Goal: Task Accomplishment & Management: Manage account settings

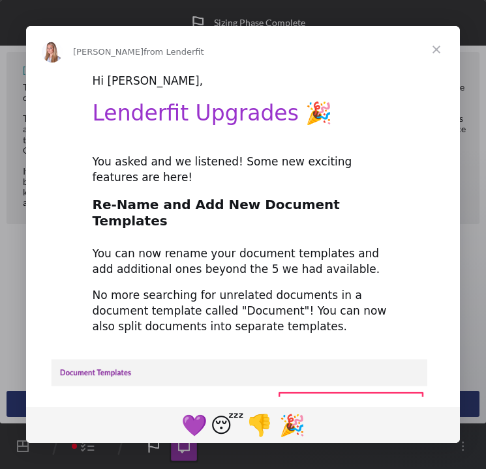
click at [433, 52] on span "Close" at bounding box center [436, 49] width 47 height 47
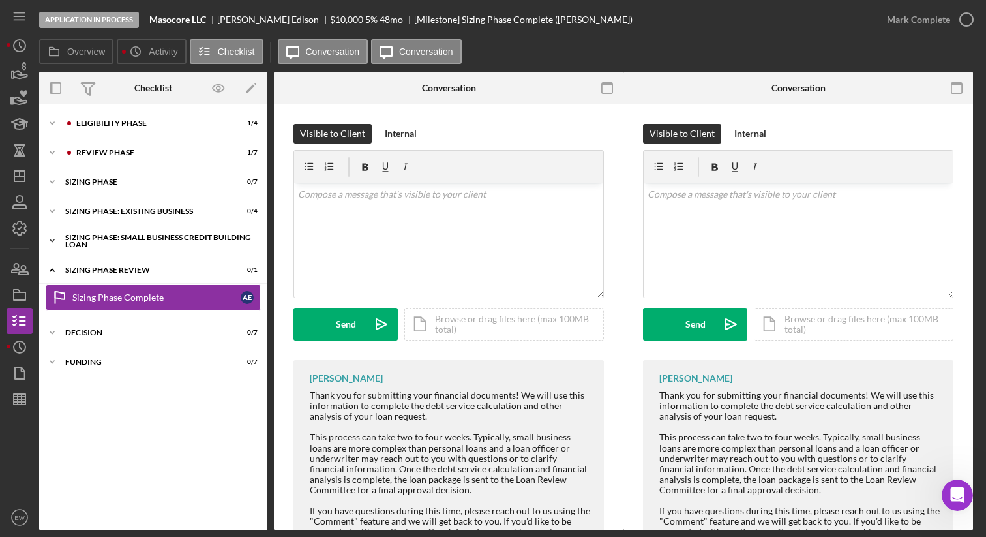
click at [139, 237] on div "Sizing Phase: Small Business Credit Building Loan" at bounding box center [158, 240] width 186 height 15
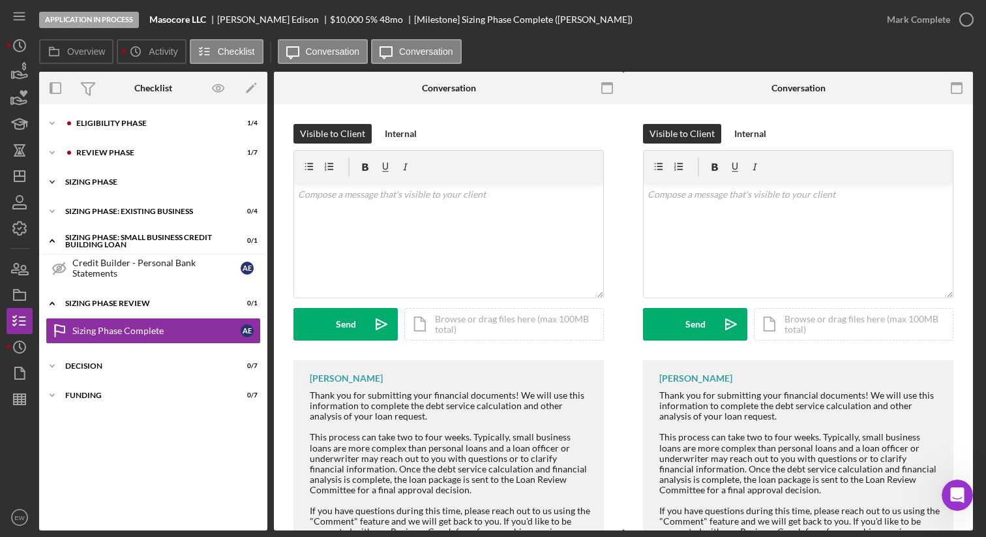
click at [131, 179] on div "Sizing Phase" at bounding box center [158, 182] width 186 height 8
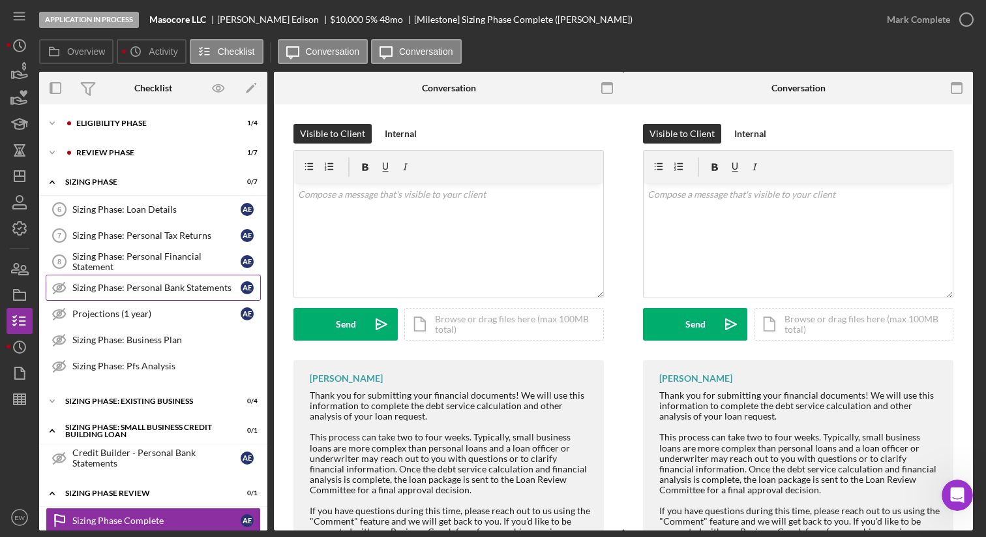
click at [61, 286] on line at bounding box center [58, 287] width 11 height 11
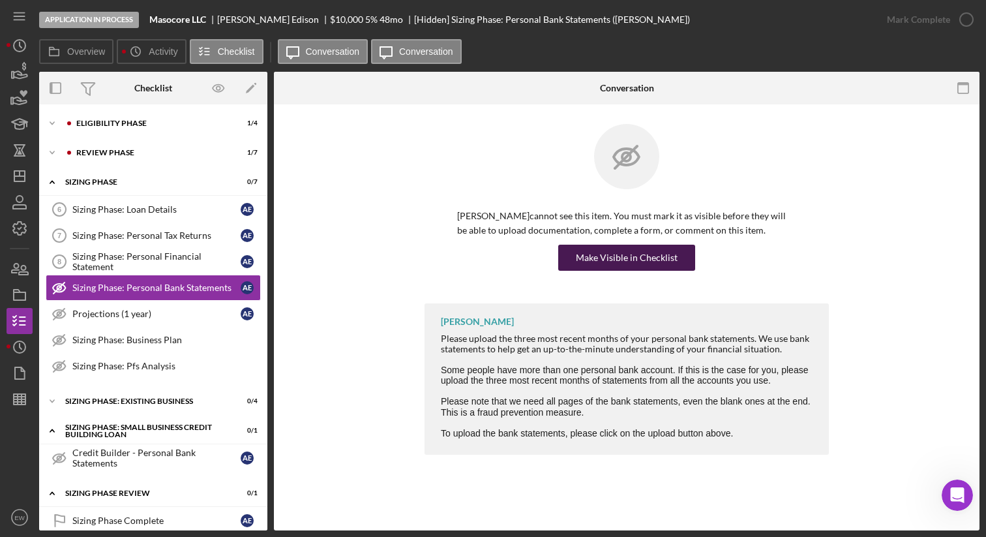
click at [612, 255] on div "Make Visible in Checklist" at bounding box center [627, 257] width 102 height 26
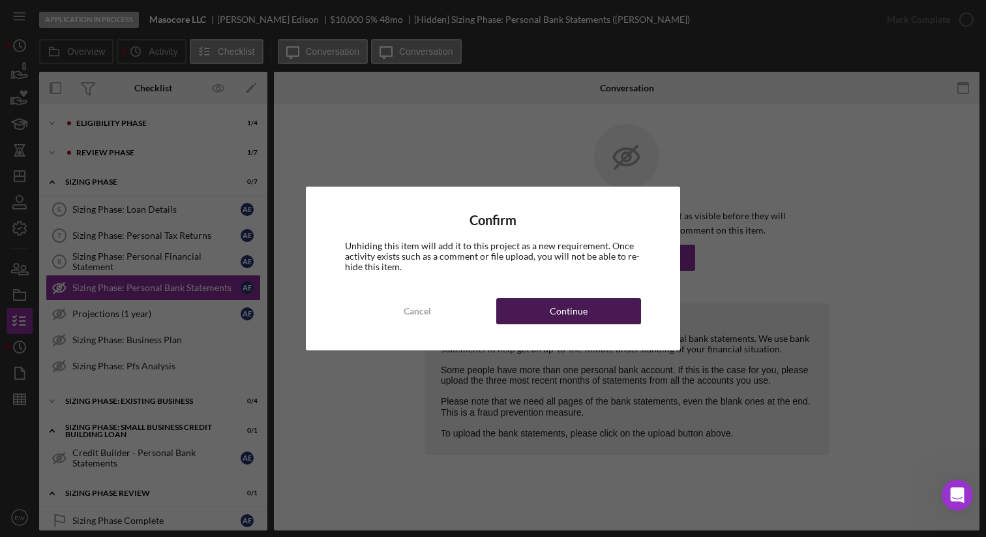
click at [531, 308] on button "Continue" at bounding box center [568, 311] width 145 height 26
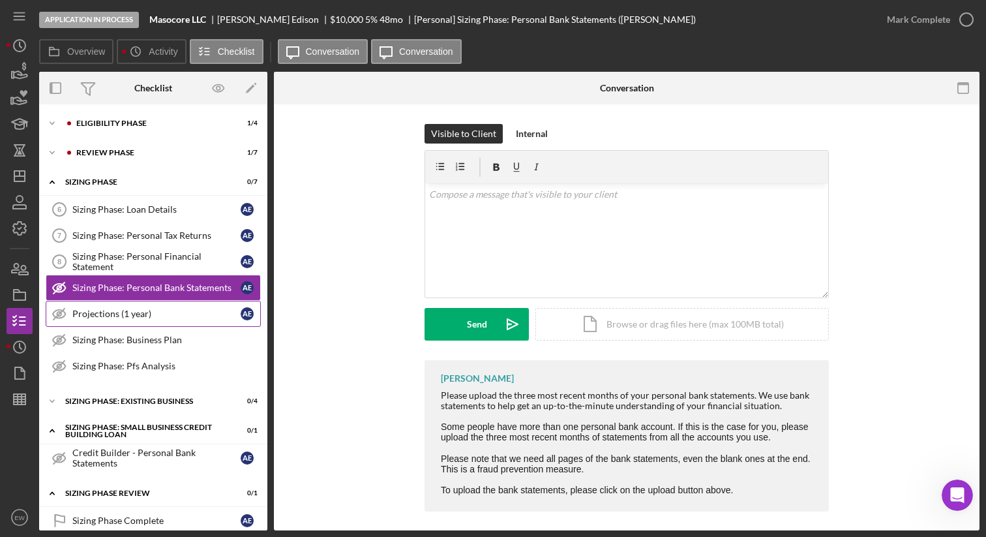
click at [151, 312] on div "Projections (1 year)" at bounding box center [156, 313] width 168 height 10
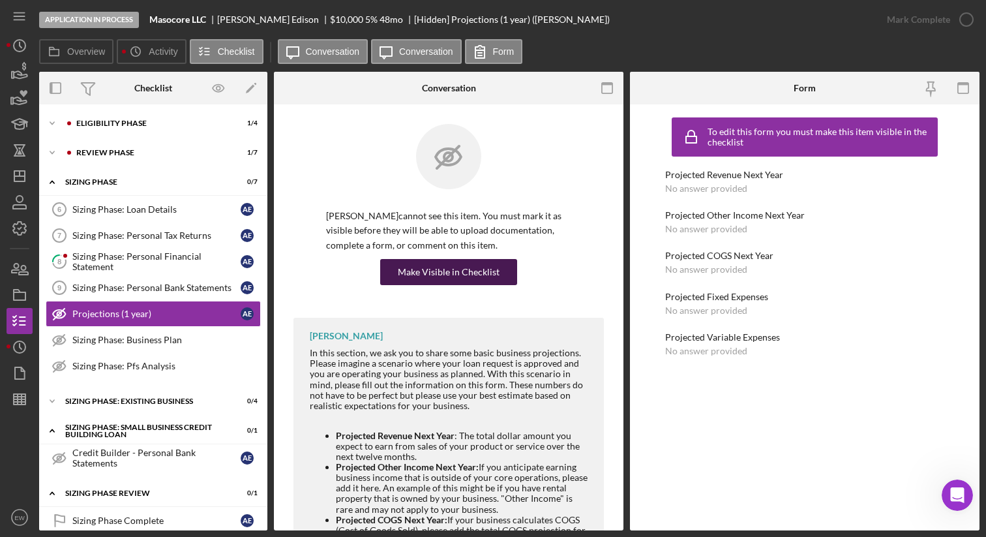
click at [477, 269] on div "Make Visible in Checklist" at bounding box center [449, 272] width 102 height 26
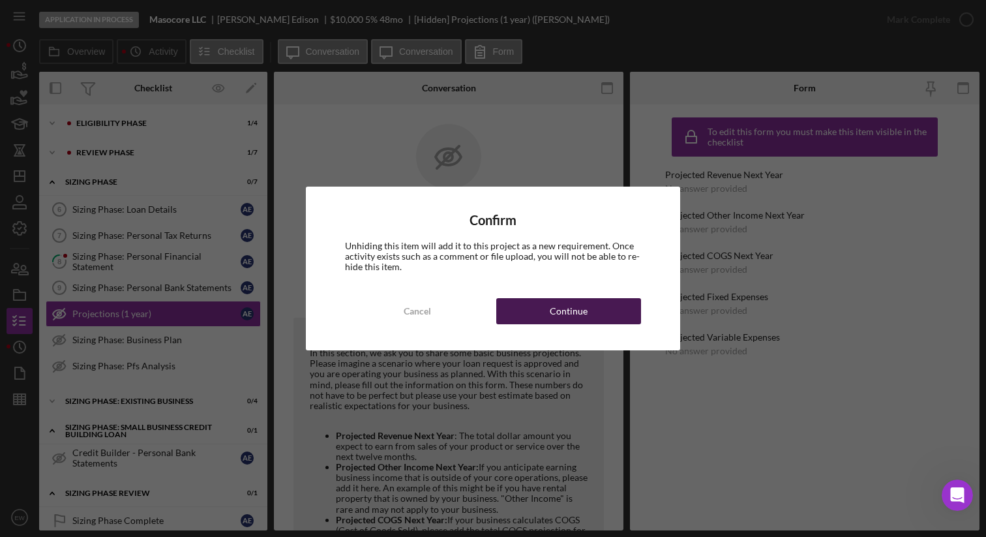
click at [552, 311] on div "Continue" at bounding box center [569, 311] width 38 height 26
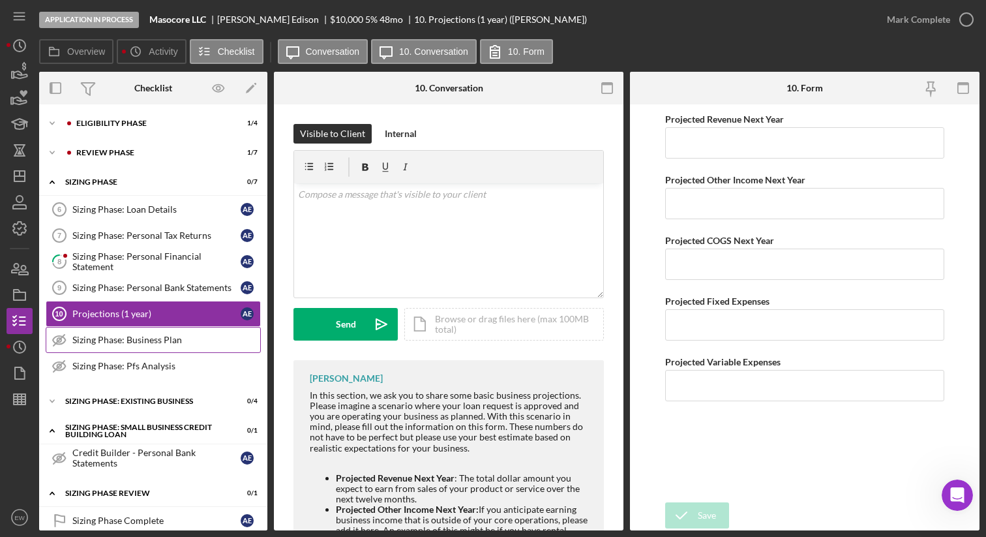
click at [150, 341] on div "Sizing Phase: Business Plan" at bounding box center [166, 339] width 188 height 10
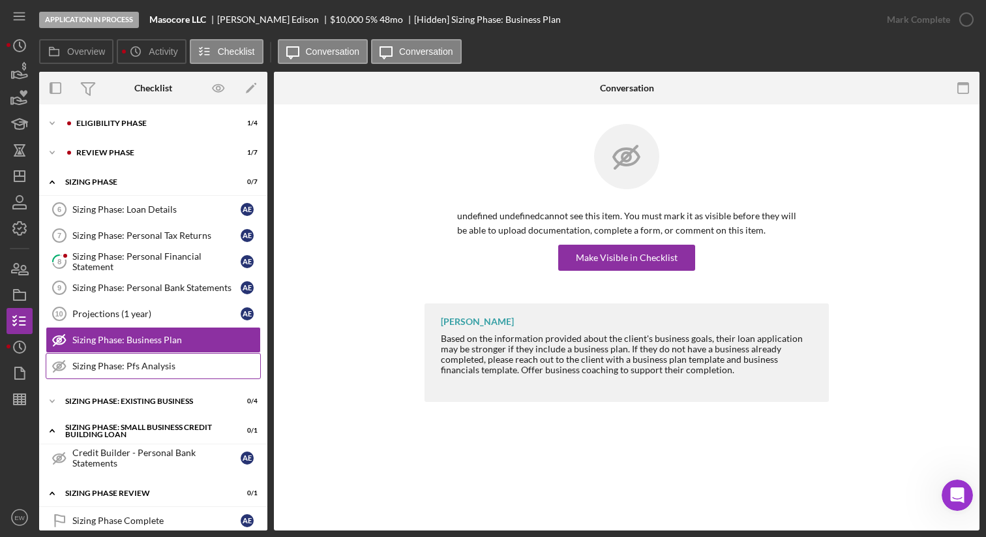
click at [162, 365] on div "Sizing Phase: Pfs Analysis" at bounding box center [166, 366] width 188 height 10
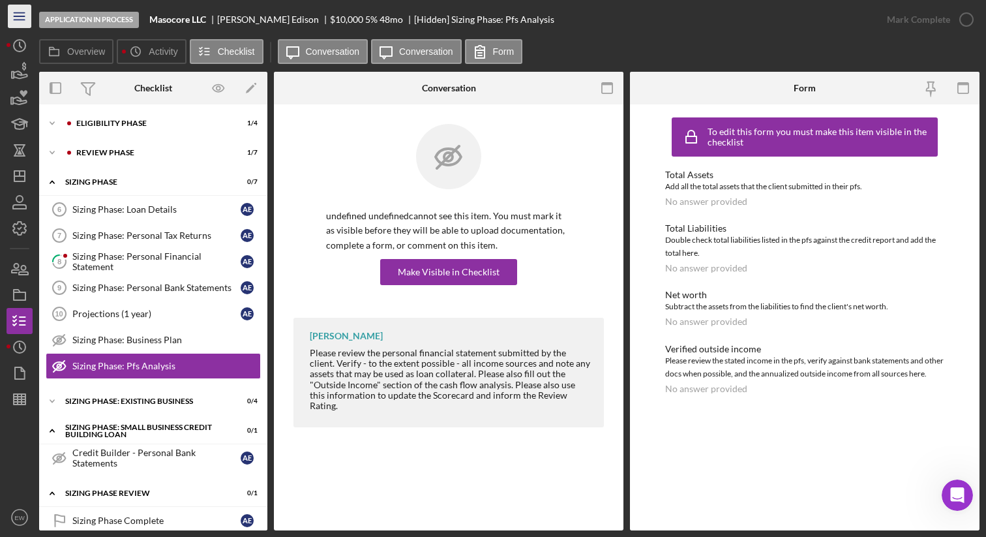
click at [17, 22] on icon "Icon/Menu" at bounding box center [19, 16] width 29 height 29
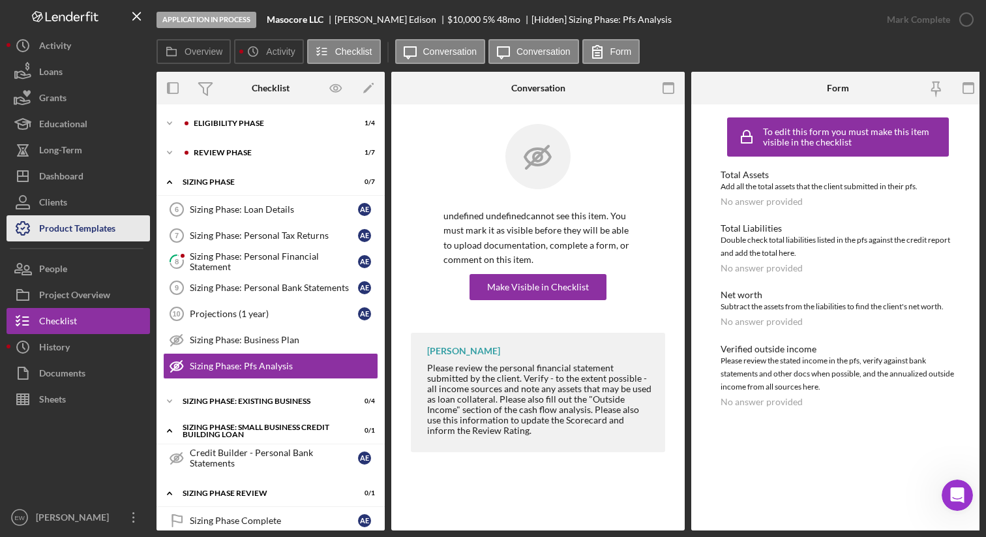
click at [66, 232] on div "Product Templates" at bounding box center [77, 229] width 76 height 29
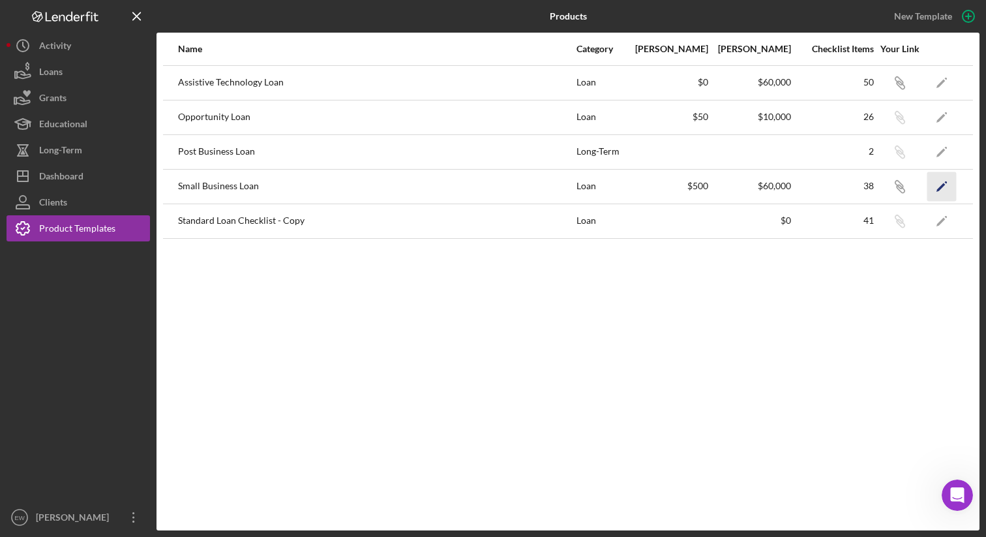
click at [946, 188] on icon "Icon/Edit" at bounding box center [941, 185] width 29 height 29
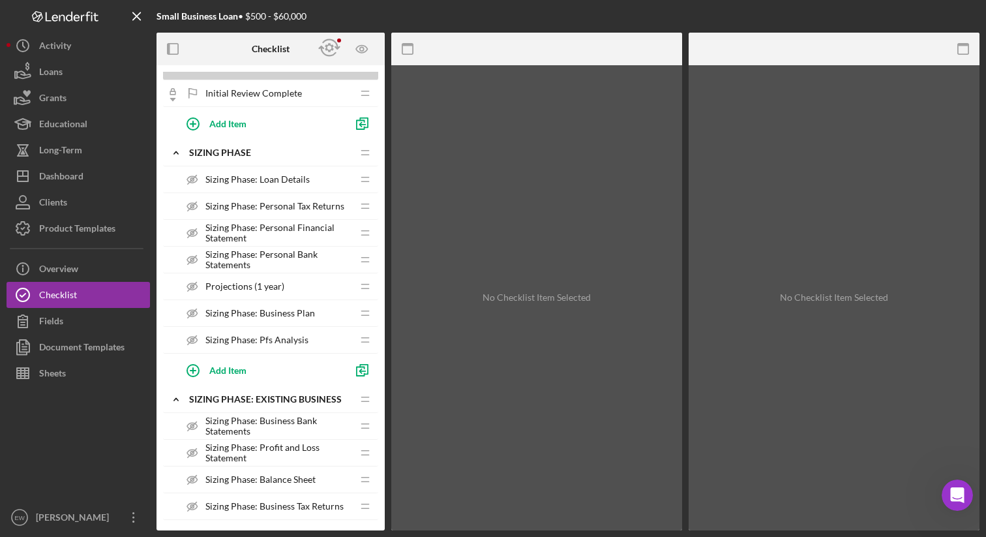
scroll to position [403, 0]
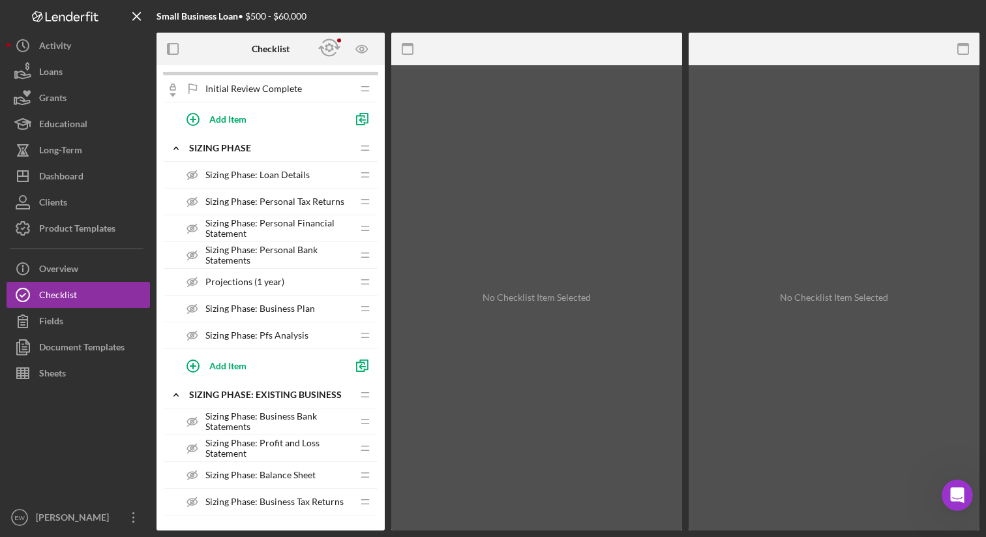
click at [290, 332] on span "Sizing Phase: Pfs Analysis" at bounding box center [256, 335] width 103 height 10
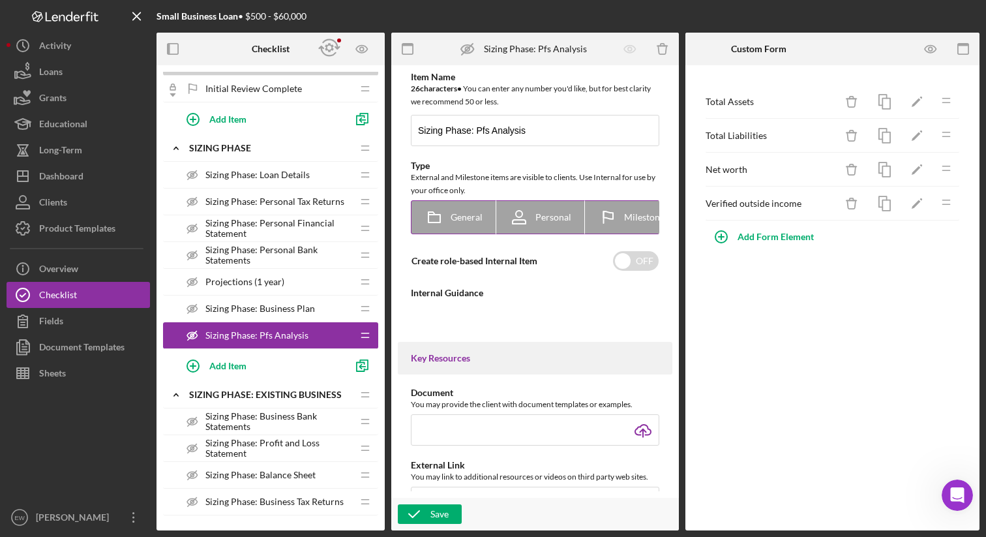
scroll to position [0, 106]
type textarea "<div>Please review the personal financial statement submitted by the client. Ve…"
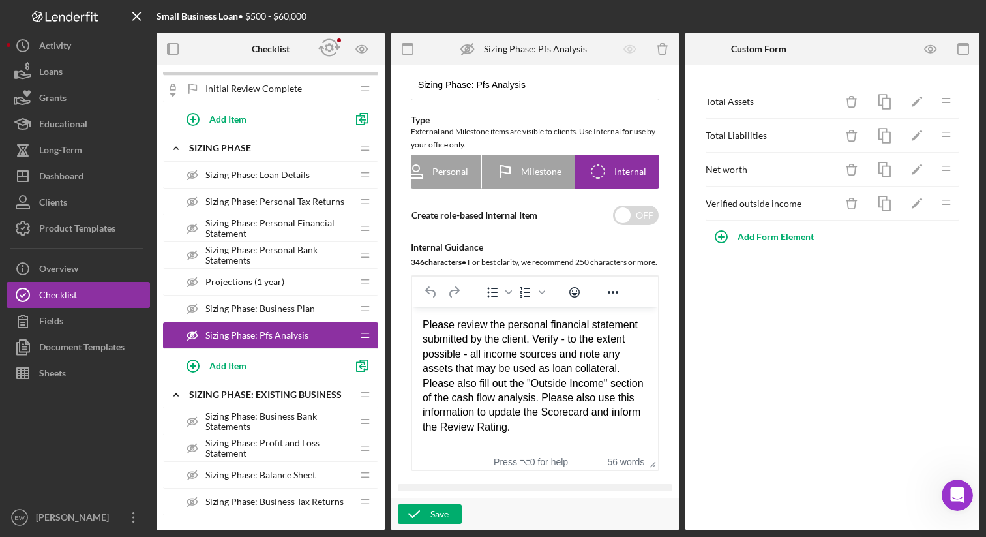
scroll to position [45, 0]
click at [430, 510] on div "Save" at bounding box center [439, 514] width 18 height 20
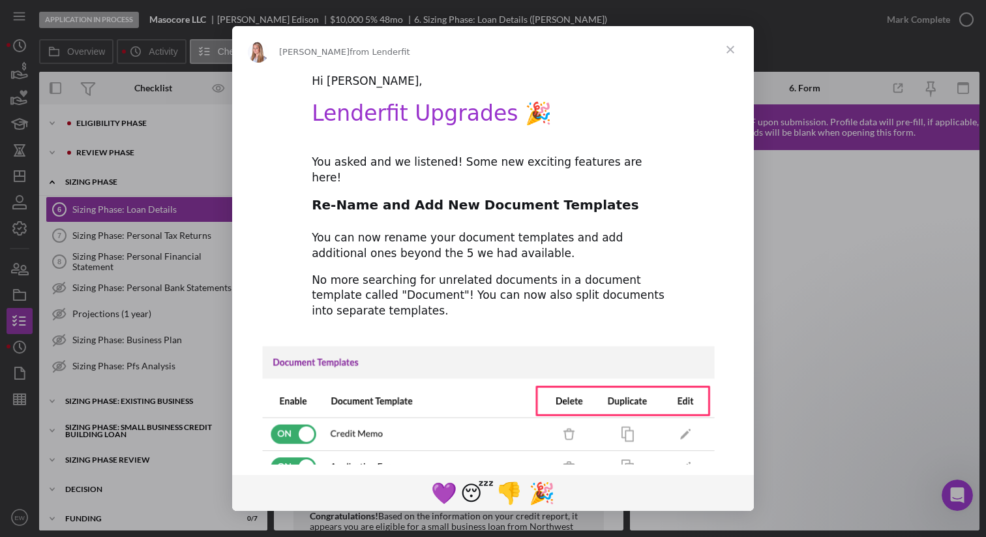
click at [731, 48] on span "Close" at bounding box center [730, 49] width 47 height 47
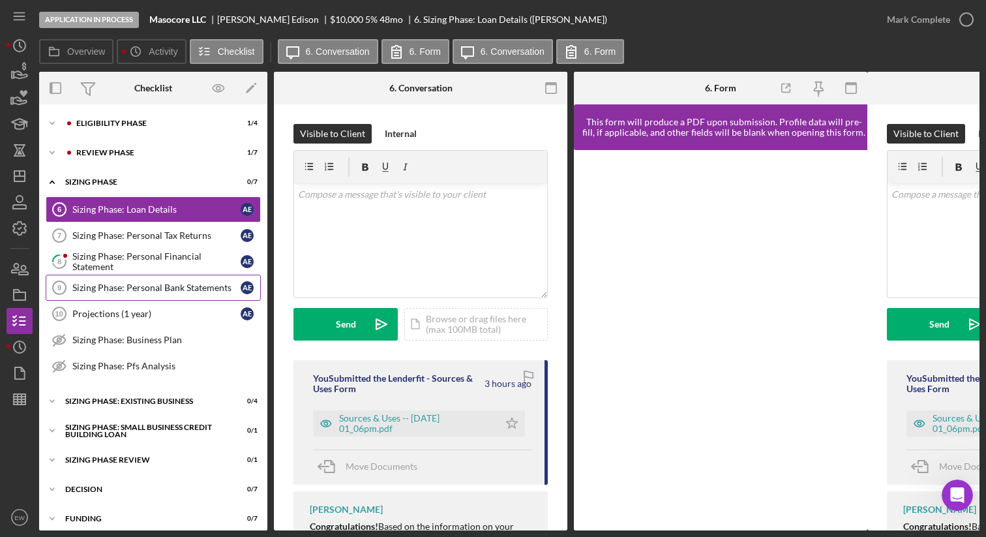
click at [177, 286] on div "Sizing Phase: Personal Bank Statements" at bounding box center [156, 287] width 168 height 10
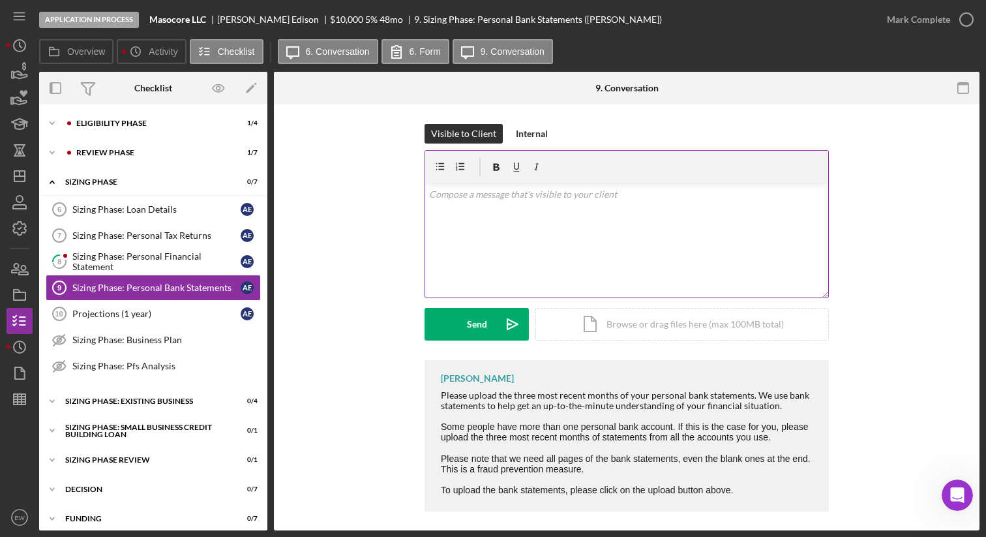
scroll to position [20, 0]
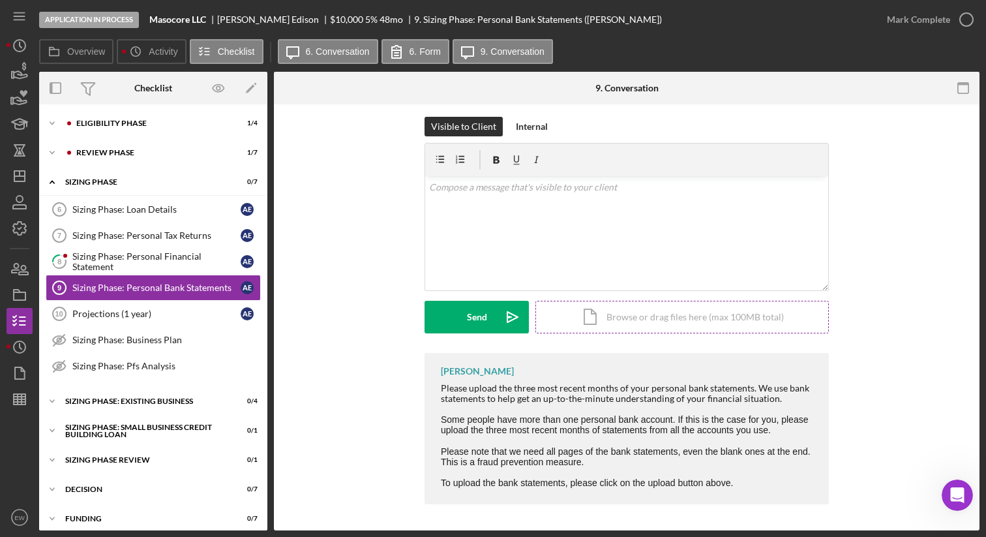
click at [619, 305] on div "Icon/Document Browse or drag files here (max 100MB total) Tap to choose files o…" at bounding box center [681, 317] width 293 height 33
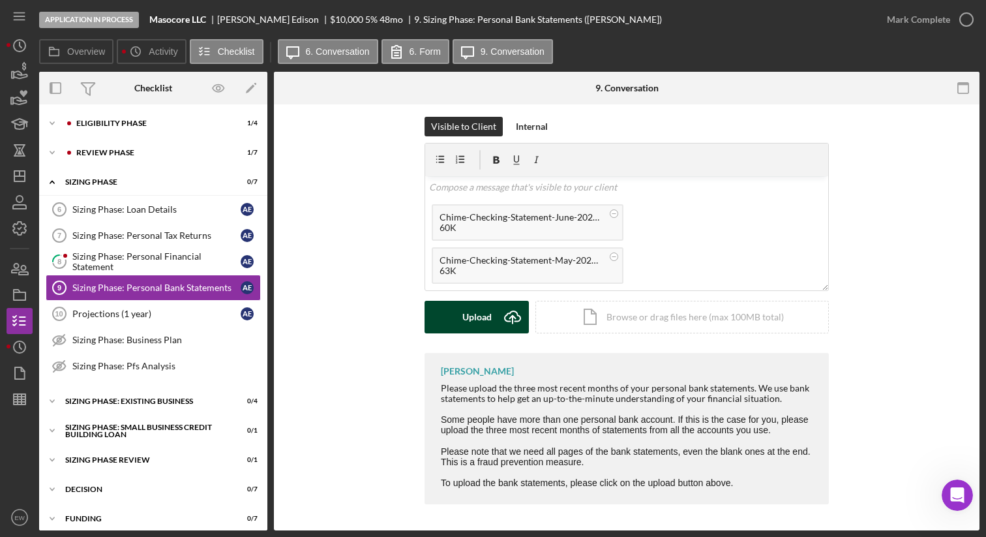
click at [488, 303] on button "Upload Icon/Upload" at bounding box center [476, 317] width 104 height 33
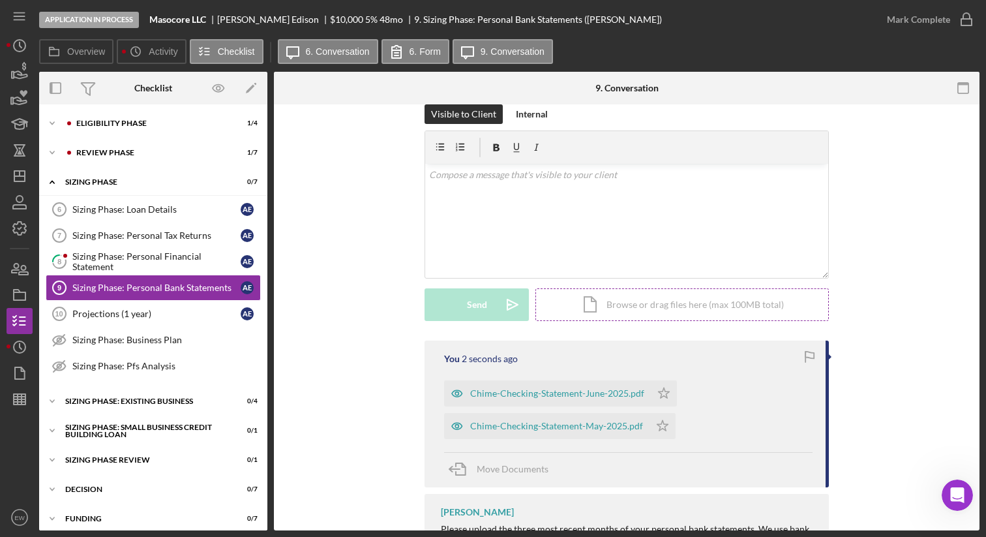
click at [630, 302] on div "Icon/Document Browse or drag files here (max 100MB total) Tap to choose files o…" at bounding box center [681, 304] width 293 height 33
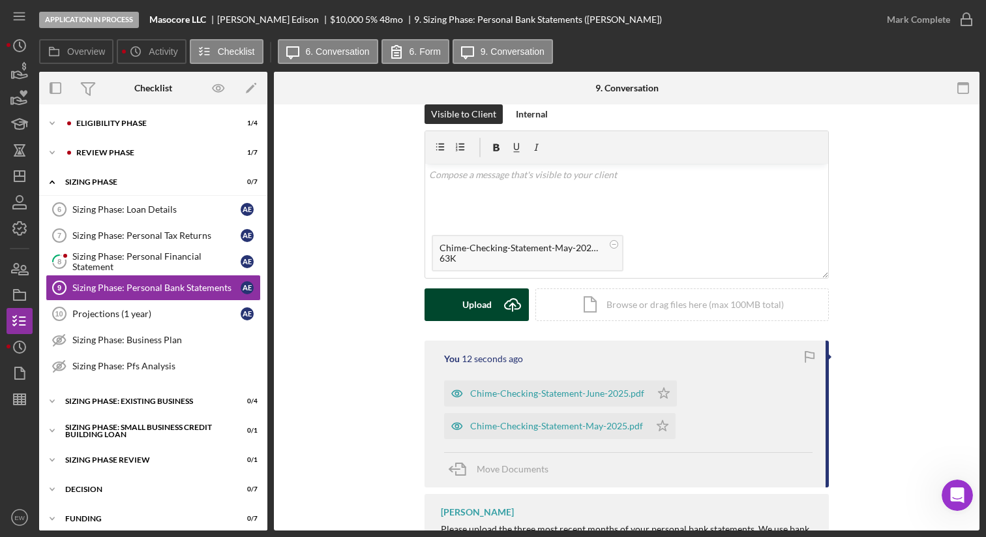
click at [470, 305] on div "Upload" at bounding box center [476, 304] width 29 height 33
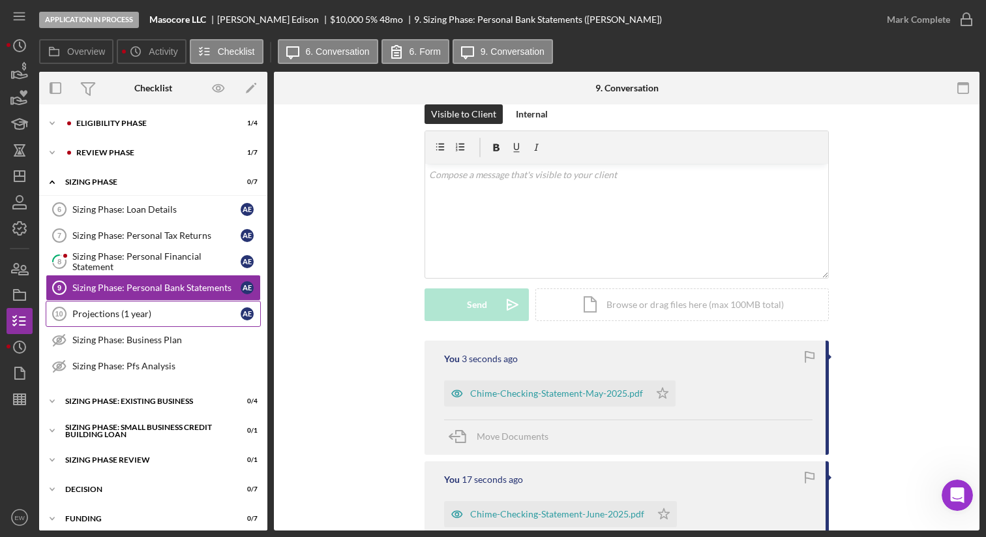
click at [162, 317] on div "Projections (1 year)" at bounding box center [156, 313] width 168 height 10
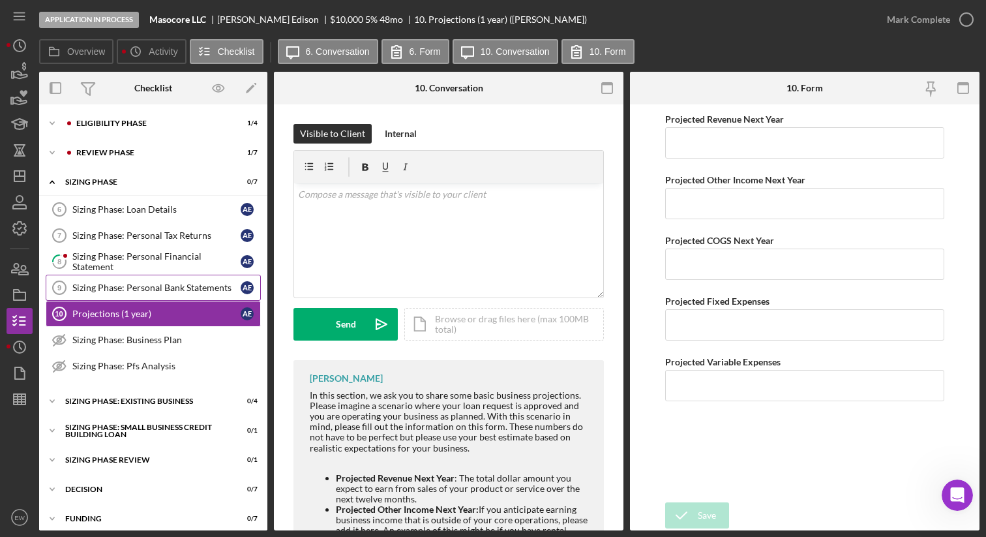
click at [169, 286] on div "Sizing Phase: Personal Bank Statements" at bounding box center [156, 287] width 168 height 10
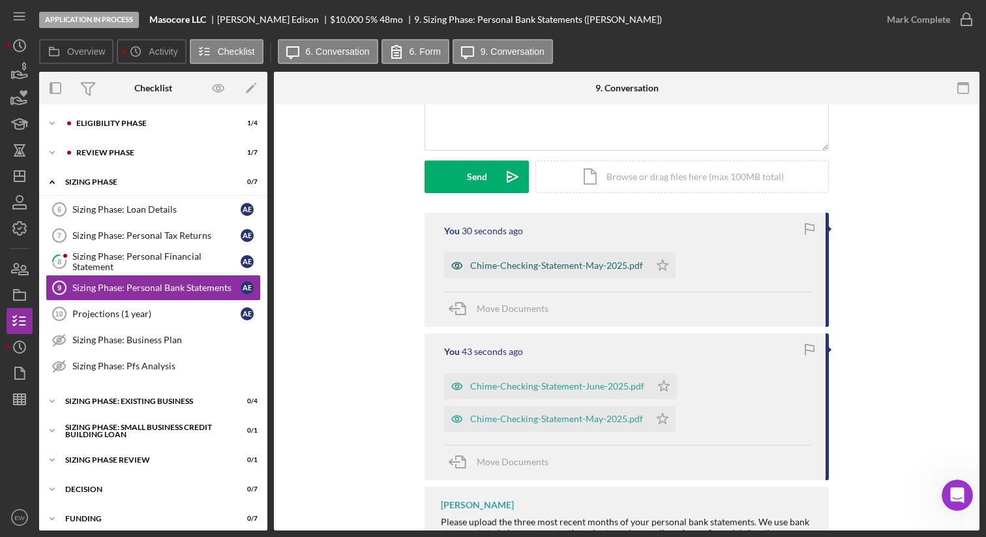
scroll to position [146, 0]
click at [628, 171] on div "Icon/Document Browse or drag files here (max 100MB total) Tap to choose files o…" at bounding box center [681, 178] width 293 height 33
click at [636, 184] on div "Icon/Document Browse or drag files here (max 100MB total) Tap to choose files o…" at bounding box center [681, 178] width 293 height 33
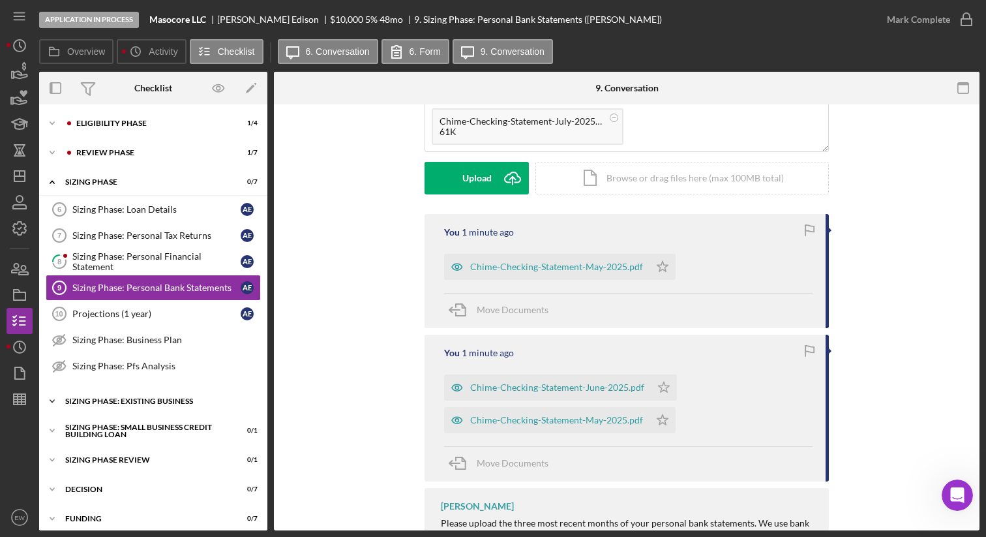
scroll to position [8, 0]
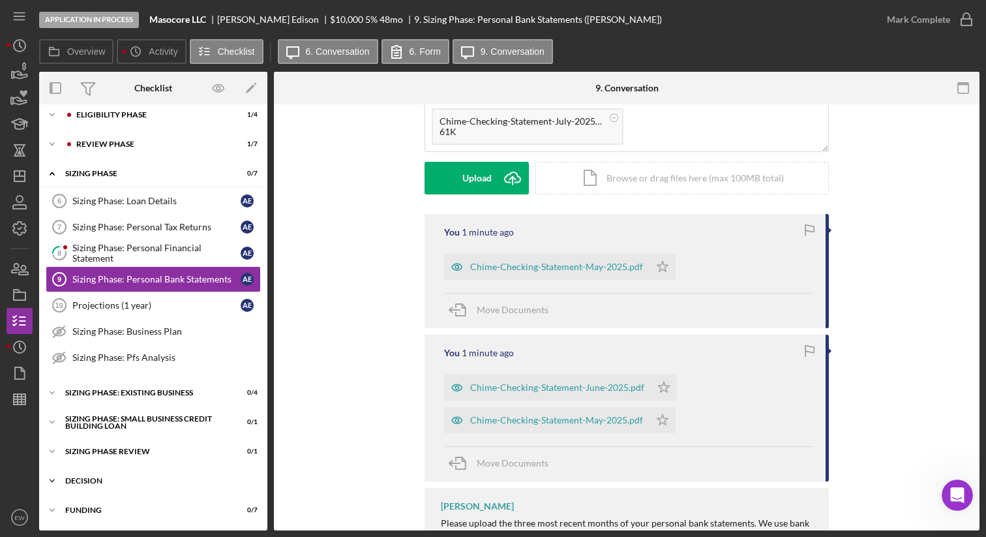
click at [60, 480] on icon "Icon/Expander" at bounding box center [52, 480] width 26 height 26
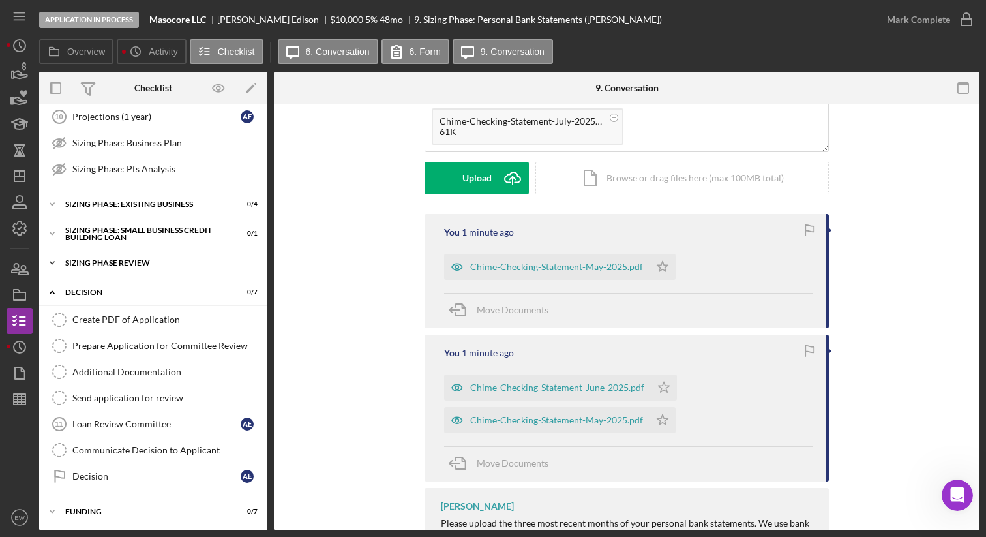
scroll to position [198, 0]
click at [20, 394] on polygon "button" at bounding box center [20, 399] width 12 height 10
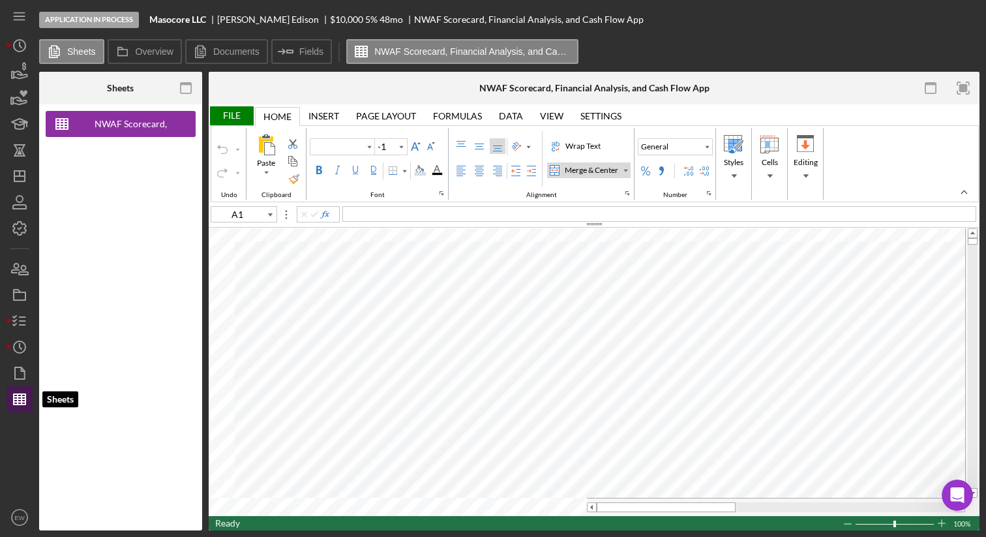
type input "Arial"
type input "10"
click at [219, 54] on label "Documents" at bounding box center [236, 51] width 46 height 10
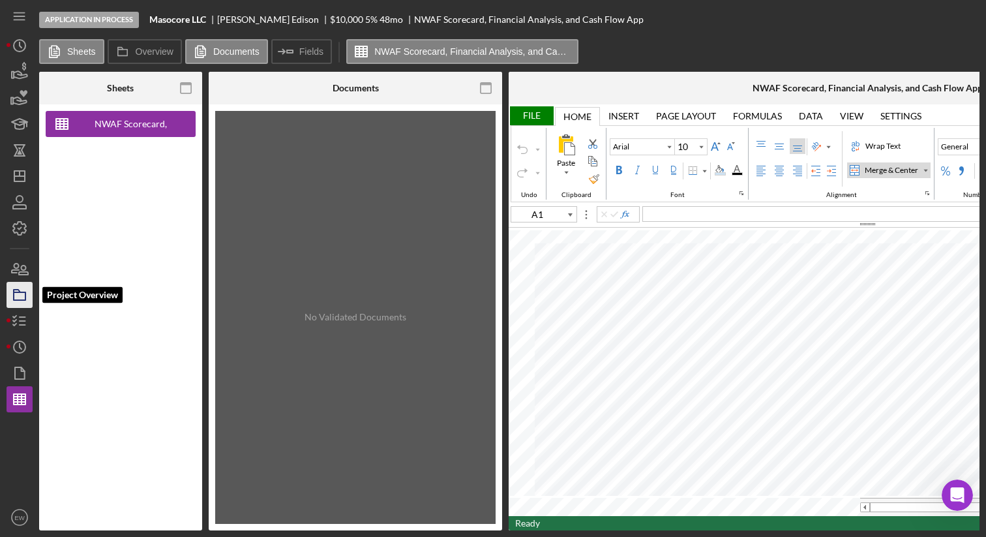
click at [11, 286] on icon "button" at bounding box center [19, 294] width 33 height 33
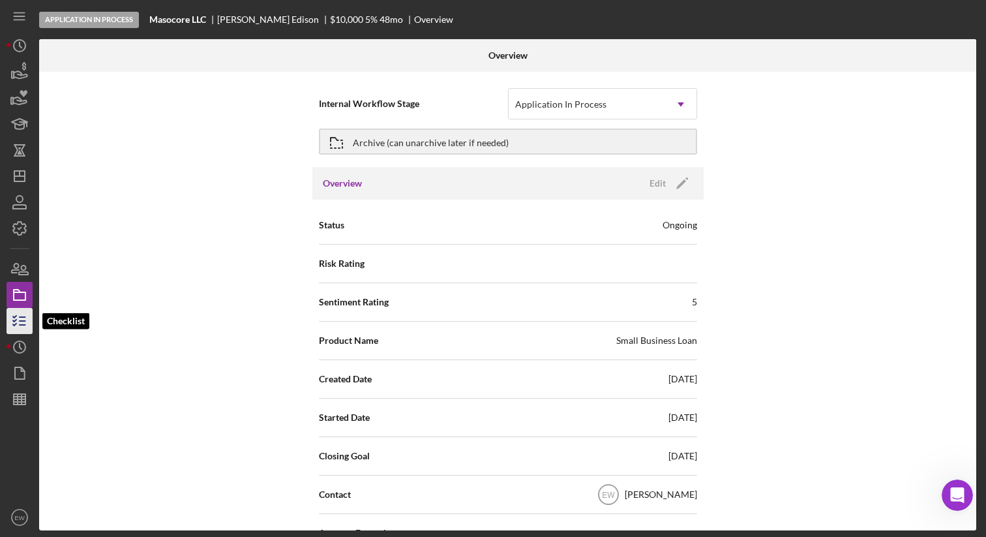
click at [14, 316] on polyline "button" at bounding box center [14, 317] width 3 height 2
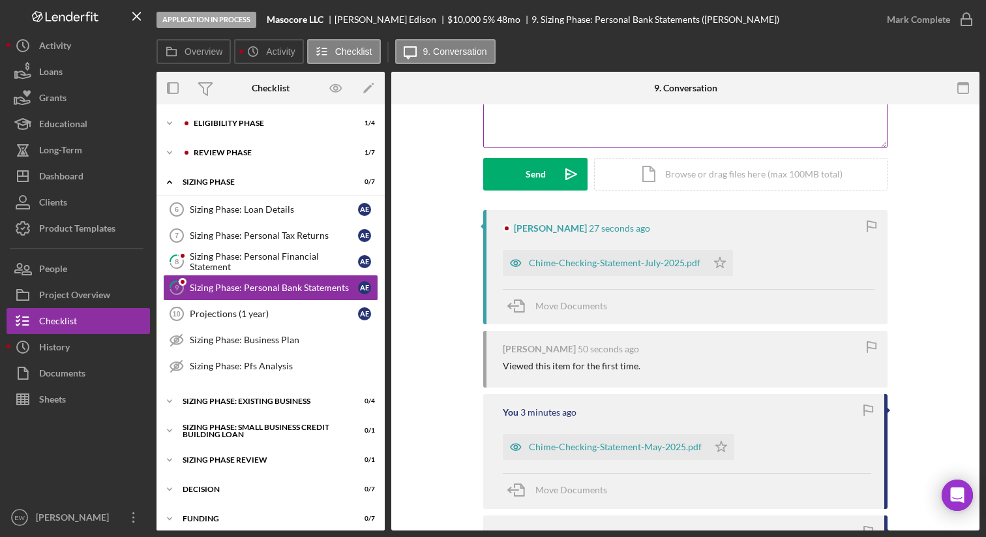
scroll to position [155, 0]
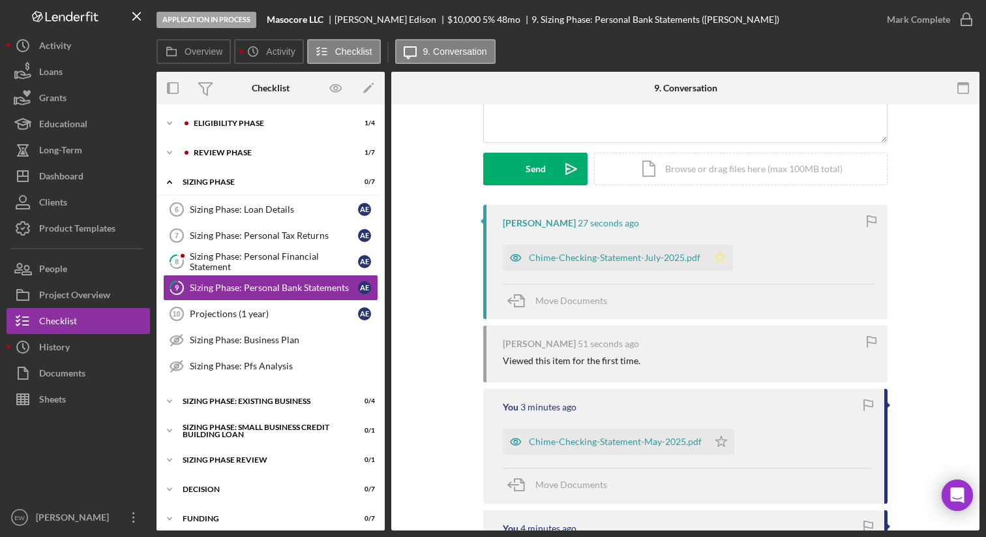
click at [716, 254] on icon "Icon/Star" at bounding box center [720, 257] width 26 height 26
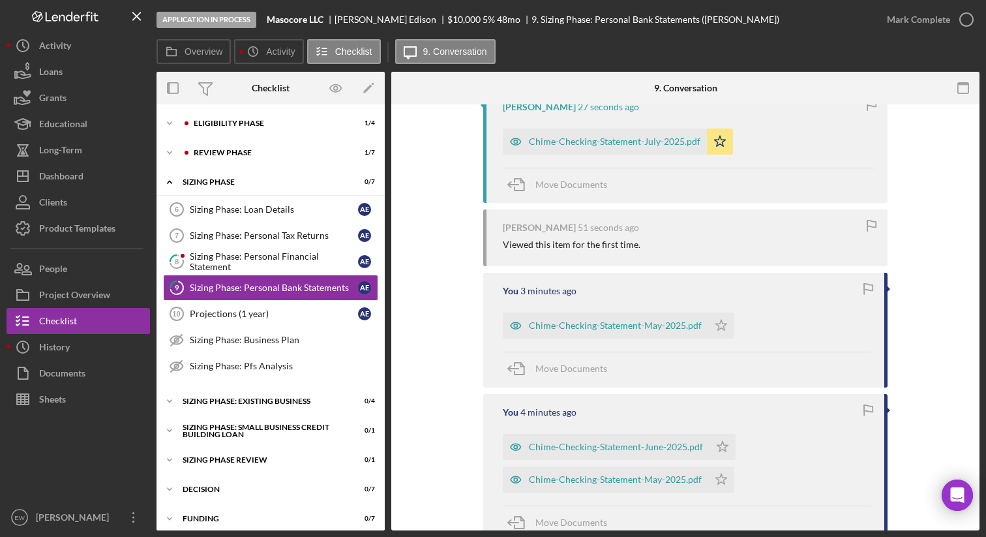
scroll to position [276, 0]
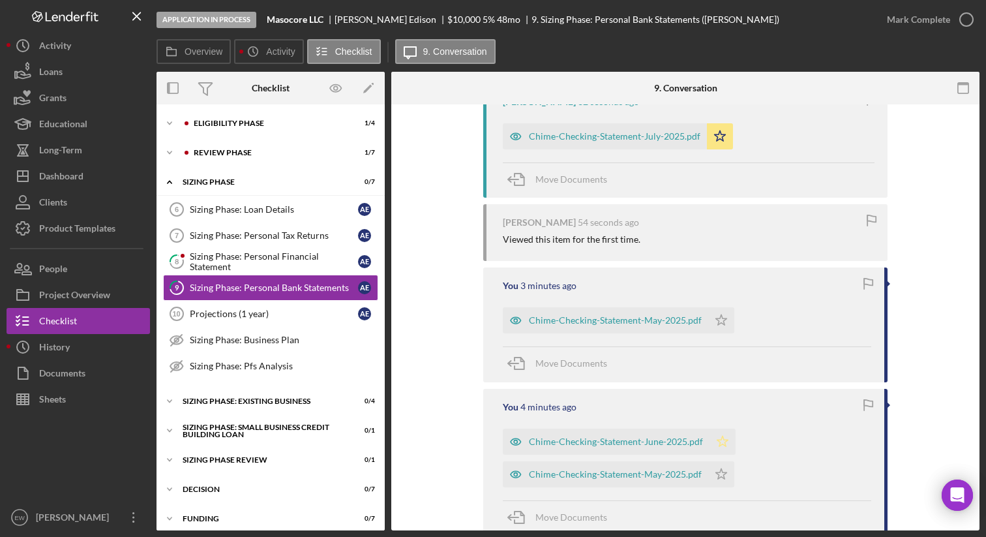
click at [724, 439] on icon "Icon/Star" at bounding box center [722, 441] width 26 height 26
click at [718, 473] on icon "Icon/Star" at bounding box center [721, 474] width 26 height 26
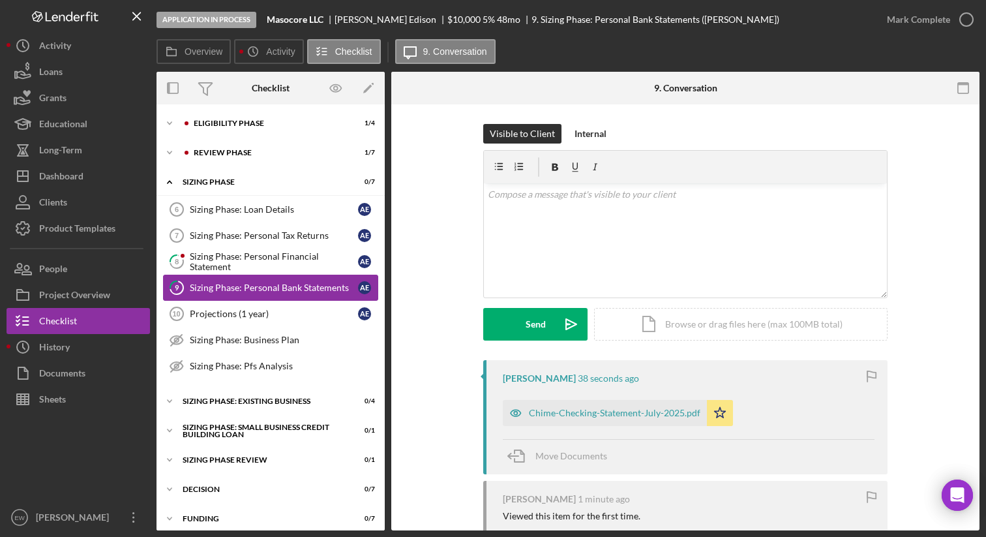
scroll to position [8, 0]
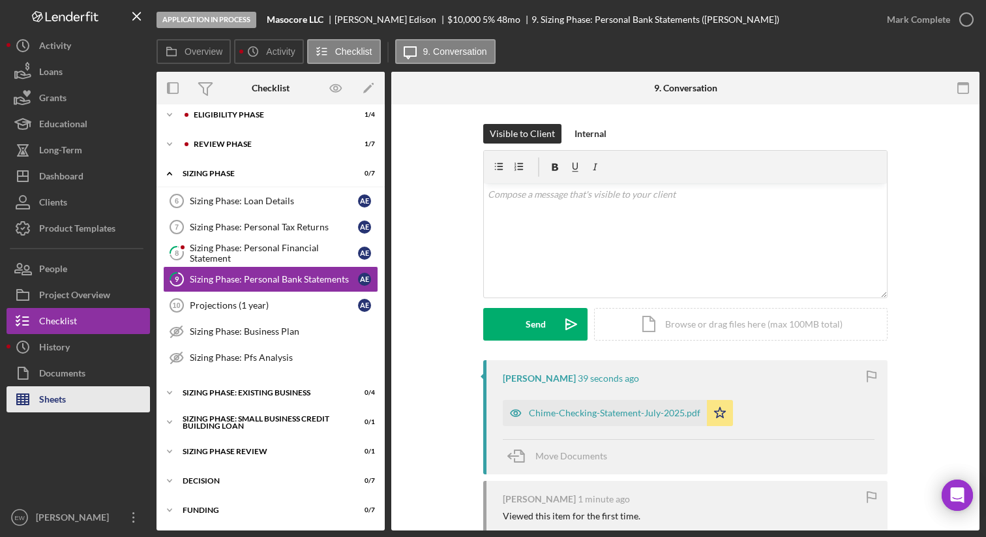
click at [81, 396] on button "Sheets" at bounding box center [78, 399] width 143 height 26
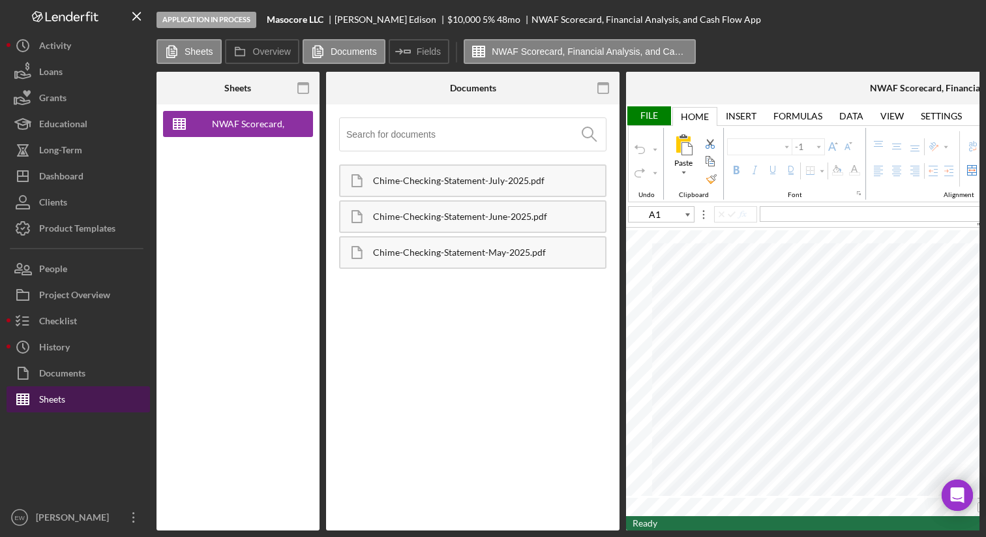
type input "Arial"
type input "10"
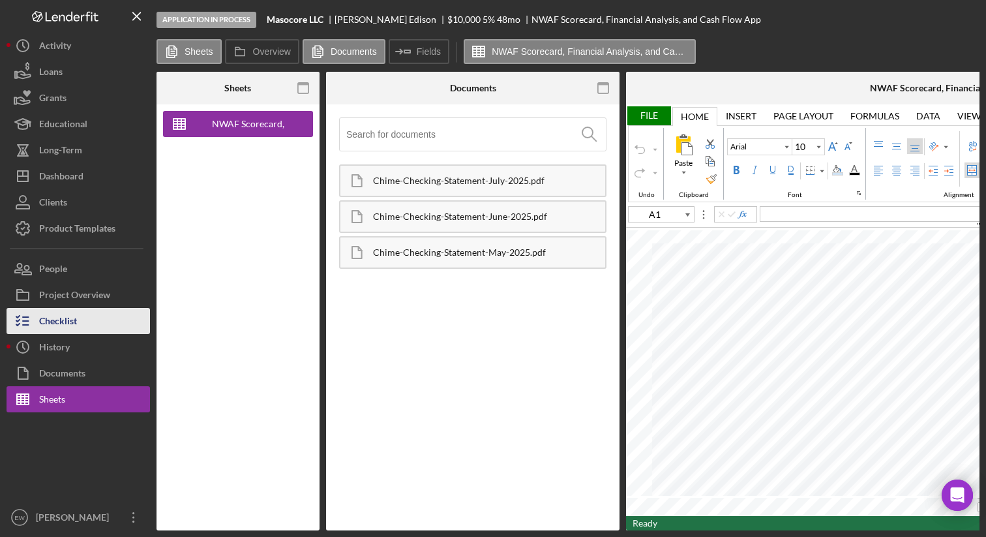
click at [84, 323] on button "Checklist" at bounding box center [78, 321] width 143 height 26
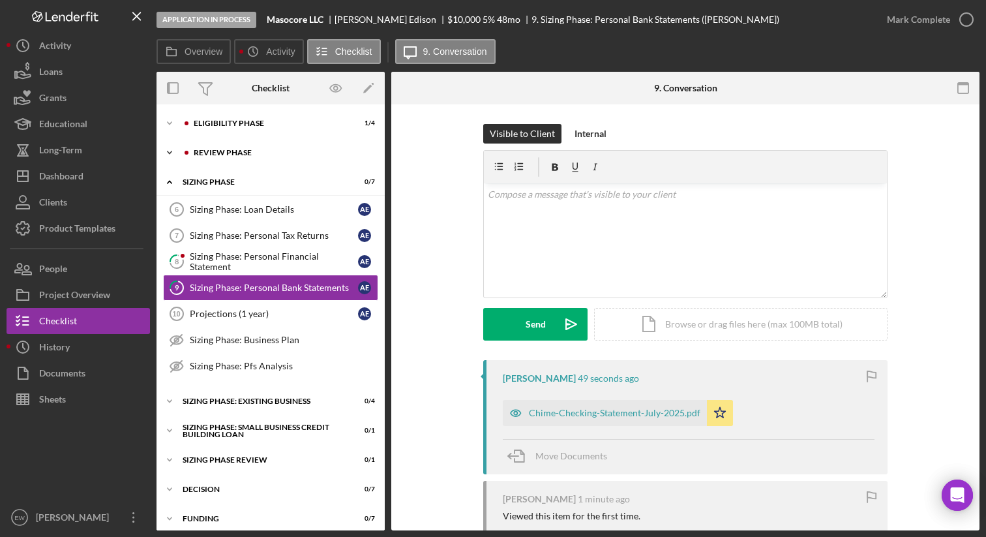
click at [241, 151] on div "REVIEW PHASE" at bounding box center [281, 153] width 175 height 8
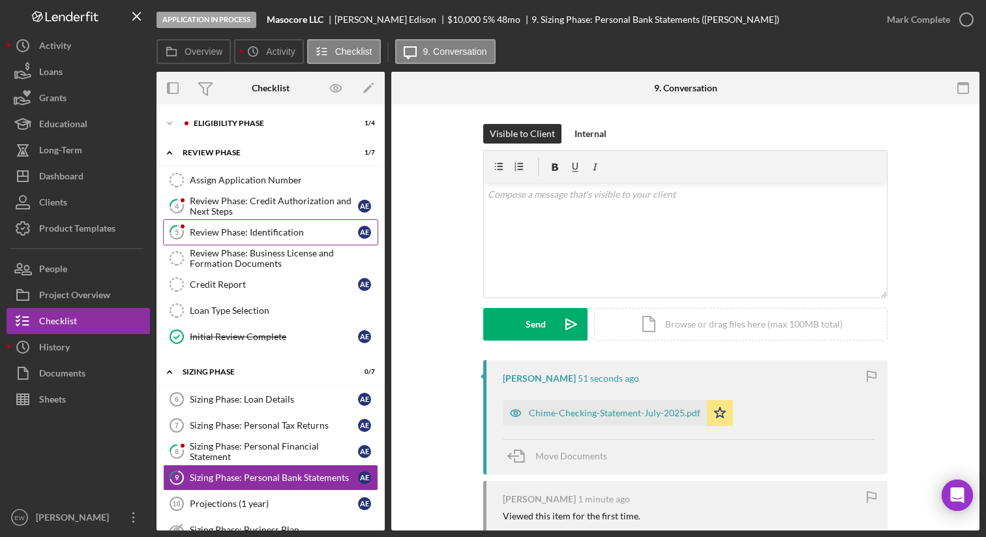
click at [248, 220] on link "5 Review Phase: Identification A E" at bounding box center [270, 232] width 215 height 26
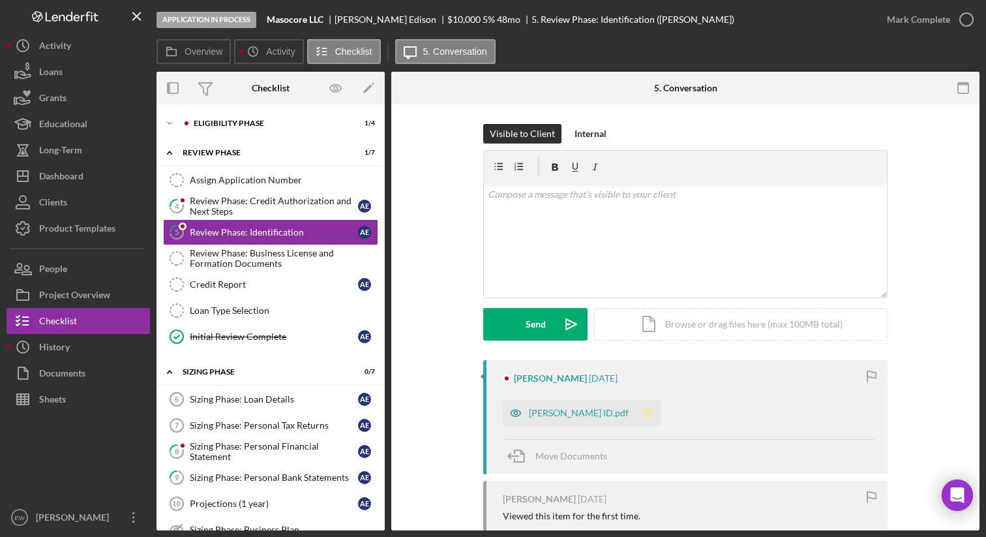
click at [643, 410] on polygon "button" at bounding box center [648, 412] width 11 height 10
click at [309, 281] on div "Credit Report" at bounding box center [274, 284] width 168 height 10
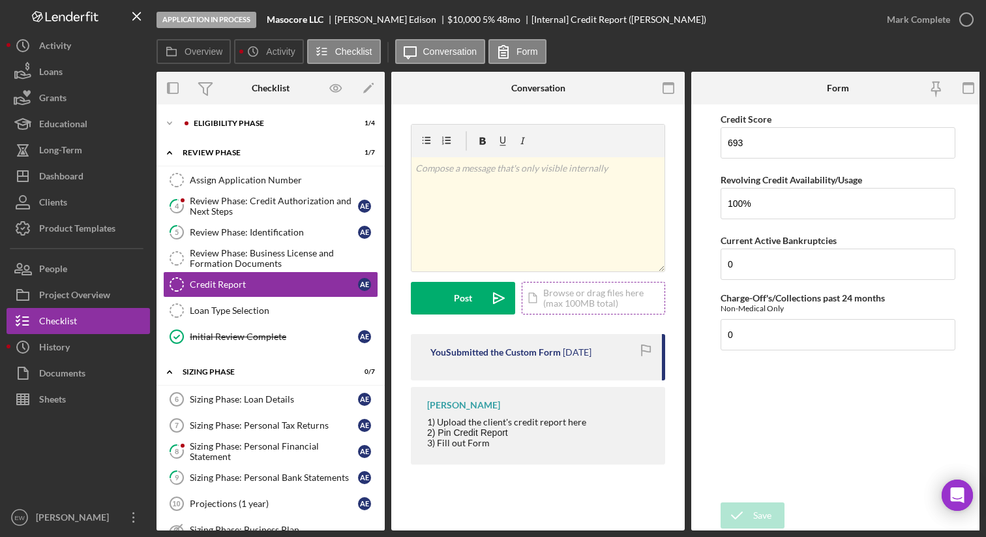
click at [601, 302] on div "Icon/Document Browse or drag files here (max 100MB total) Tap to choose files o…" at bounding box center [593, 298] width 143 height 33
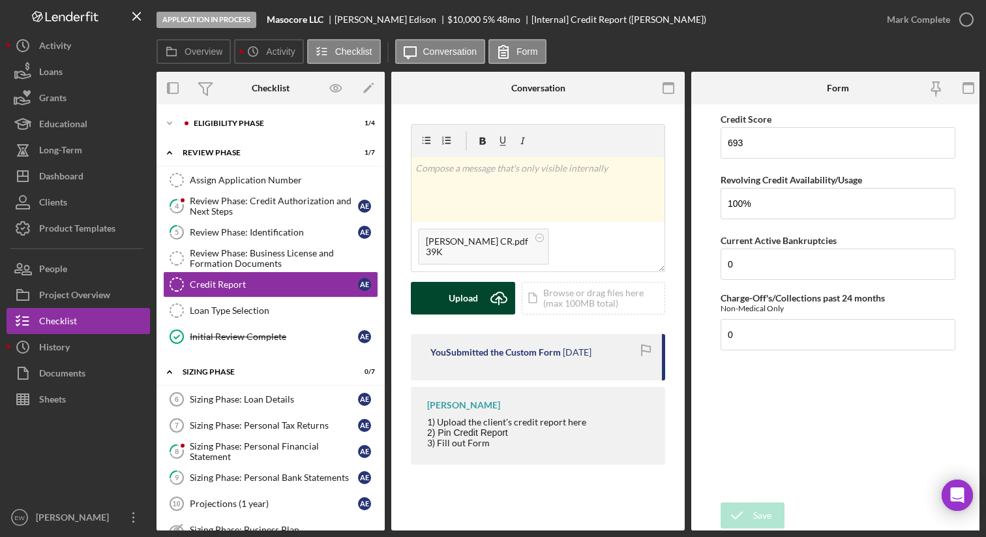
click at [479, 302] on button "Upload Icon/Upload" at bounding box center [463, 298] width 104 height 33
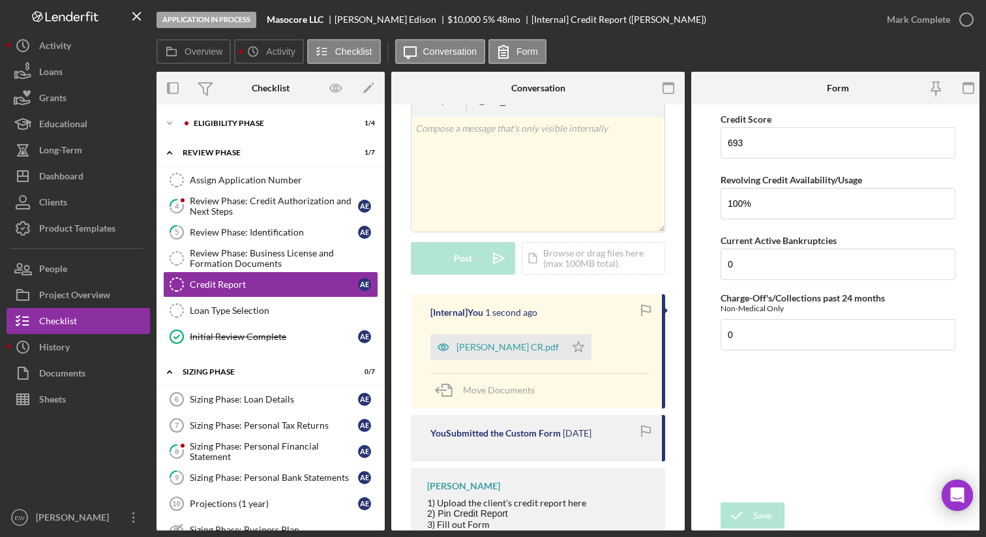
scroll to position [85, 0]
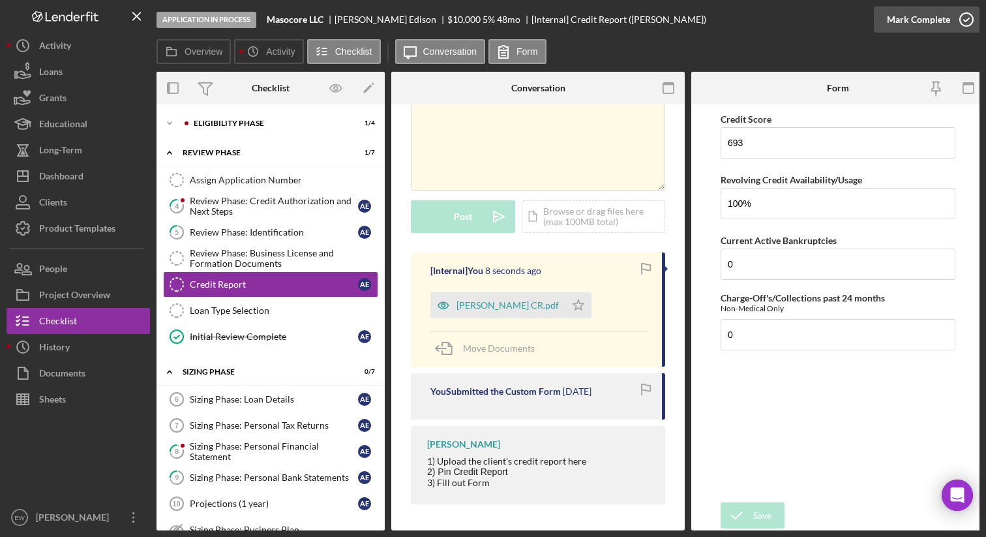
click at [963, 23] on icon "button" at bounding box center [966, 19] width 33 height 33
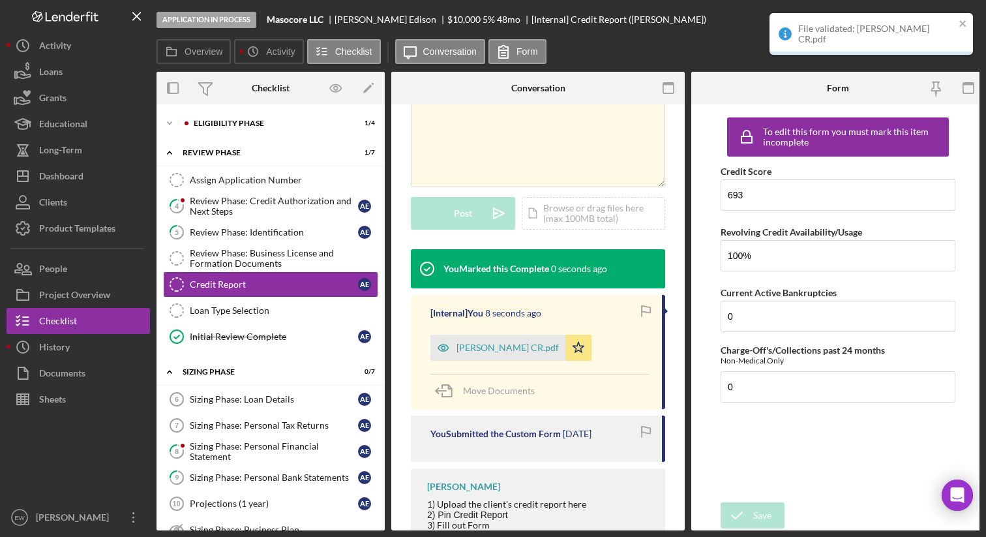
scroll to position [278, 0]
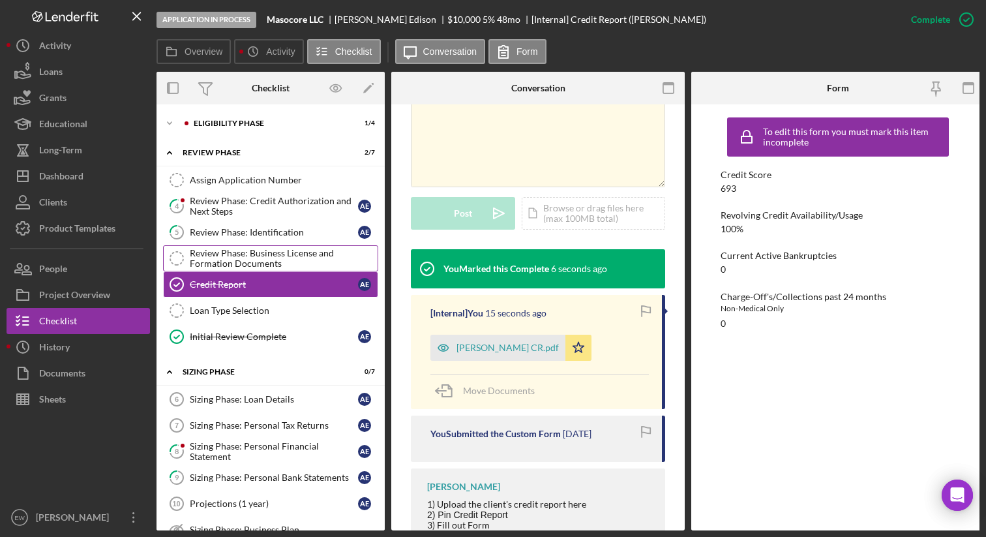
click at [277, 250] on div "Review Phase: Business License and Formation Documents" at bounding box center [284, 258] width 188 height 21
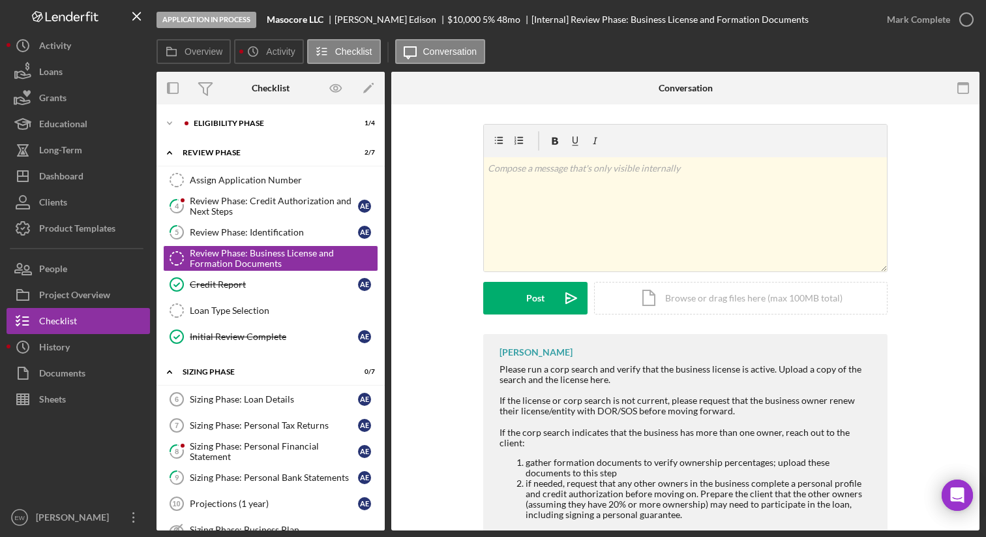
scroll to position [31, 0]
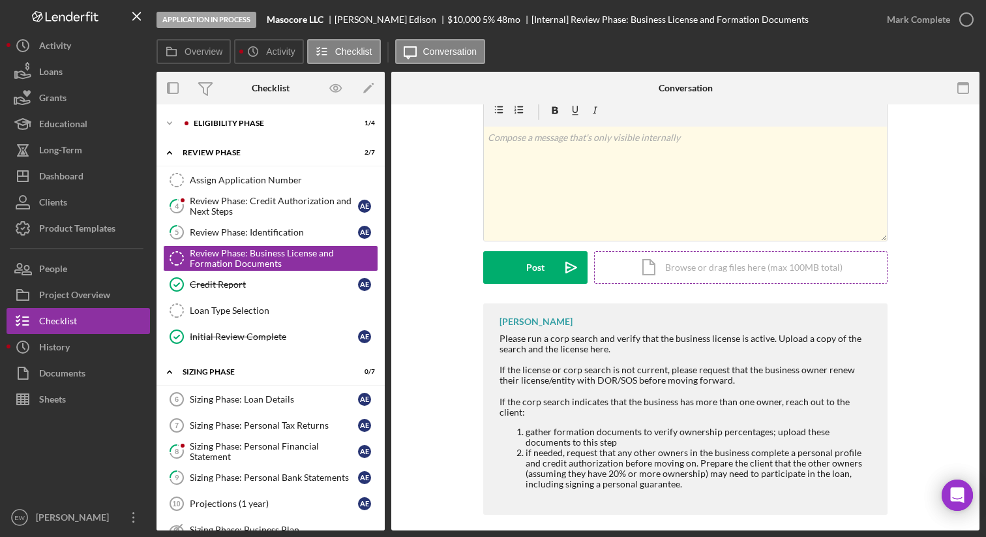
click at [689, 264] on div "Icon/Document Browse or drag files here (max 100MB total) Tap to choose files o…" at bounding box center [740, 267] width 293 height 33
click at [101, 296] on div "Project Overview" at bounding box center [74, 296] width 71 height 29
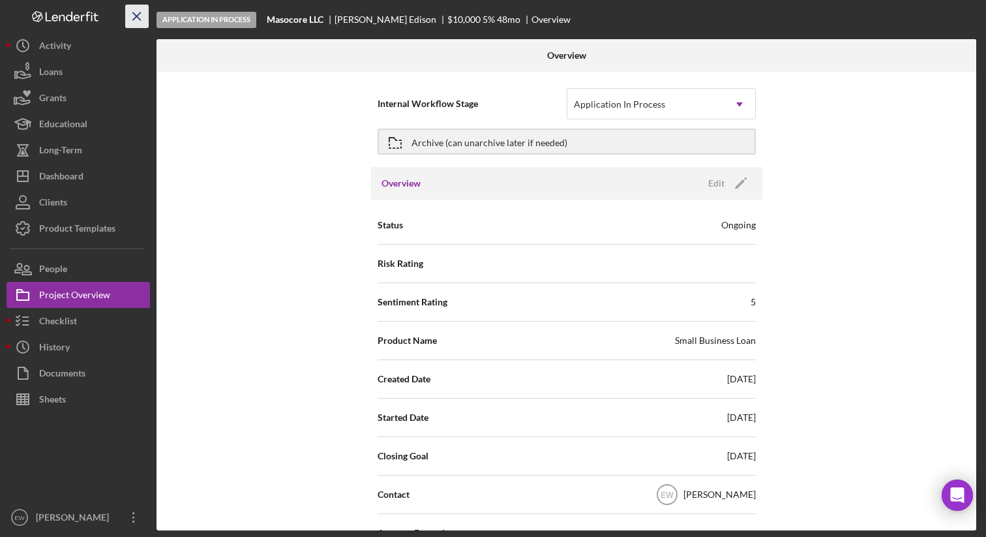
click at [136, 19] on icon "Icon/Menu Close" at bounding box center [137, 16] width 29 height 29
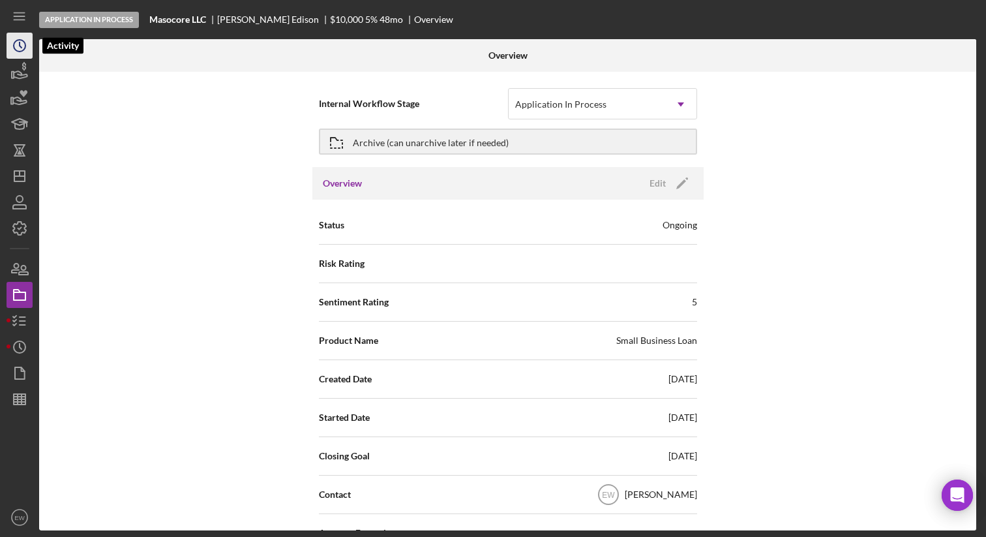
click at [18, 43] on icon "Icon/History" at bounding box center [19, 45] width 33 height 33
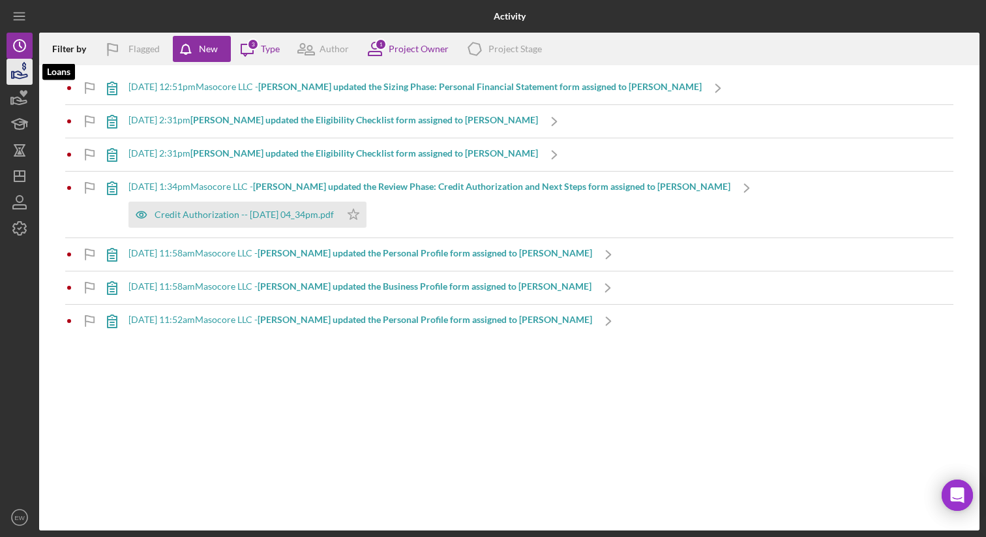
click at [23, 82] on icon "button" at bounding box center [19, 71] width 33 height 33
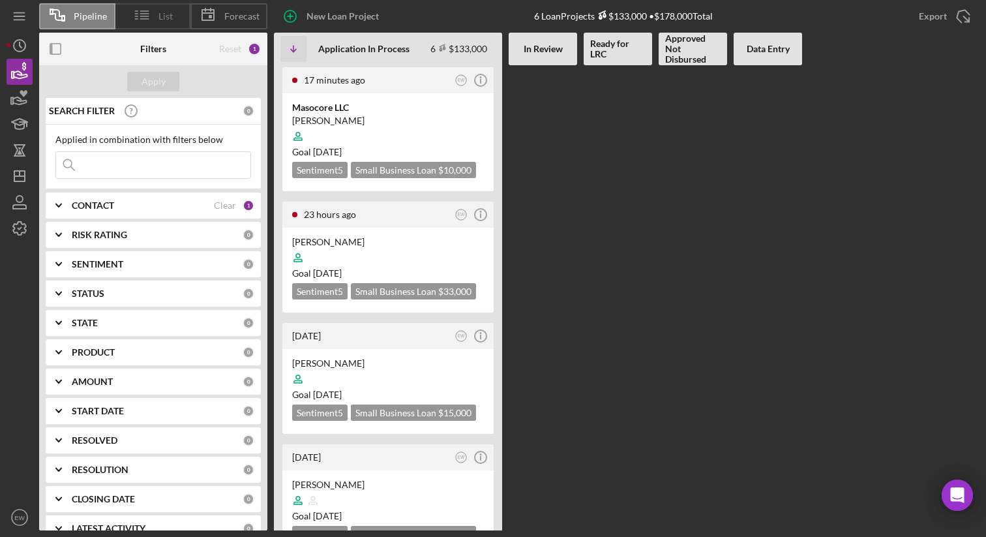
click at [143, 15] on icon at bounding box center [142, 15] width 33 height 33
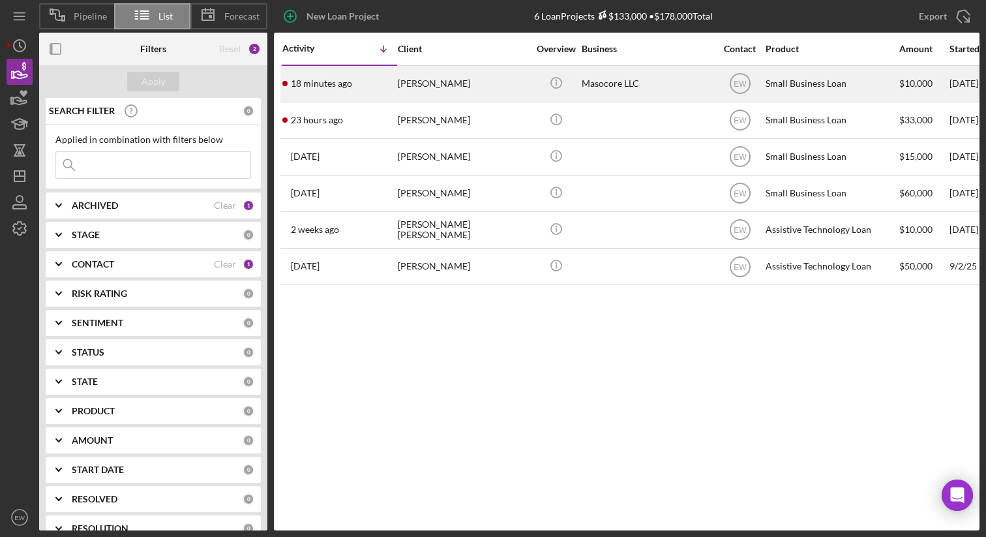
click at [458, 89] on div "[PERSON_NAME]" at bounding box center [463, 83] width 130 height 35
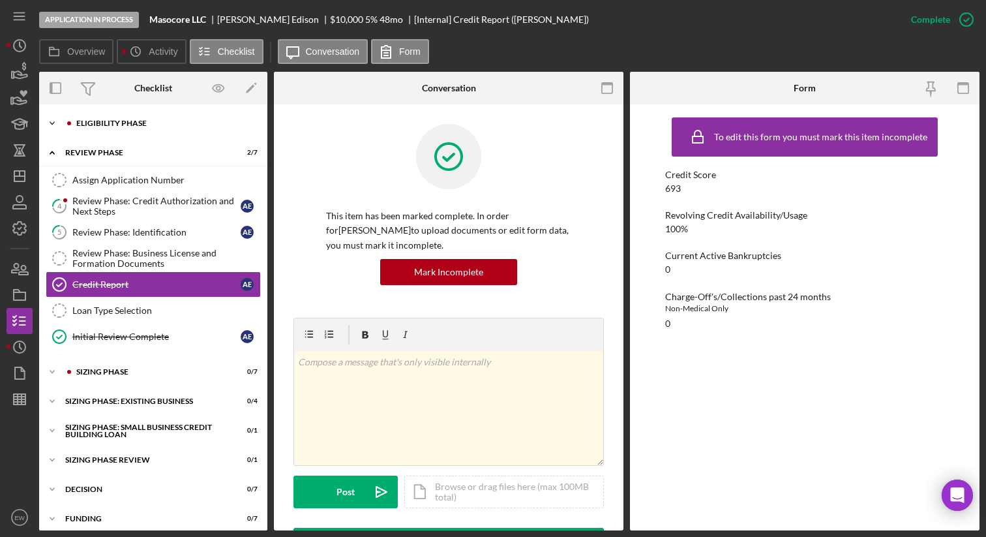
click at [93, 122] on div "Eligibility Phase" at bounding box center [163, 123] width 175 height 8
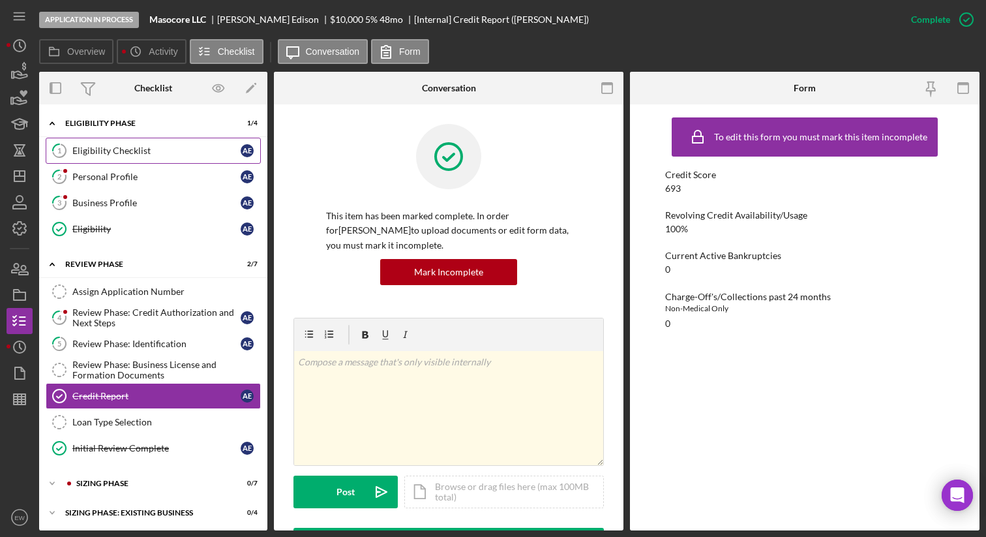
click at [109, 147] on div "Eligibility Checklist" at bounding box center [156, 150] width 168 height 10
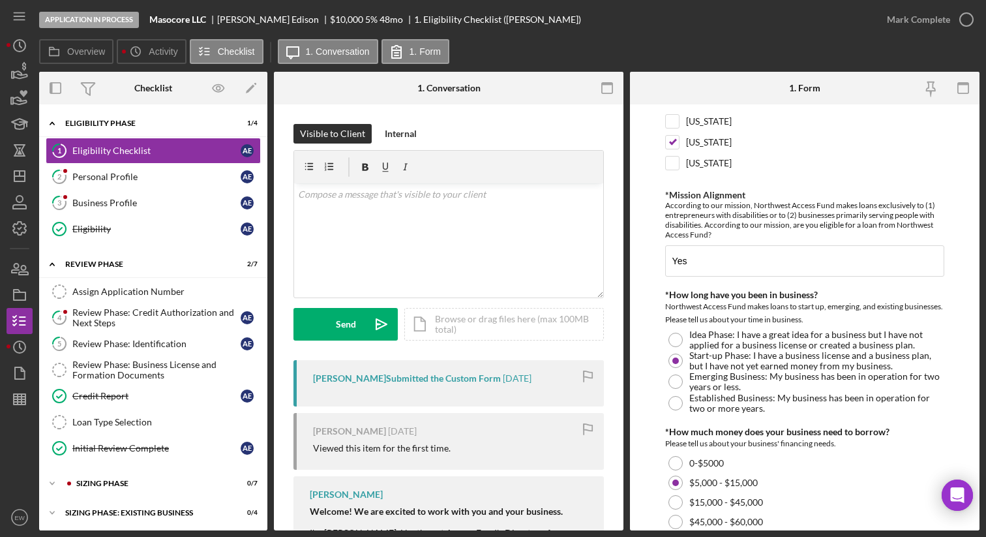
scroll to position [162, 0]
click at [142, 173] on div "Personal Profile" at bounding box center [156, 176] width 168 height 10
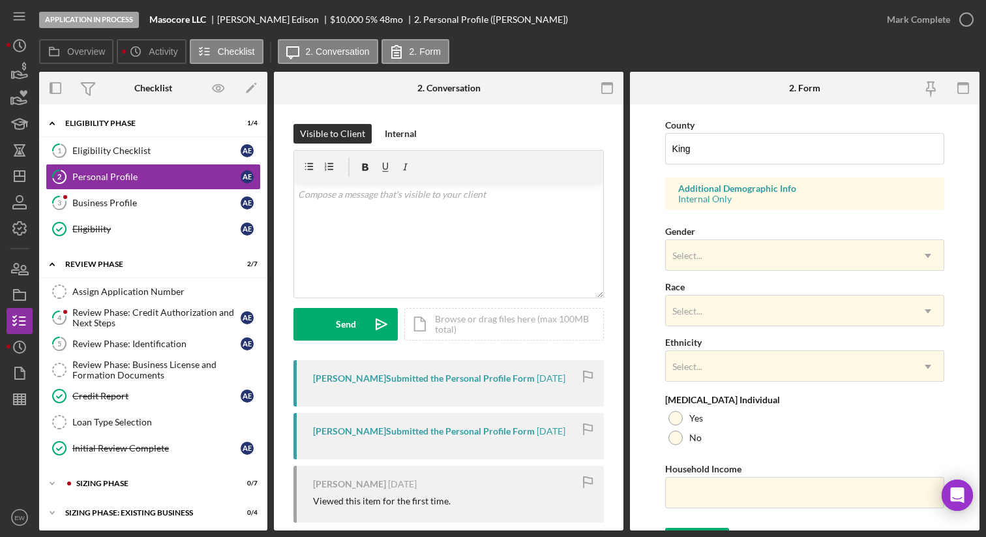
scroll to position [444, 0]
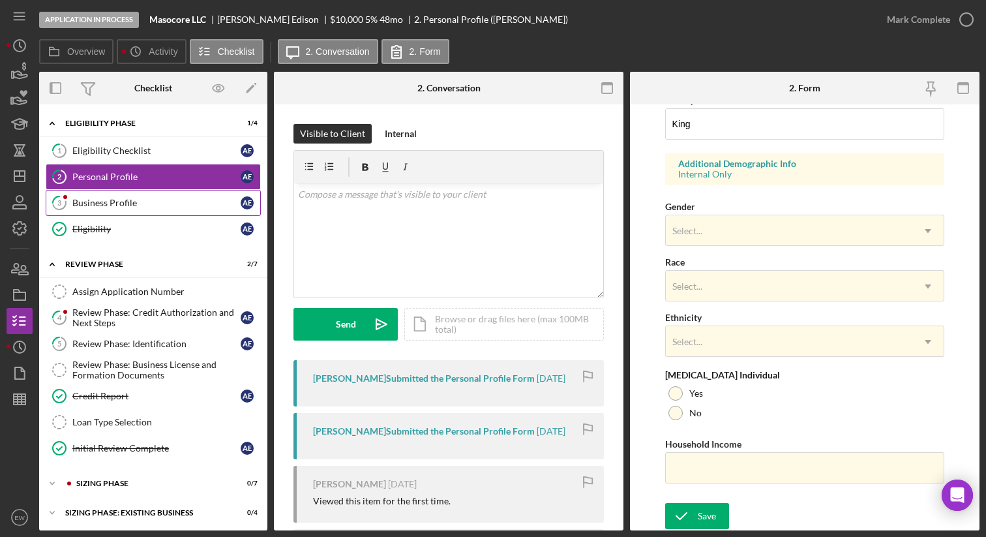
click at [147, 202] on div "Business Profile" at bounding box center [156, 203] width 168 height 10
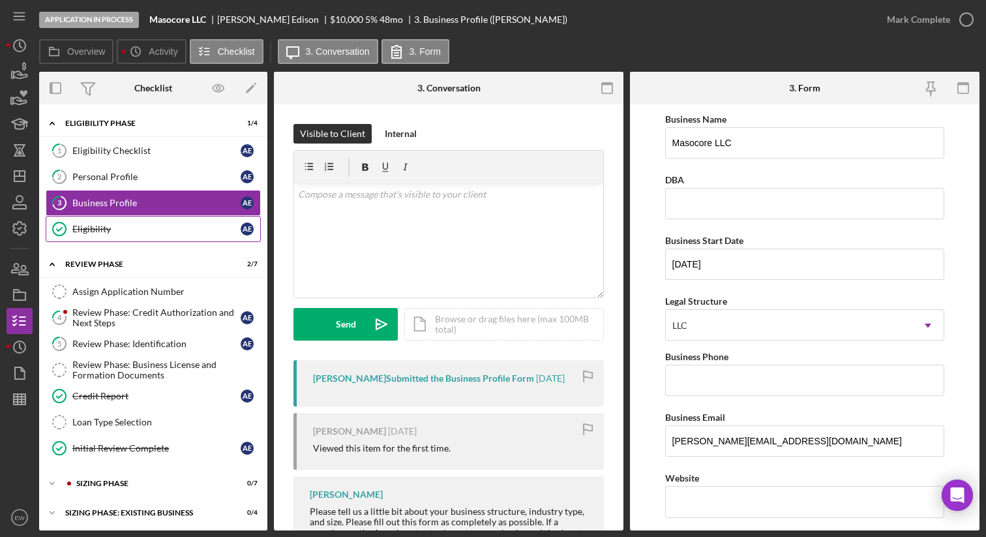
click at [160, 229] on div "Eligibility" at bounding box center [156, 229] width 168 height 10
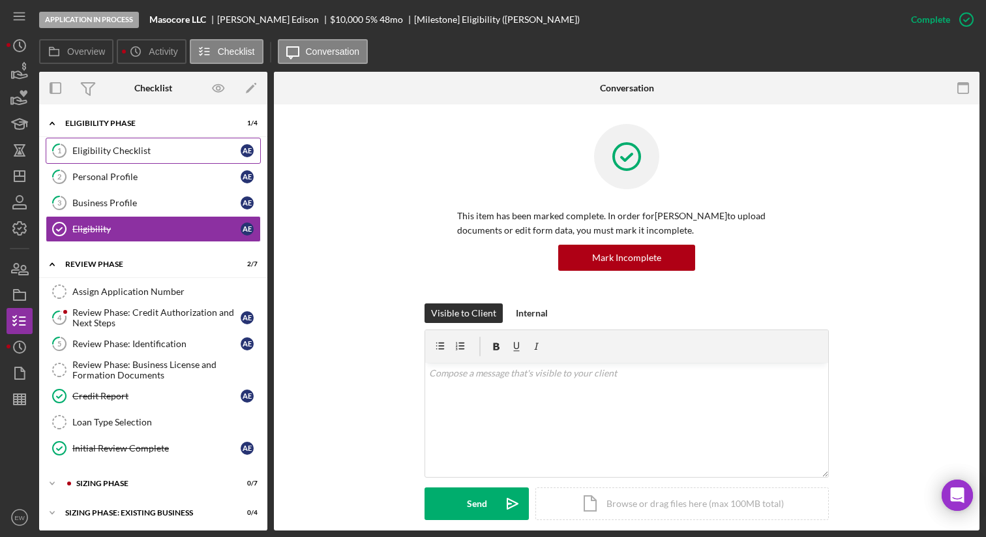
click at [155, 142] on link "1 Eligibility Checklist A E" at bounding box center [153, 151] width 215 height 26
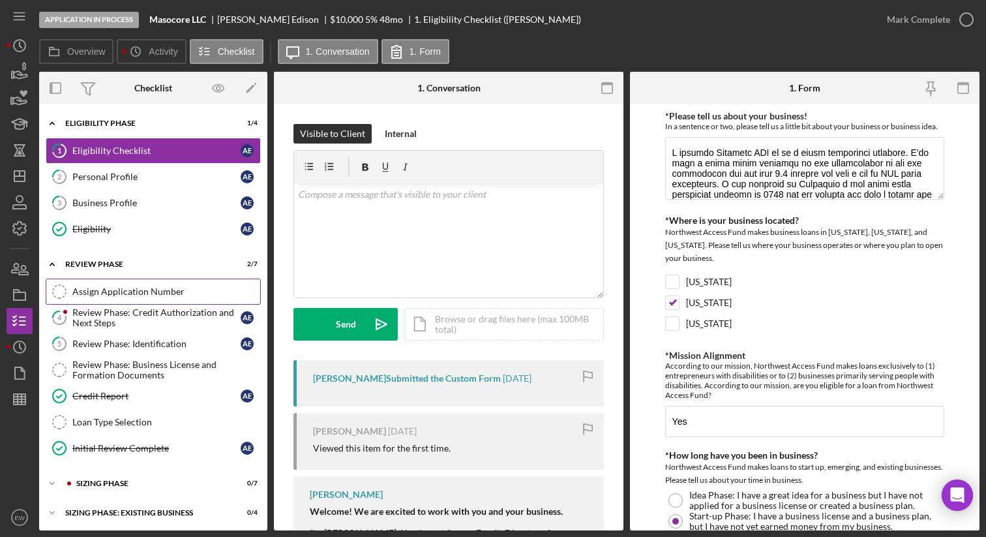
click at [145, 284] on link "Assign Application Number Assign Application Number" at bounding box center [153, 291] width 215 height 26
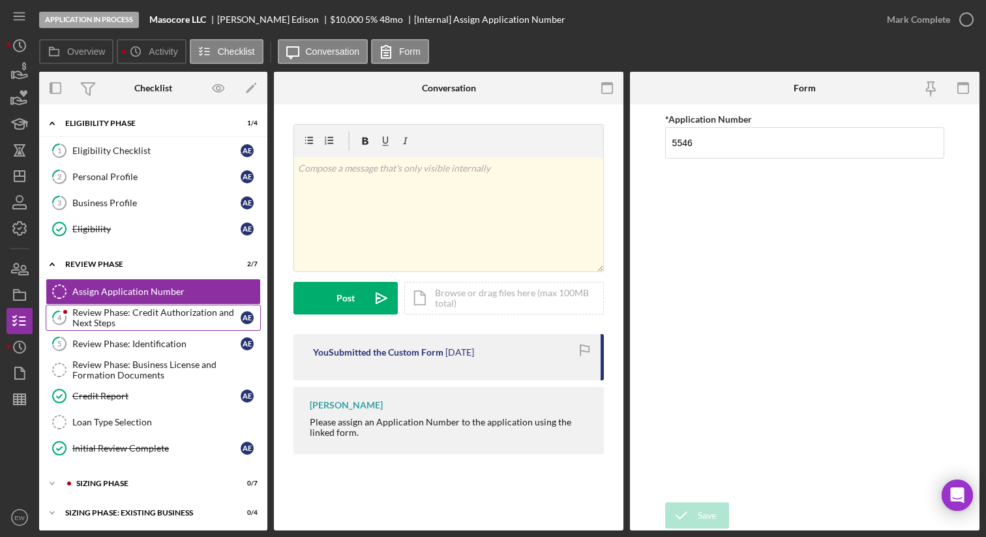
click at [139, 310] on div "Review Phase: Credit Authorization and Next Steps" at bounding box center [156, 317] width 168 height 21
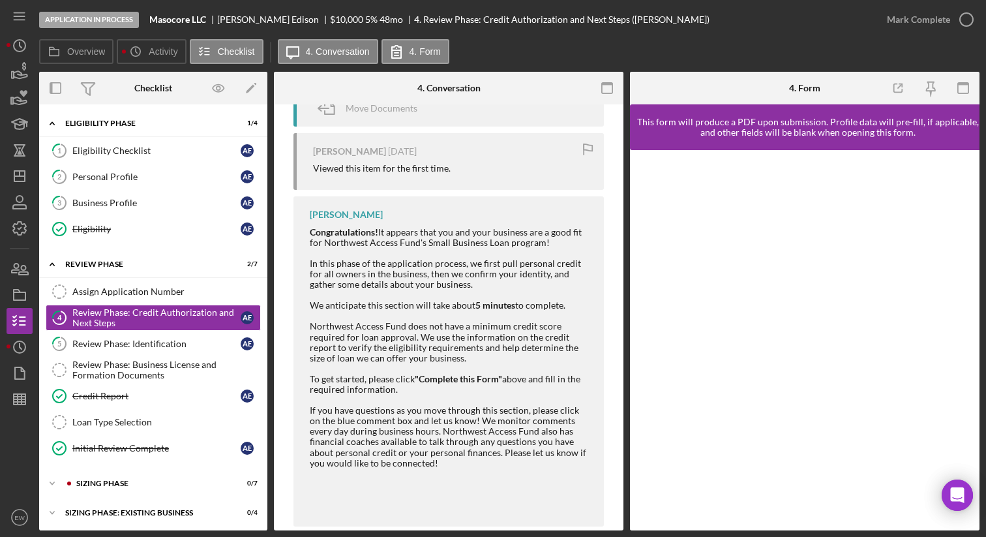
scroll to position [361, 0]
click at [180, 339] on div "Review Phase: Identification" at bounding box center [156, 343] width 168 height 10
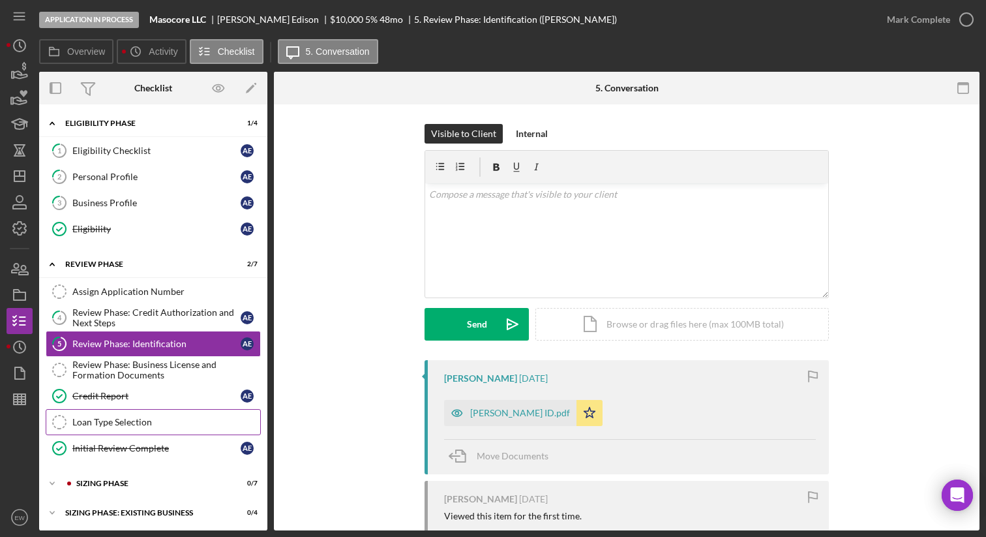
click at [162, 413] on link "Loan Type Selection Loan Type Selection" at bounding box center [153, 422] width 215 height 26
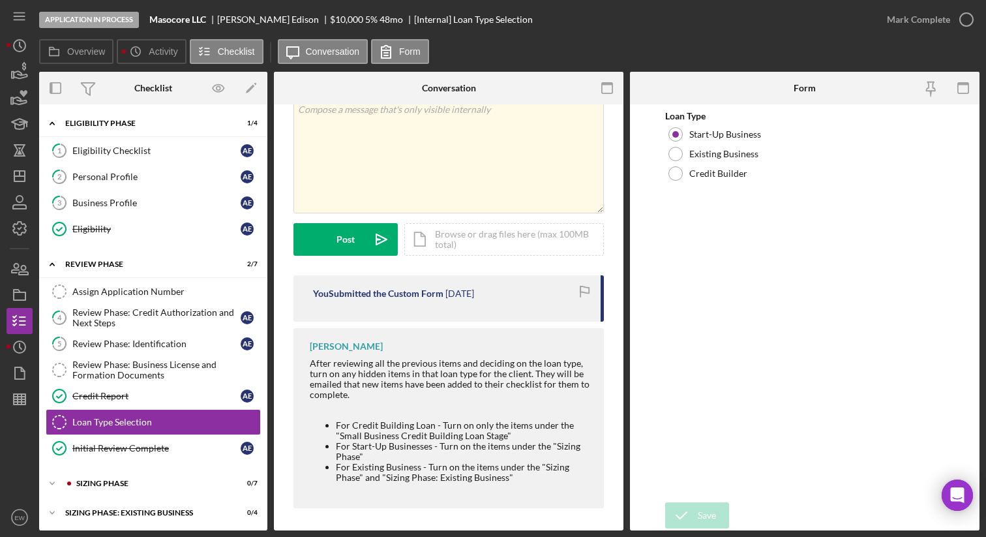
scroll to position [63, 0]
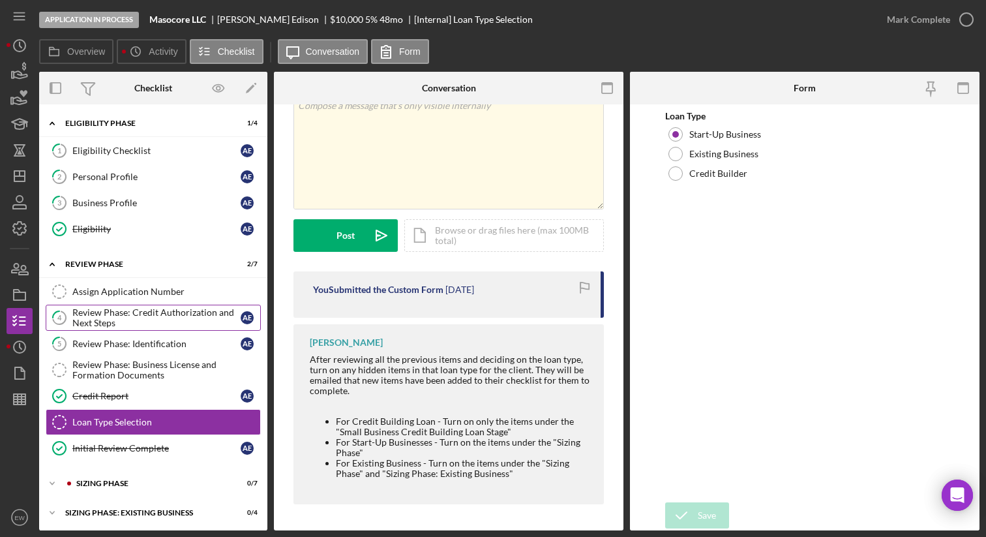
click at [186, 321] on div "Review Phase: Credit Authorization and Next Steps" at bounding box center [156, 317] width 168 height 21
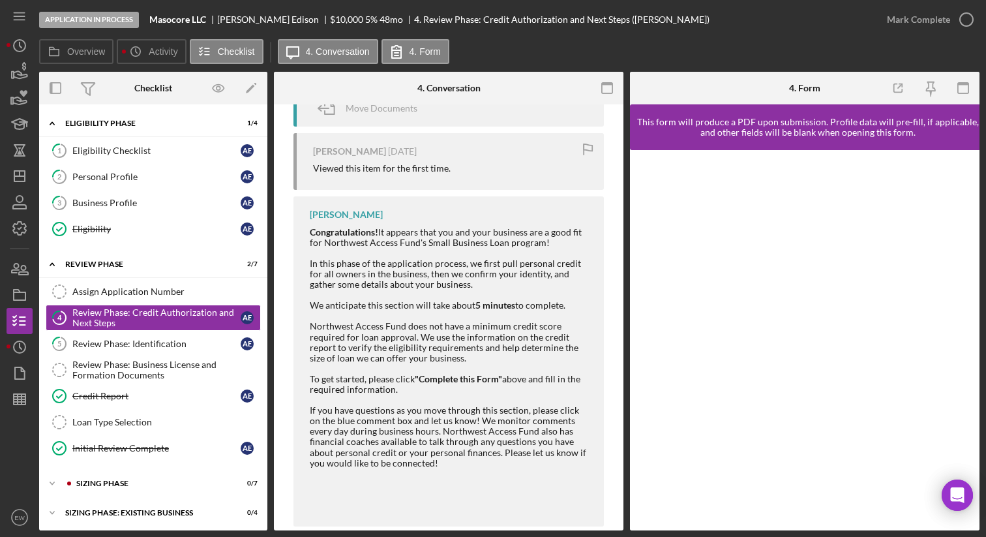
scroll to position [379, 0]
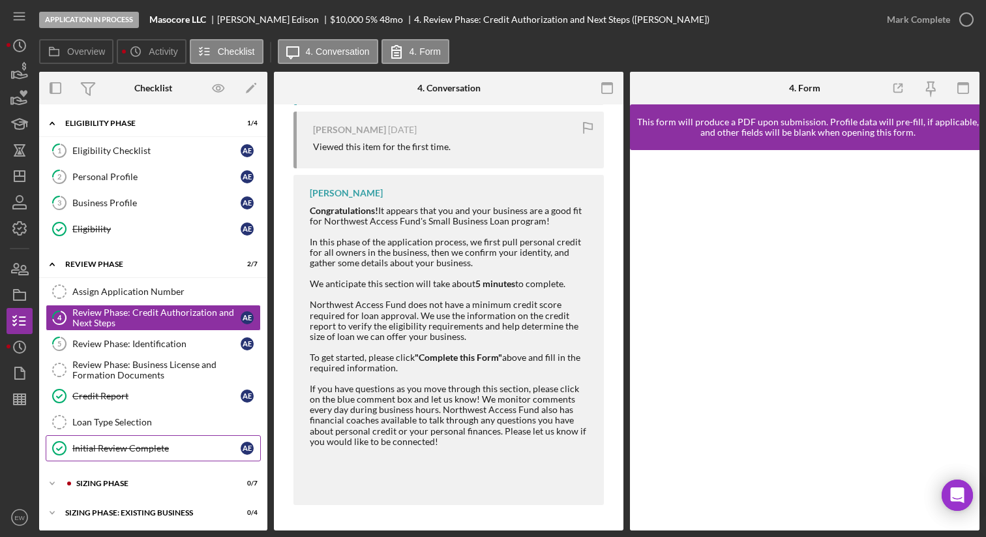
click at [201, 444] on div "Initial Review Complete" at bounding box center [156, 448] width 168 height 10
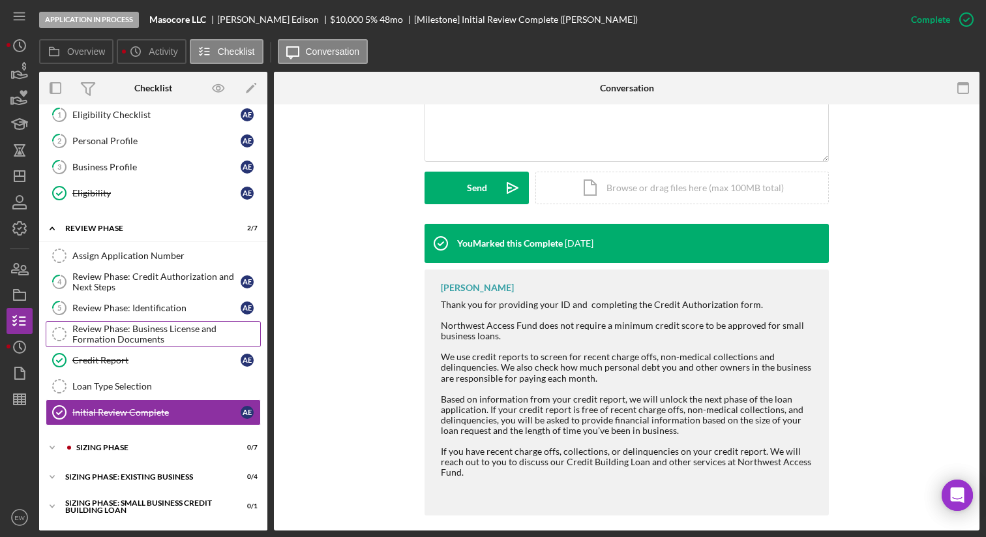
scroll to position [37, 0]
click at [139, 443] on div "Sizing Phase" at bounding box center [163, 447] width 175 height 8
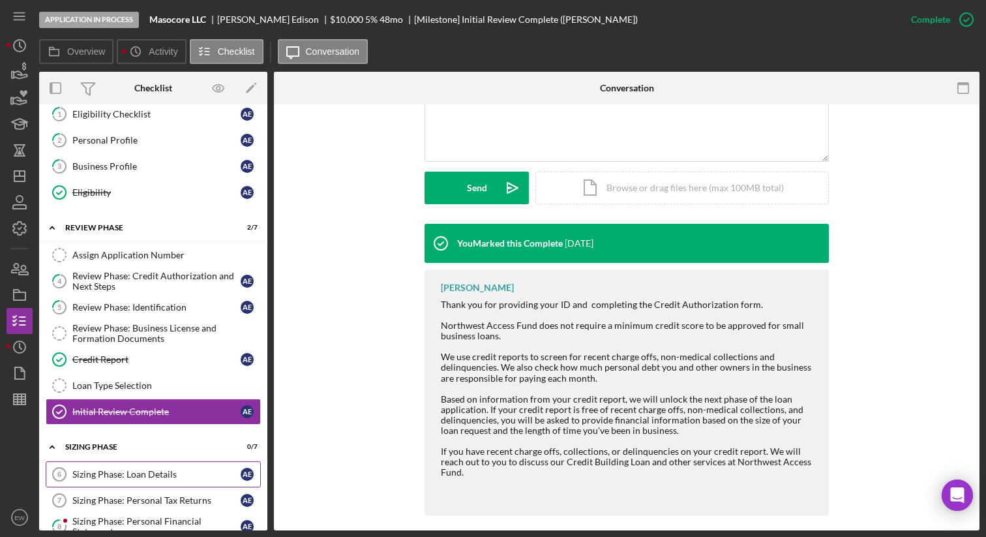
click at [138, 469] on div "Sizing Phase: Loan Details" at bounding box center [156, 474] width 168 height 10
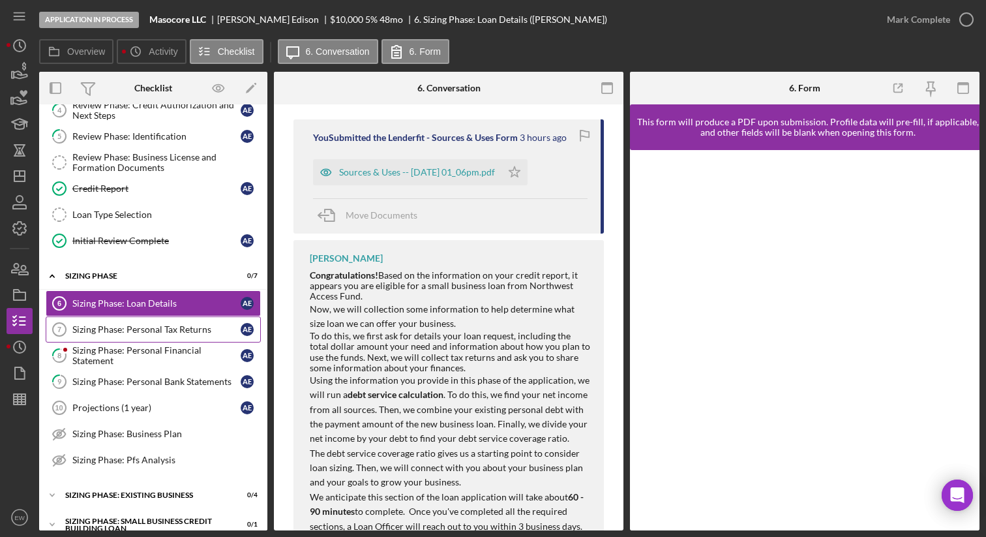
scroll to position [208, 0]
click at [28, 398] on icon "button" at bounding box center [19, 399] width 33 height 33
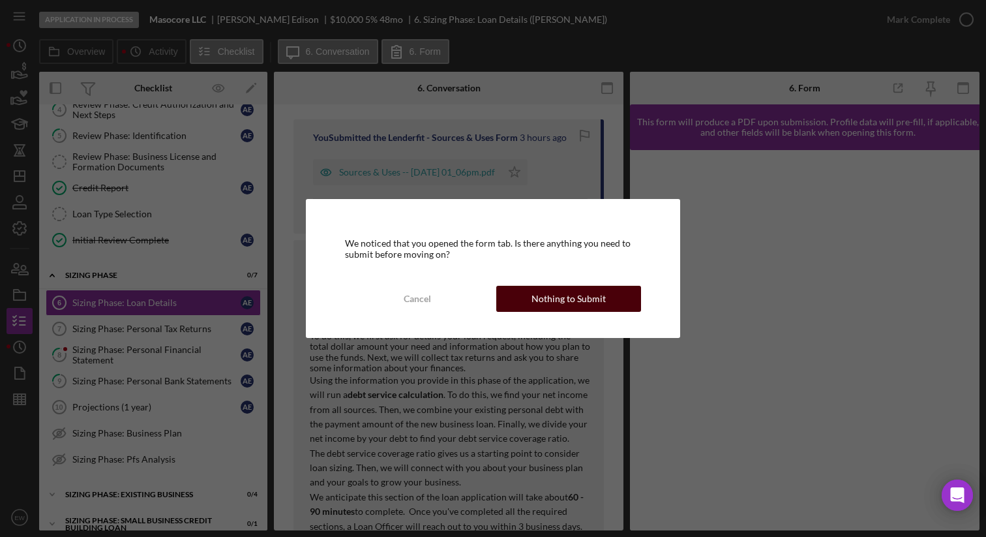
click at [542, 295] on div "Nothing to Submit" at bounding box center [568, 299] width 74 height 26
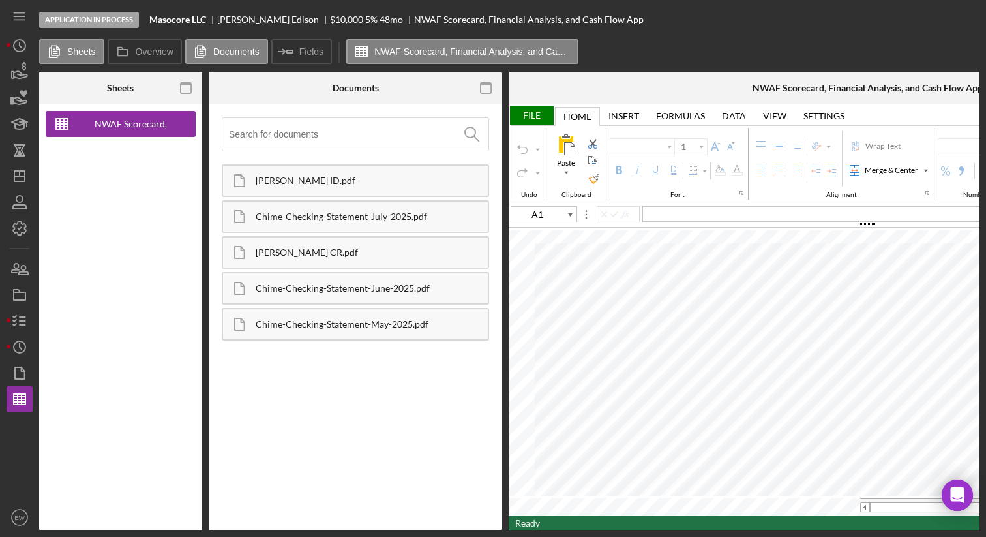
type input "Arial"
type input "10"
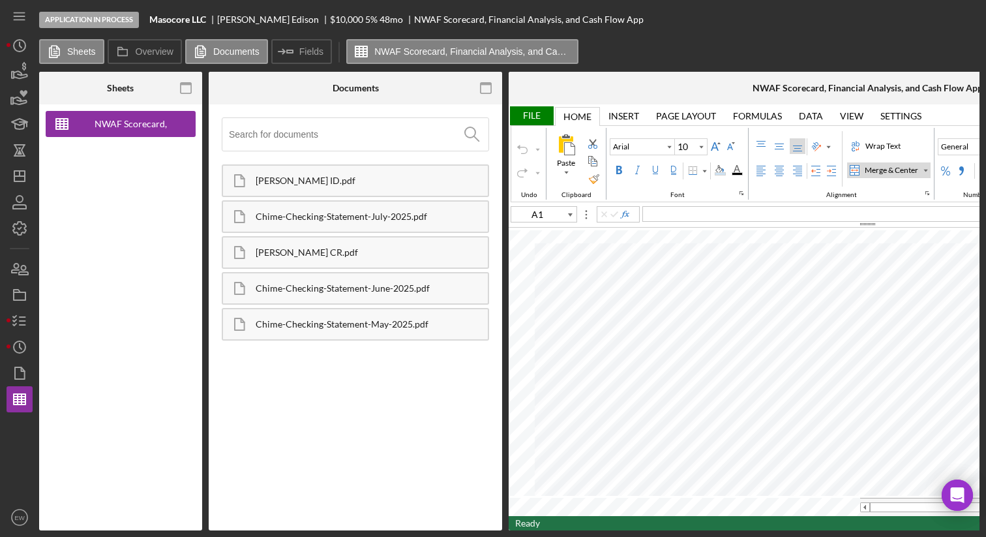
type input "G3"
type input "8"
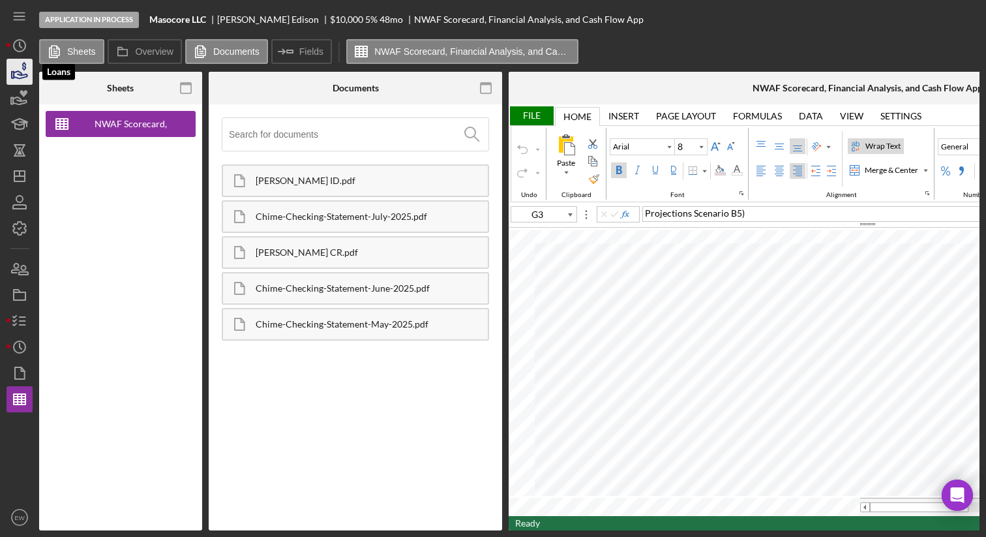
click at [23, 72] on icon "button" at bounding box center [19, 71] width 33 height 33
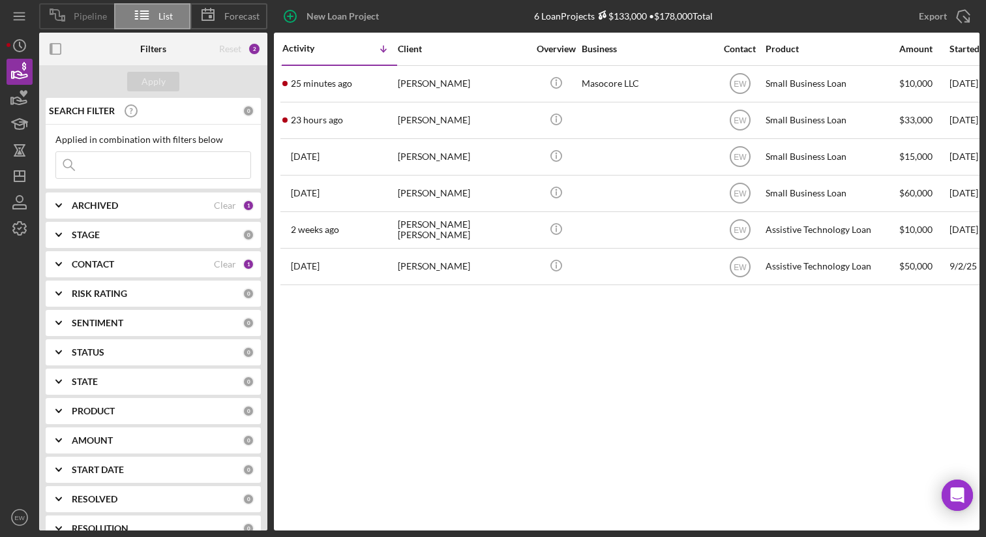
click at [81, 18] on span "Pipeline" at bounding box center [90, 16] width 33 height 10
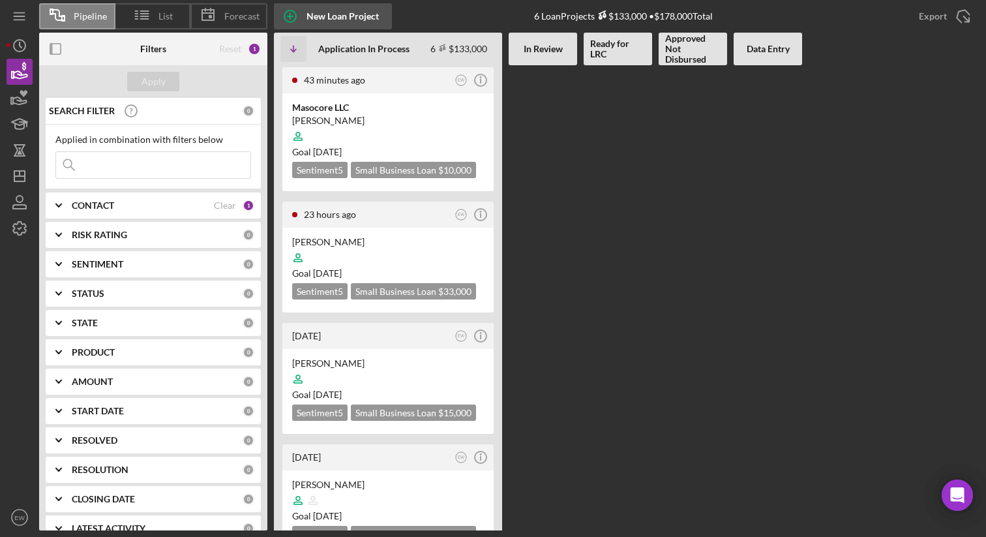
click at [322, 6] on div "New Loan Project" at bounding box center [342, 16] width 72 height 26
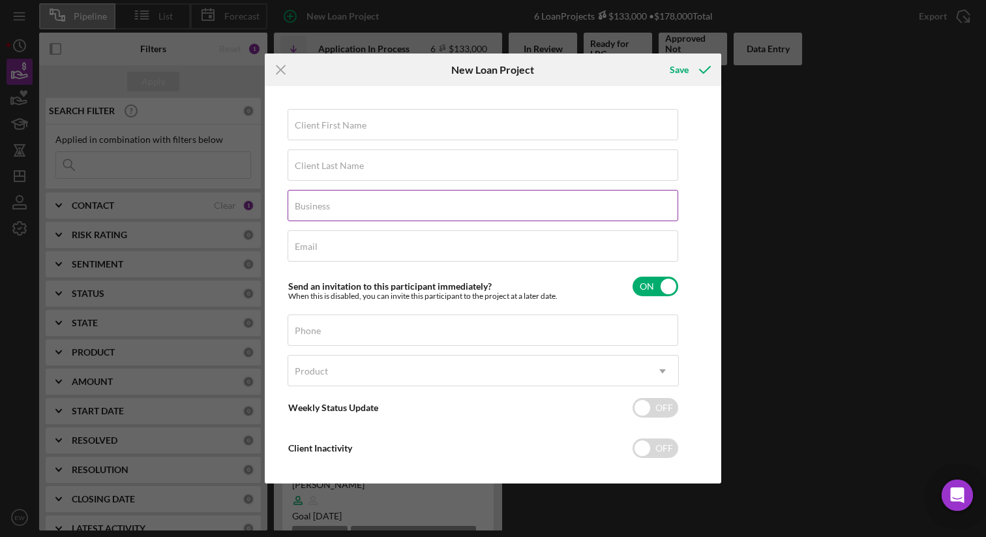
scroll to position [14, 0]
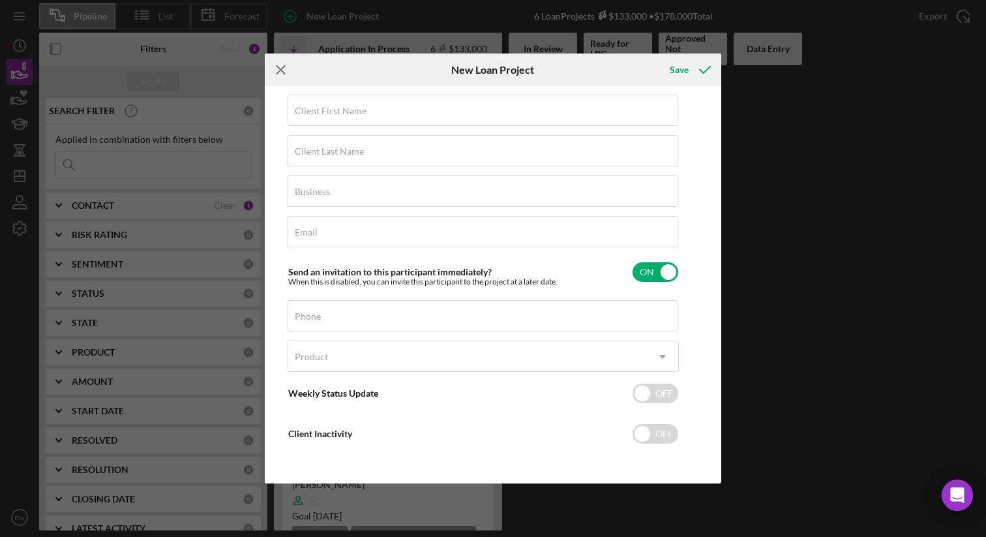
click at [282, 70] on icon "Icon/Menu Close" at bounding box center [281, 69] width 33 height 33
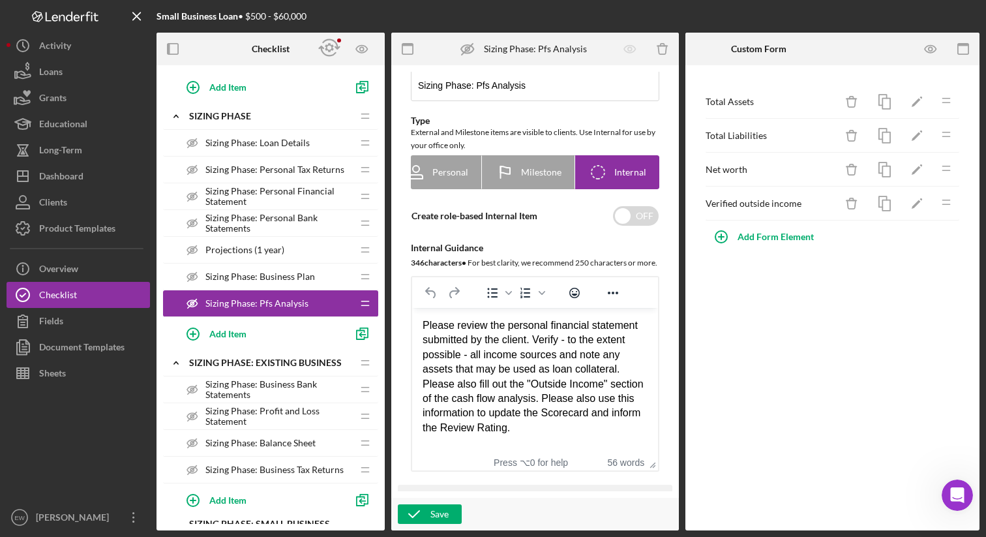
scroll to position [437, 0]
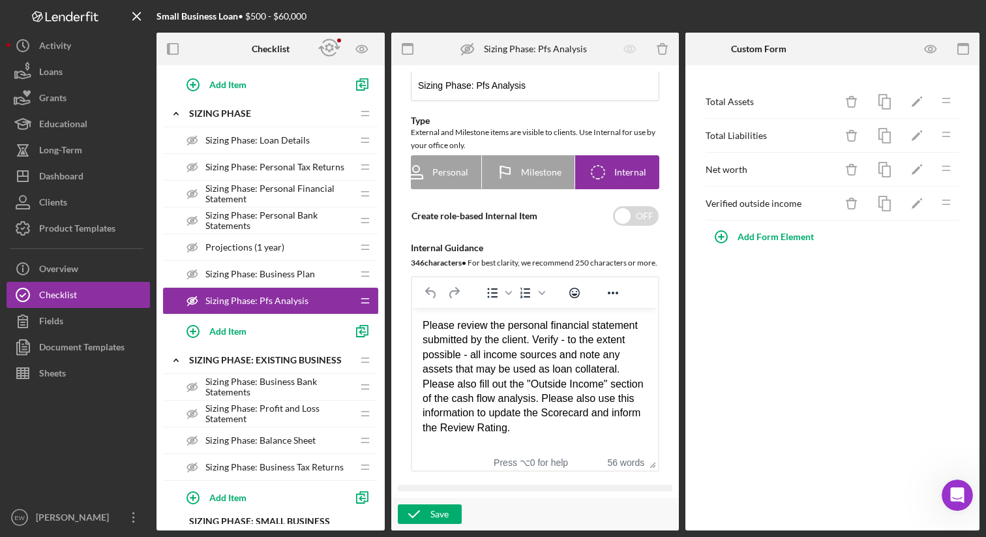
click at [278, 184] on span "Sizing Phase: Personal Financial Statement" at bounding box center [278, 193] width 147 height 21
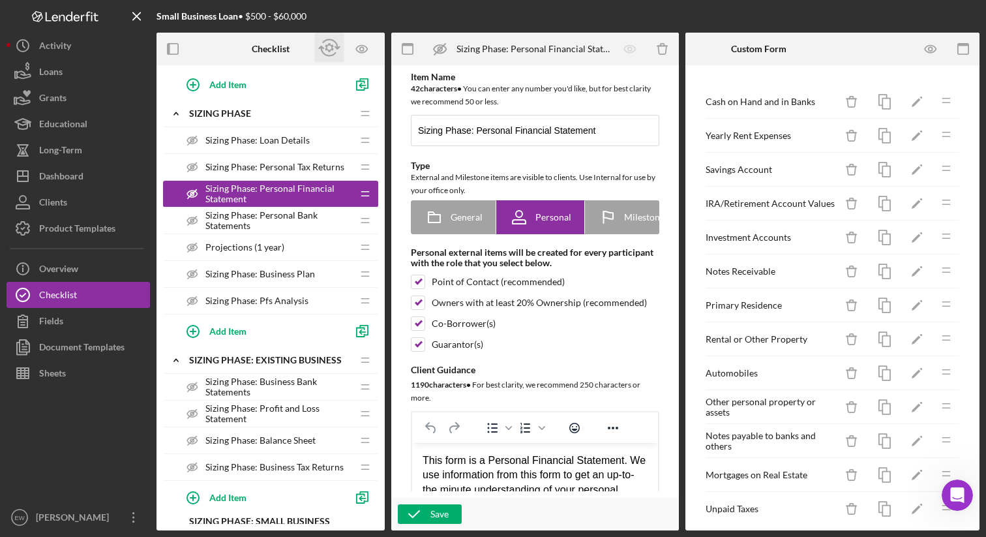
click at [332, 40] on icon "button" at bounding box center [329, 47] width 29 height 29
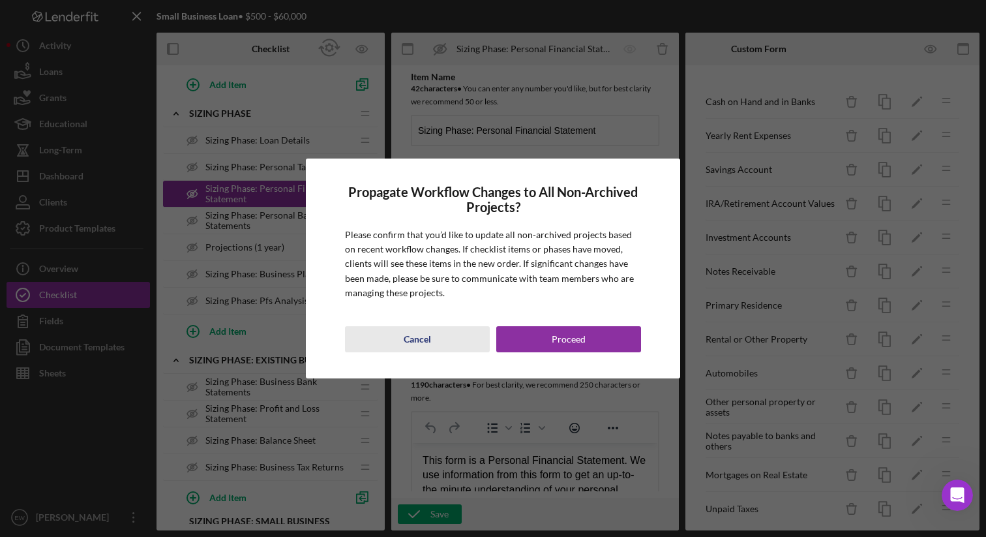
click at [411, 336] on div "Cancel" at bounding box center [417, 339] width 27 height 26
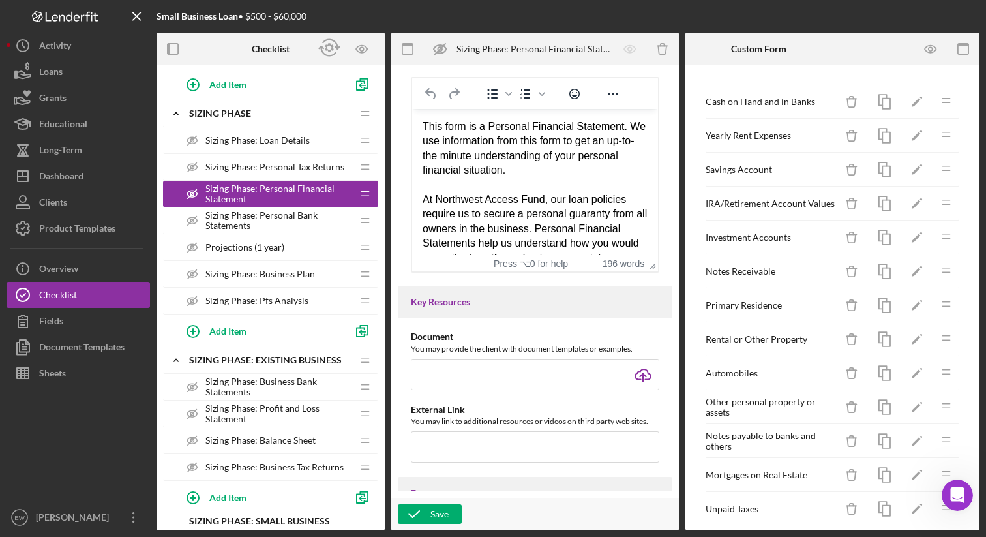
scroll to position [346, 0]
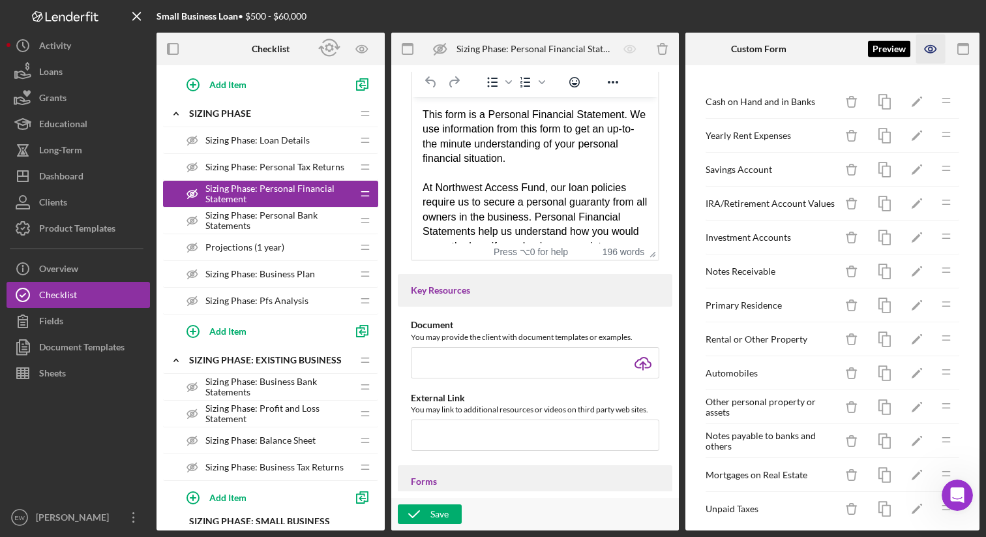
click at [933, 53] on icon "button" at bounding box center [930, 49] width 29 height 29
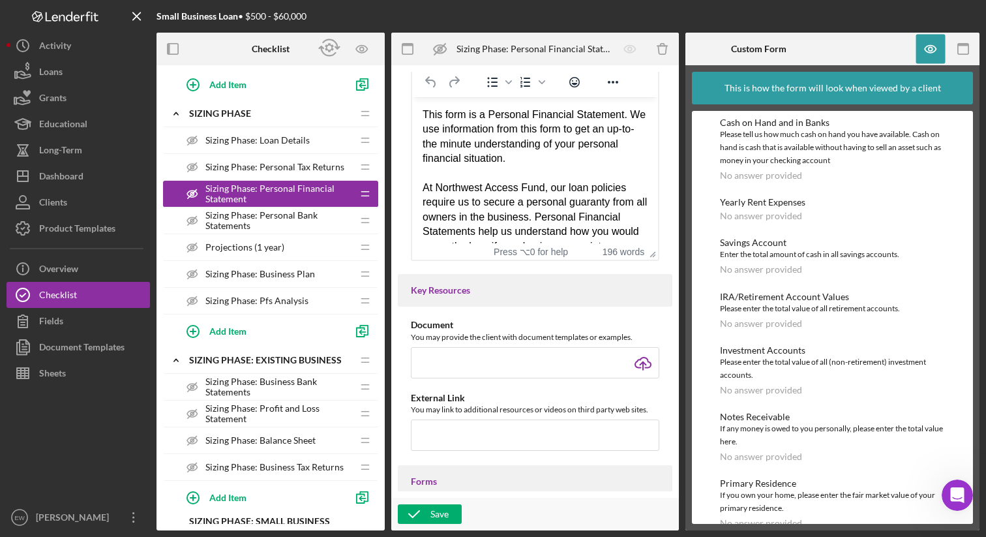
click at [281, 298] on span "Sizing Phase: Pfs Analysis" at bounding box center [256, 300] width 103 height 10
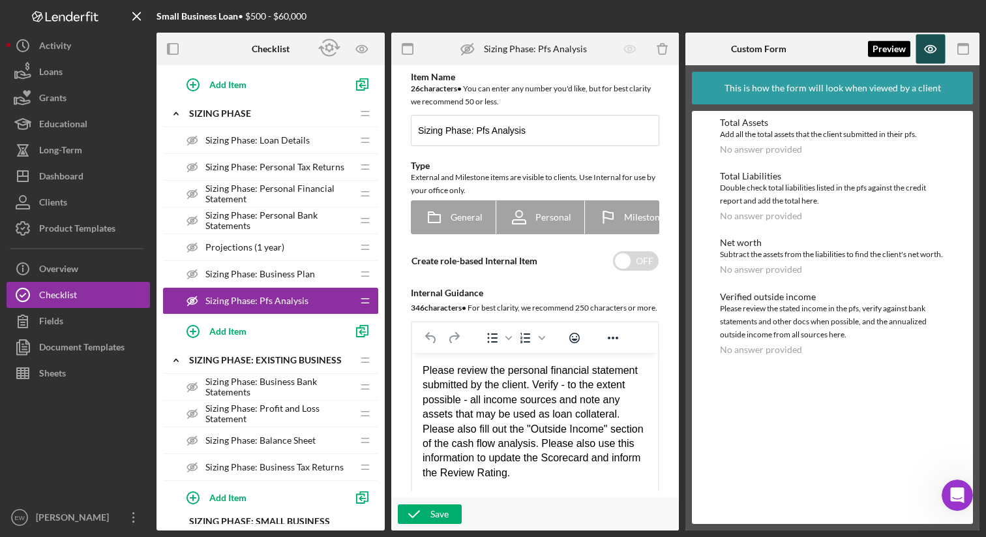
click at [931, 53] on icon "button" at bounding box center [930, 49] width 29 height 29
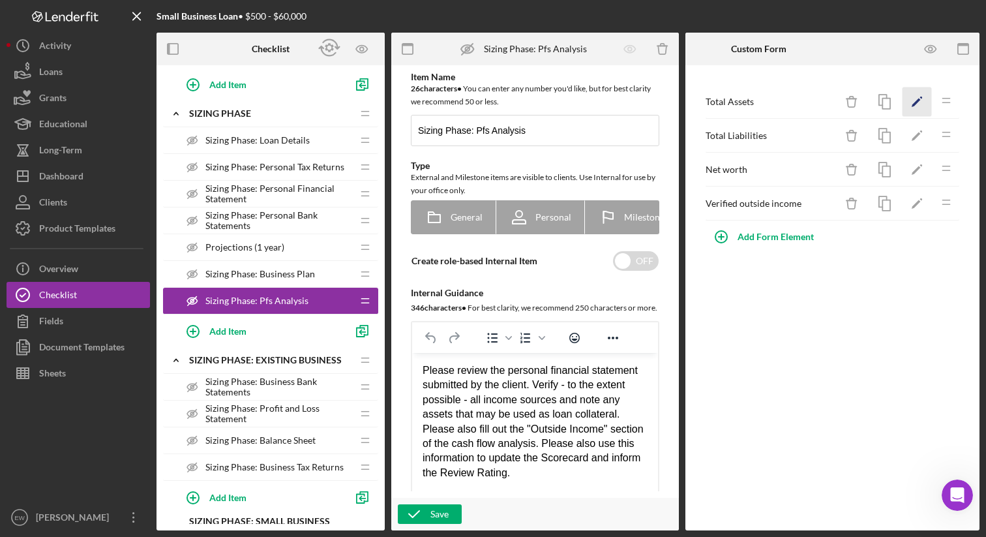
click at [919, 109] on icon "Icon/Edit" at bounding box center [916, 101] width 29 height 29
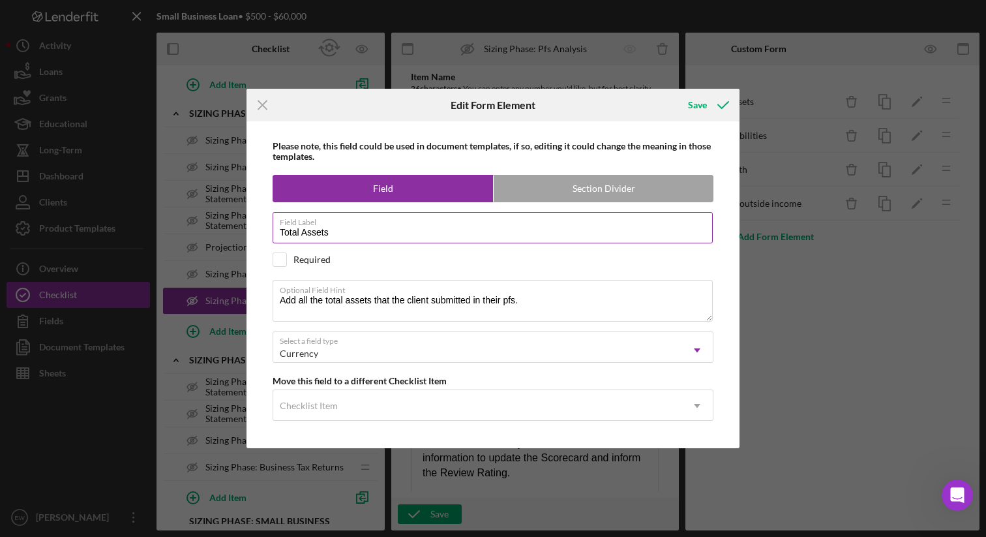
click at [358, 231] on input "Total Assets" at bounding box center [493, 227] width 440 height 31
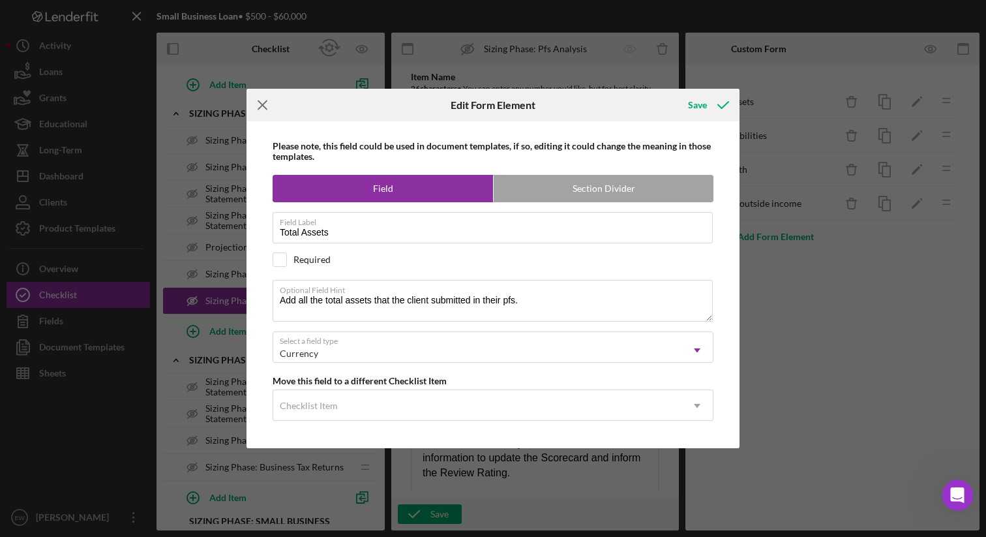
click at [262, 107] on icon "Icon/Menu Close" at bounding box center [262, 105] width 33 height 33
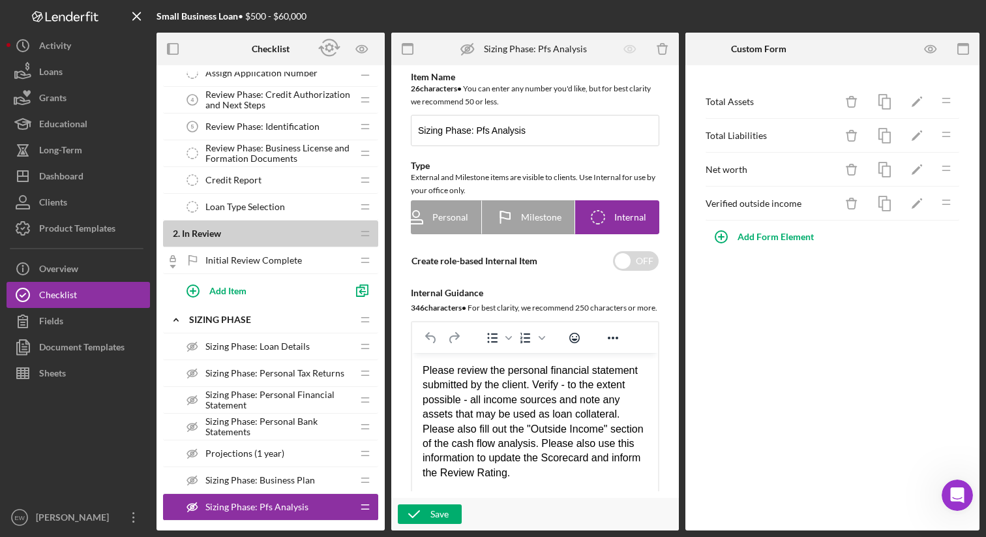
scroll to position [191, 0]
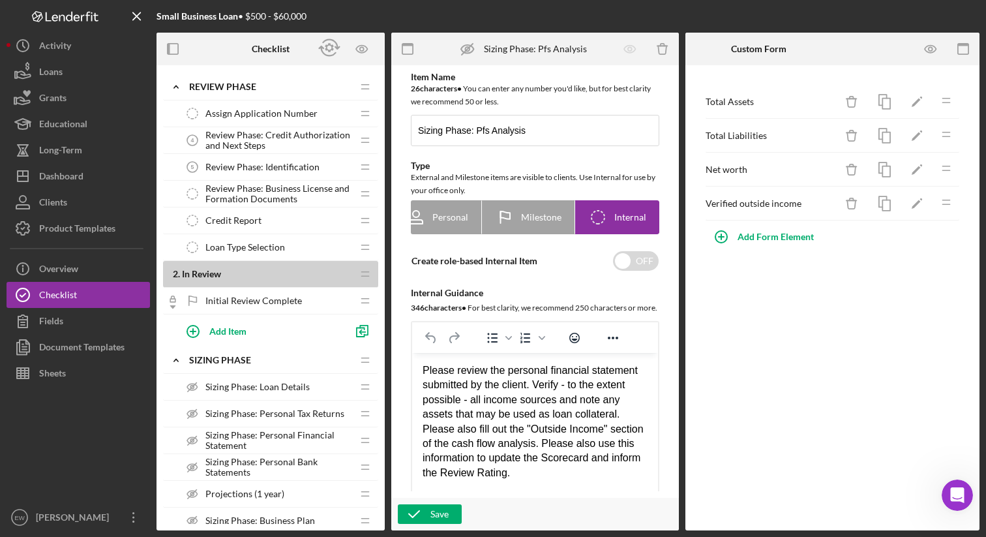
click at [286, 224] on div "Credit Report Credit Report" at bounding box center [265, 220] width 173 height 26
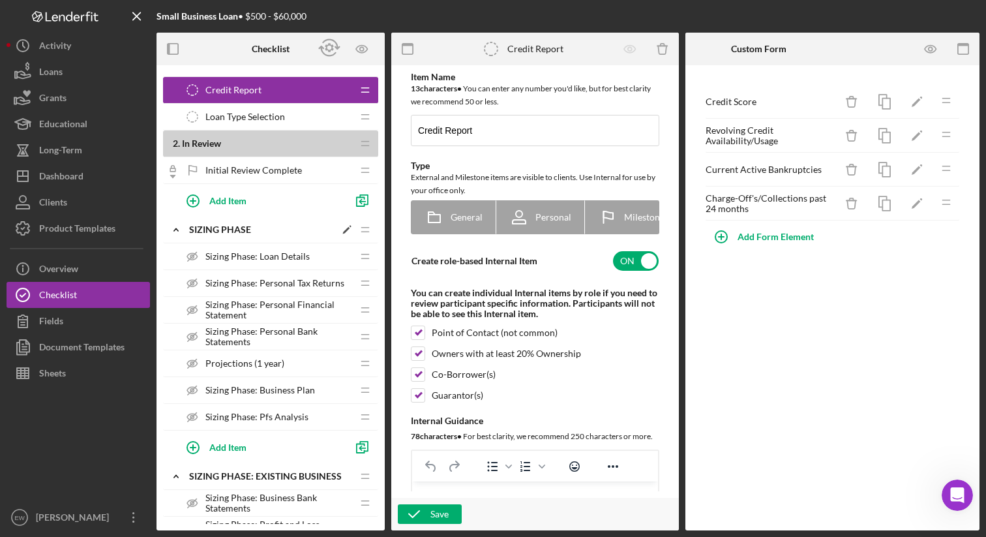
scroll to position [322, 0]
click at [273, 415] on span "Sizing Phase: Pfs Analysis" at bounding box center [256, 416] width 103 height 10
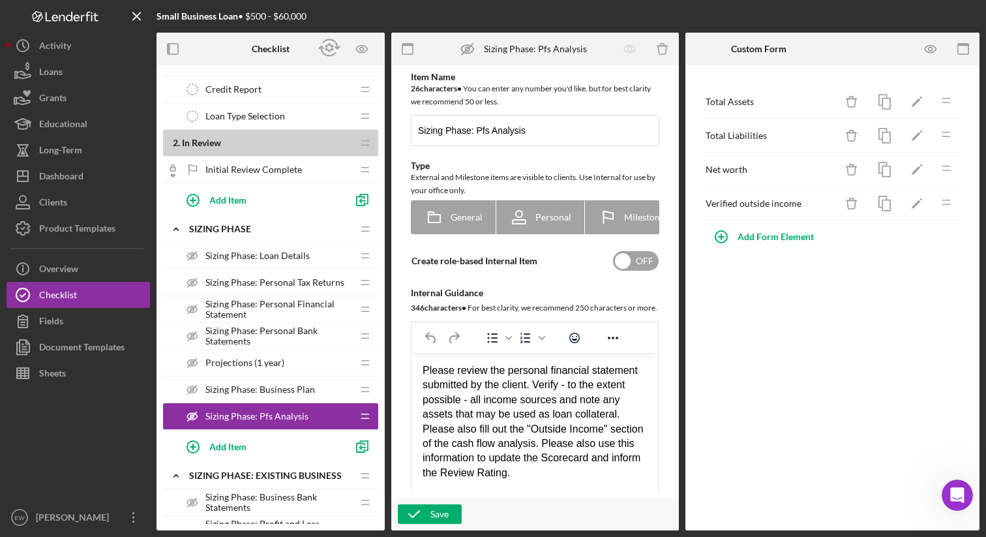
click at [639, 267] on input "checkbox" at bounding box center [636, 261] width 46 height 20
checkbox input "true"
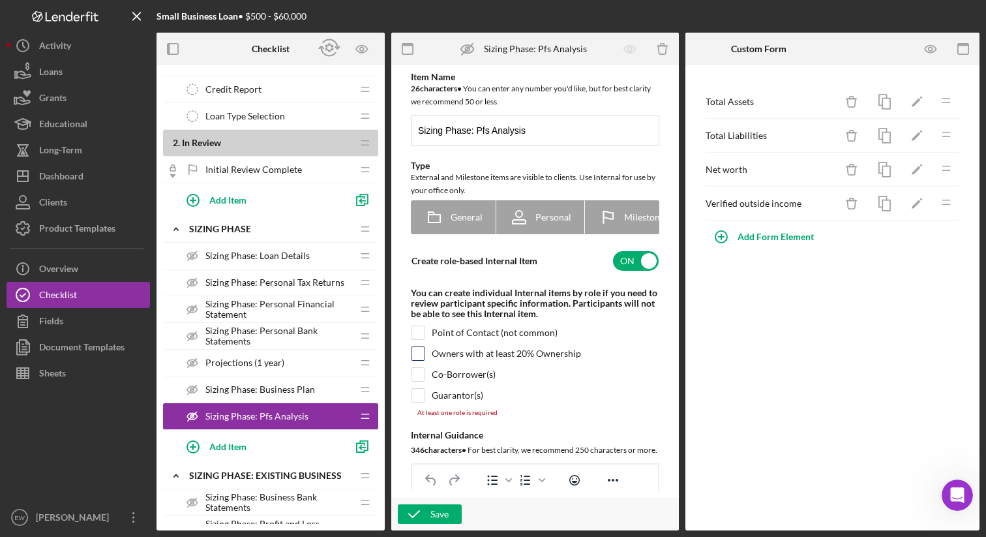
click at [422, 359] on input "checkbox" at bounding box center [417, 353] width 13 height 13
checkbox input "true"
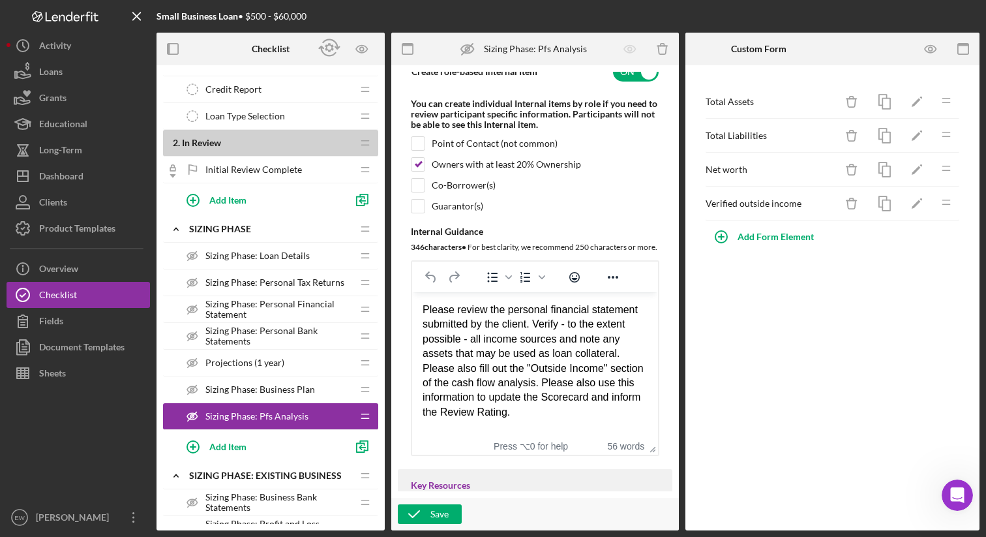
scroll to position [190, 0]
click at [426, 506] on icon "button" at bounding box center [414, 513] width 33 height 33
click at [911, 106] on polygon "button" at bounding box center [915, 102] width 9 height 9
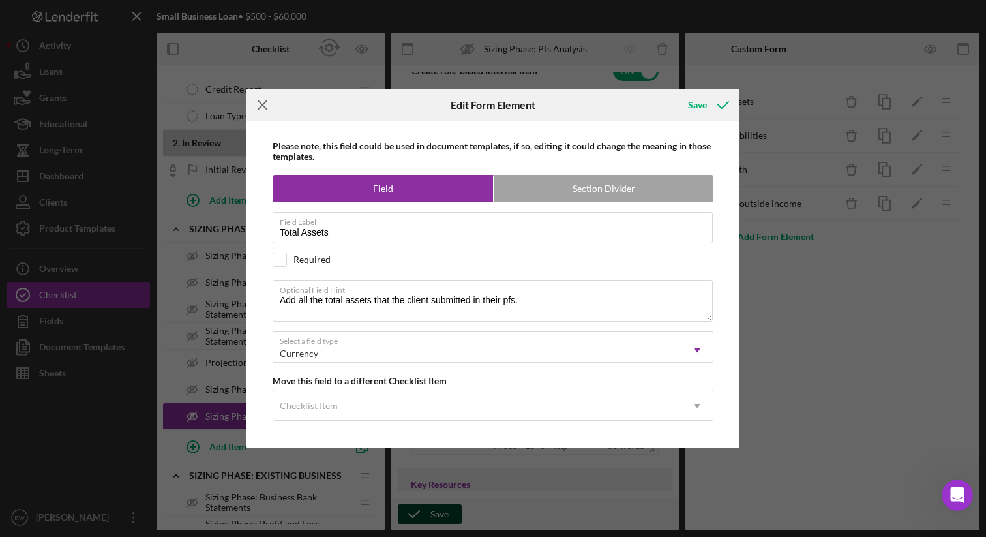
click at [268, 106] on icon "Icon/Menu Close" at bounding box center [262, 105] width 33 height 33
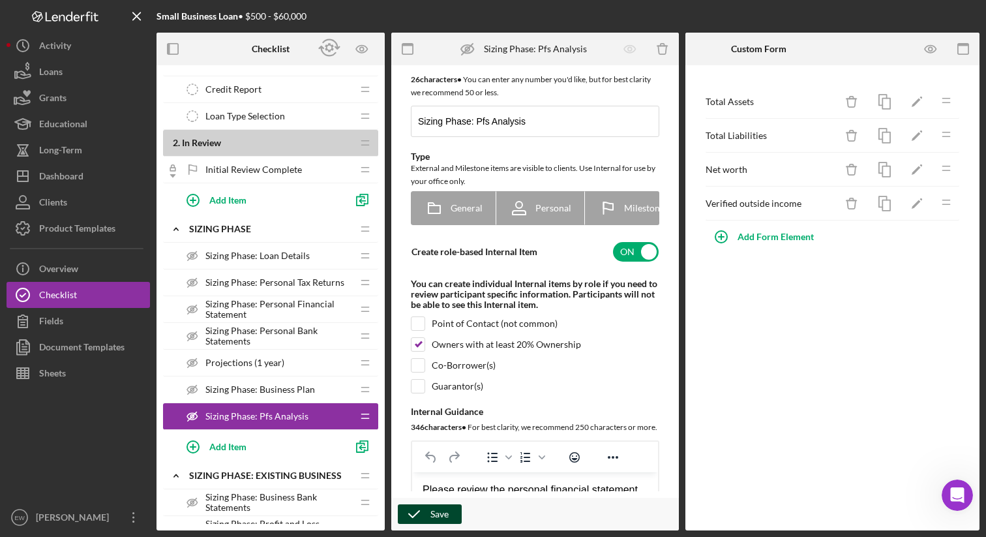
scroll to position [5, 0]
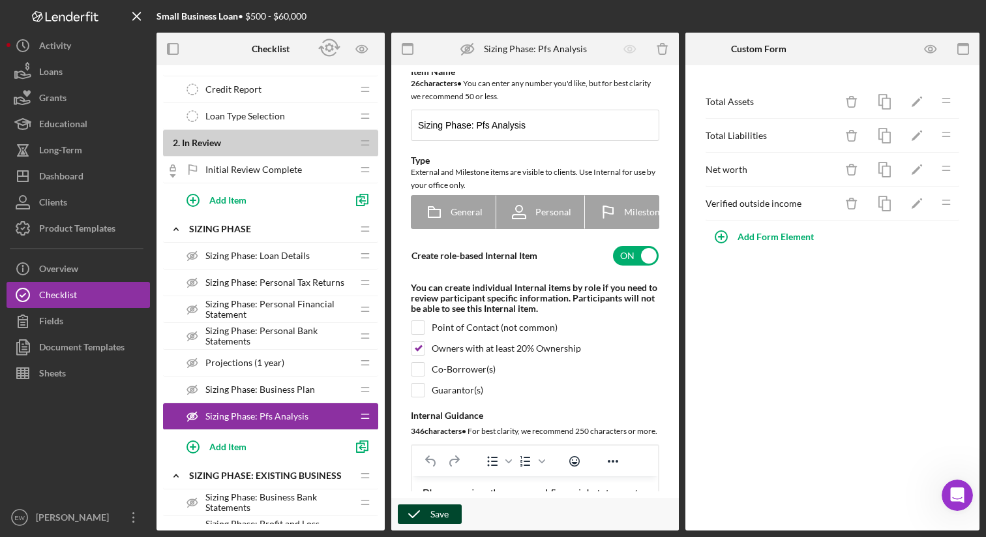
click at [426, 509] on icon "button" at bounding box center [414, 513] width 33 height 33
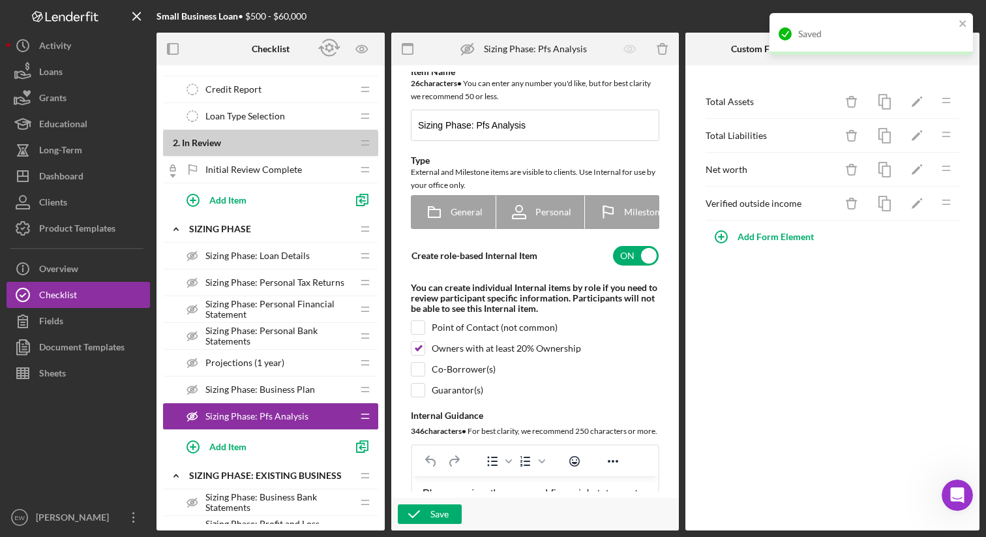
scroll to position [0, 0]
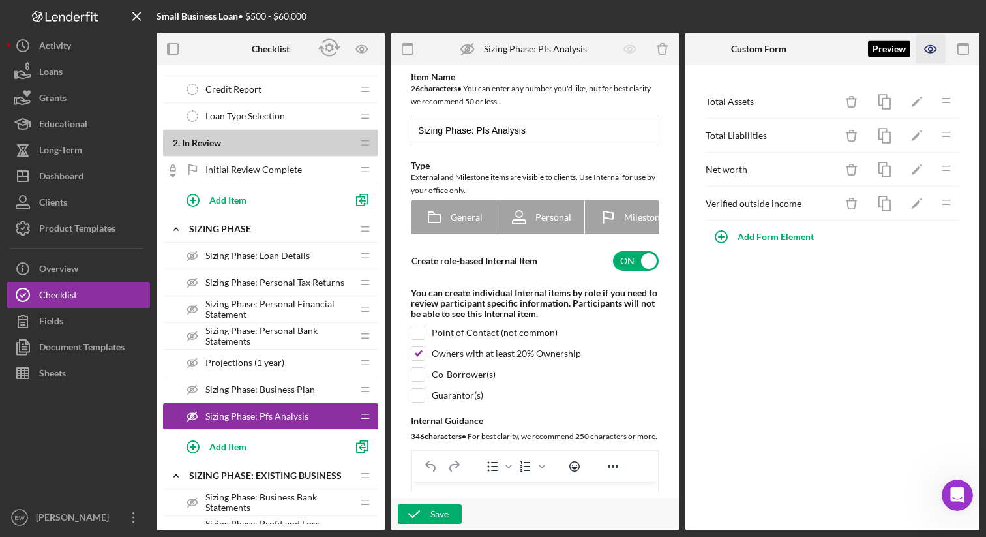
click at [924, 48] on icon "button" at bounding box center [929, 49] width 11 height 7
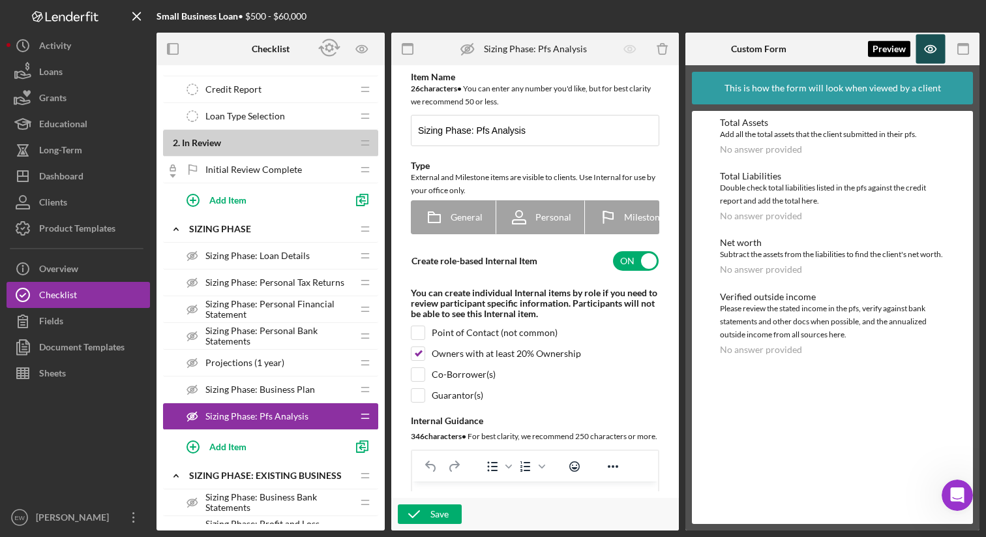
click at [928, 46] on icon "button" at bounding box center [929, 49] width 11 height 7
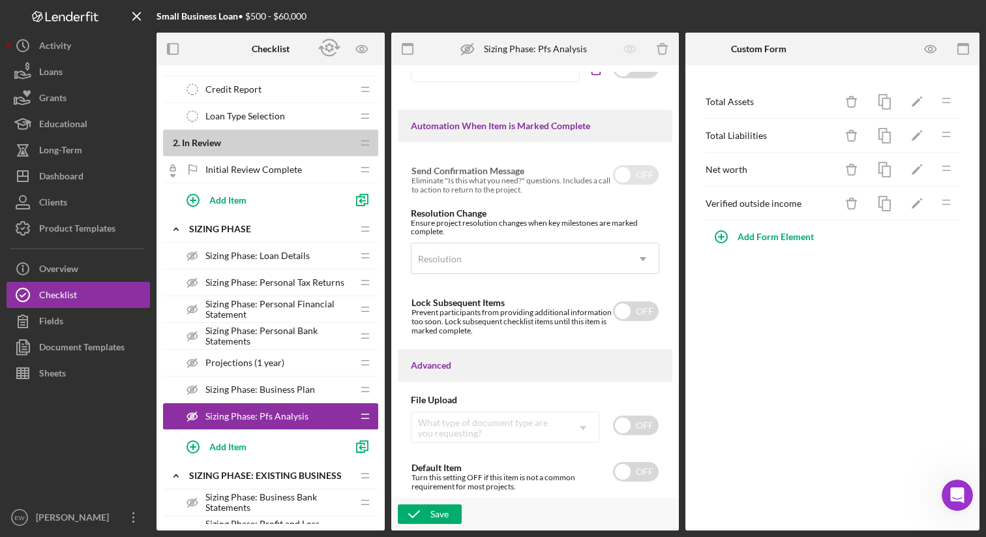
scroll to position [917, 0]
click at [434, 520] on div "Save" at bounding box center [439, 514] width 18 height 20
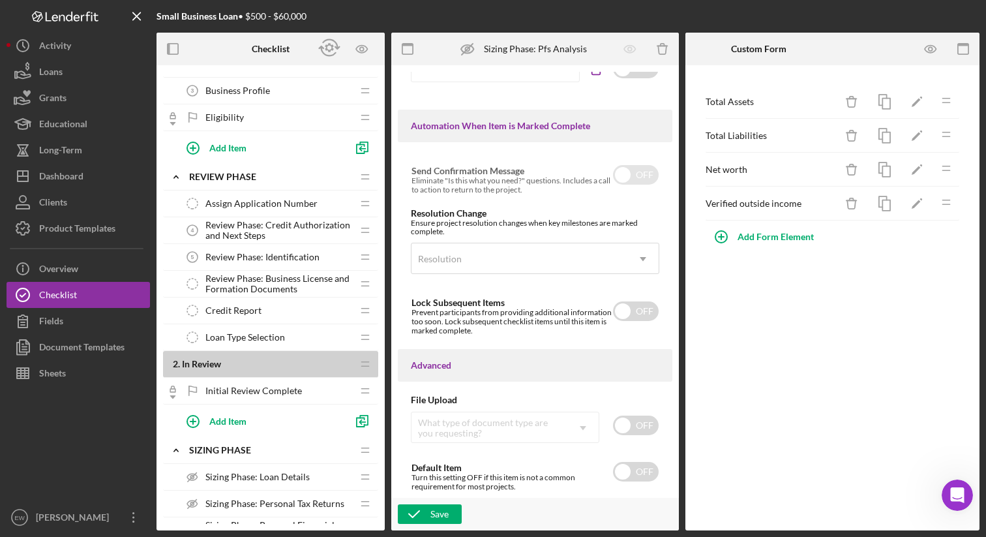
scroll to position [102, 0]
click at [291, 308] on div "Credit Report Credit Report" at bounding box center [265, 309] width 173 height 26
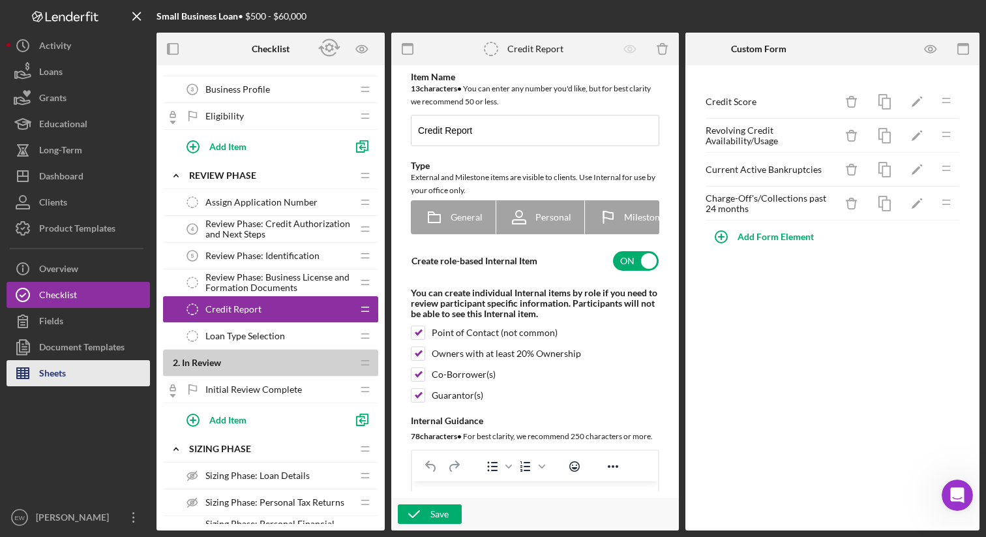
click at [79, 371] on button "Sheets" at bounding box center [78, 373] width 143 height 26
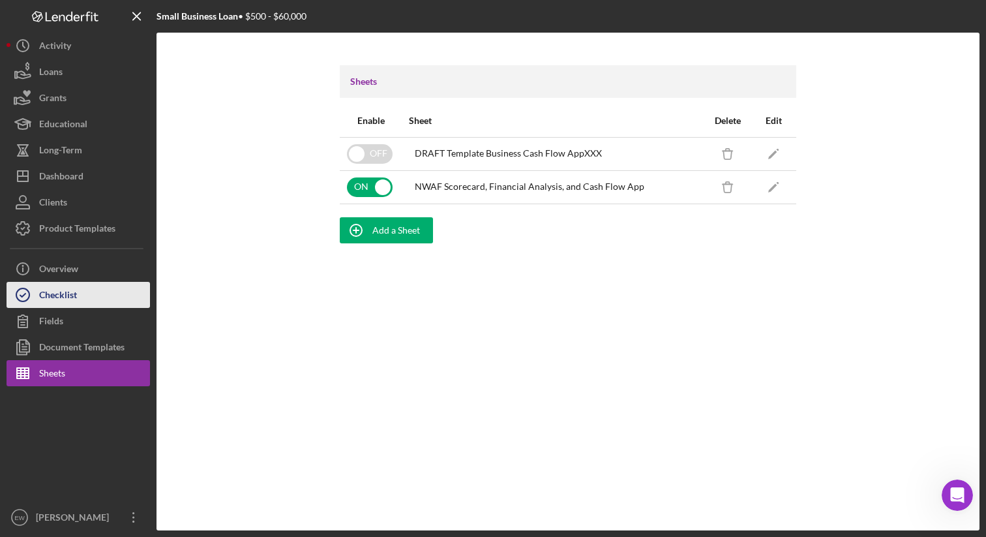
click at [95, 291] on button "Checklist" at bounding box center [78, 295] width 143 height 26
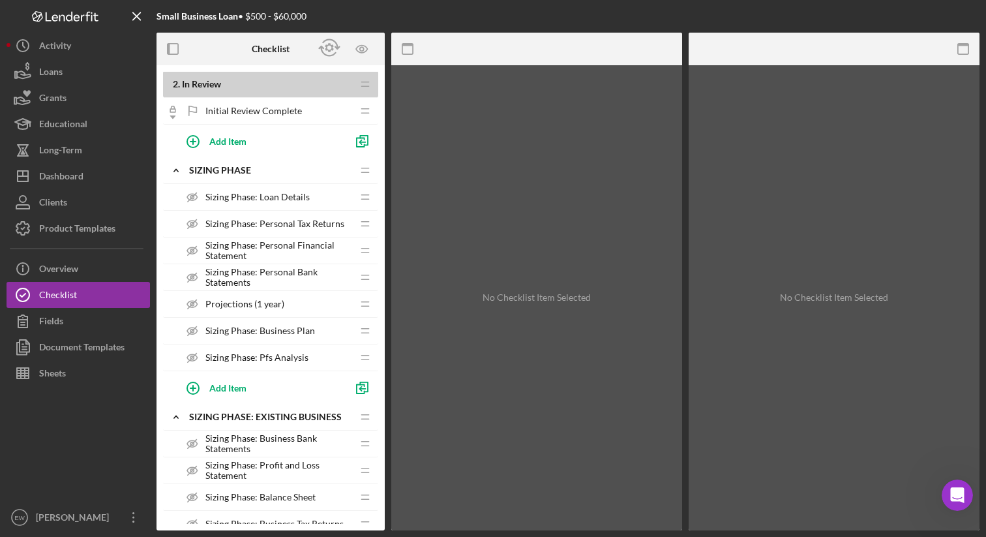
scroll to position [389, 0]
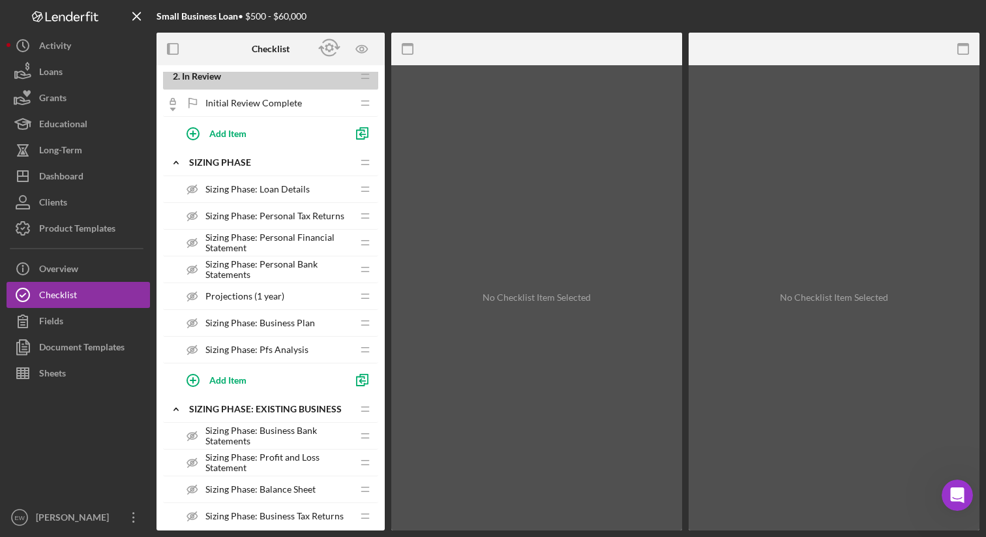
click at [333, 349] on div "Sizing Phase: Pfs Analysis Sizing Phase: Pfs Analysis" at bounding box center [265, 349] width 173 height 26
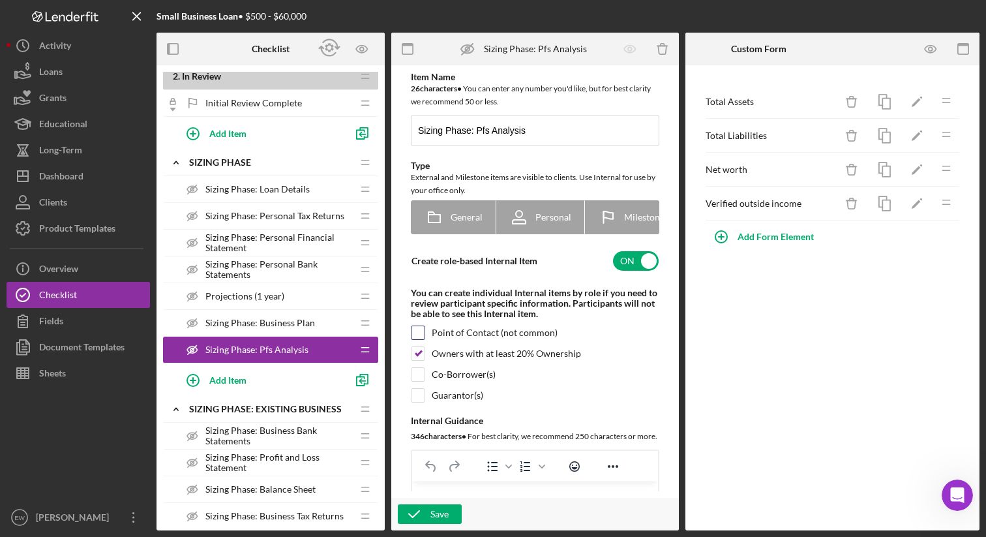
click at [419, 336] on input "checkbox" at bounding box center [417, 332] width 13 height 13
checkbox input "true"
click at [416, 381] on input "checkbox" at bounding box center [417, 374] width 13 height 13
checkbox input "true"
click at [418, 395] on input "checkbox" at bounding box center [417, 395] width 13 height 13
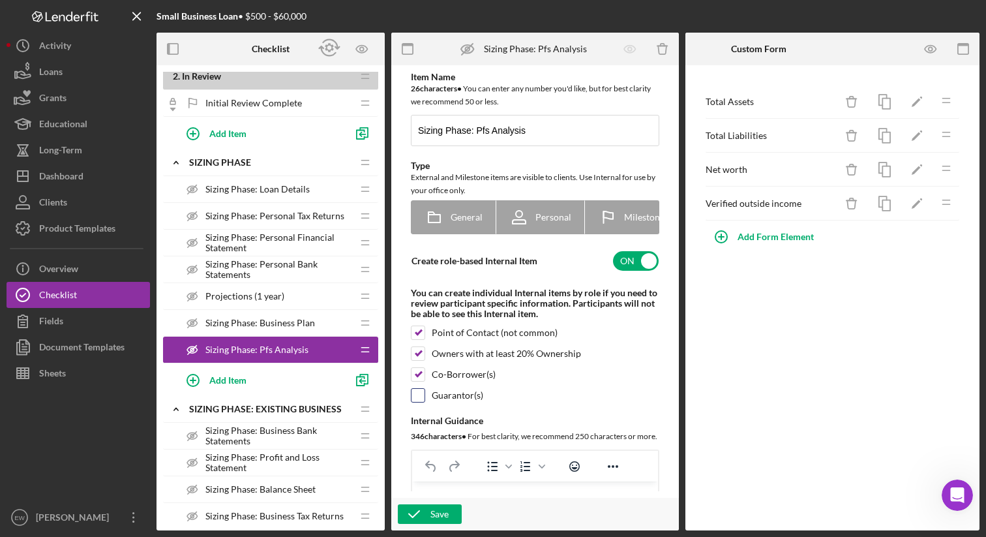
checkbox input "true"
click at [439, 510] on div "Save" at bounding box center [439, 514] width 18 height 20
click at [291, 290] on div "Projections (1 year) Projections (1 year)" at bounding box center [265, 296] width 173 height 26
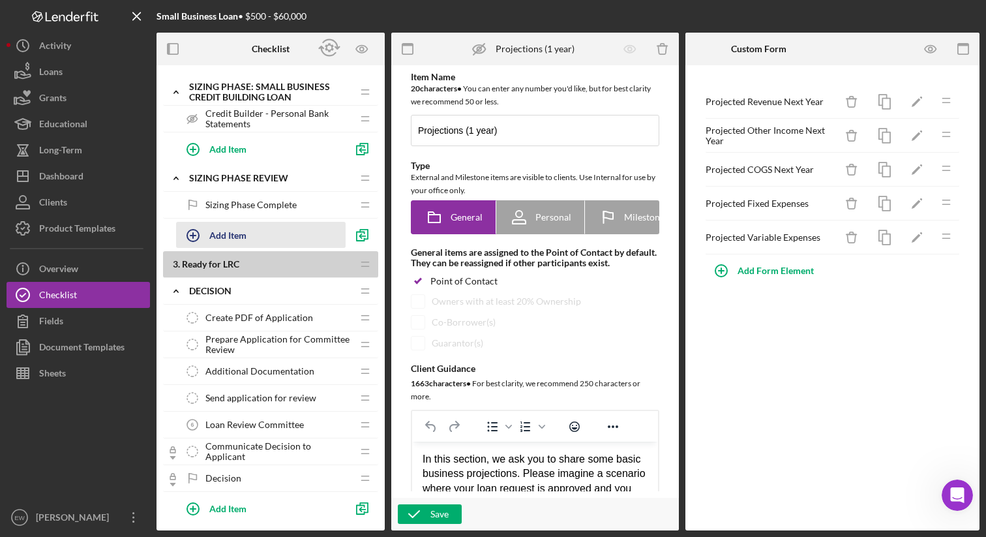
scroll to position [874, 0]
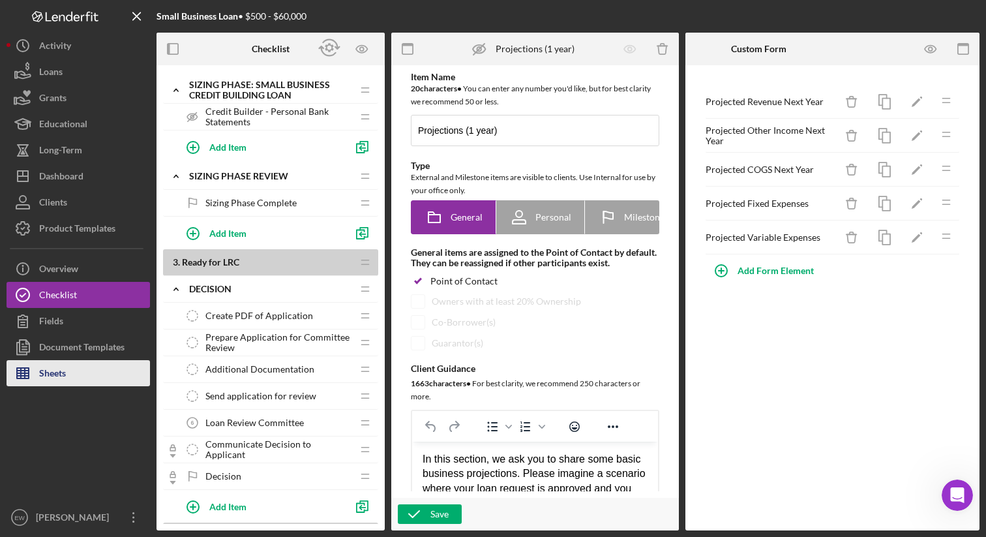
click at [96, 375] on button "Sheets" at bounding box center [78, 373] width 143 height 26
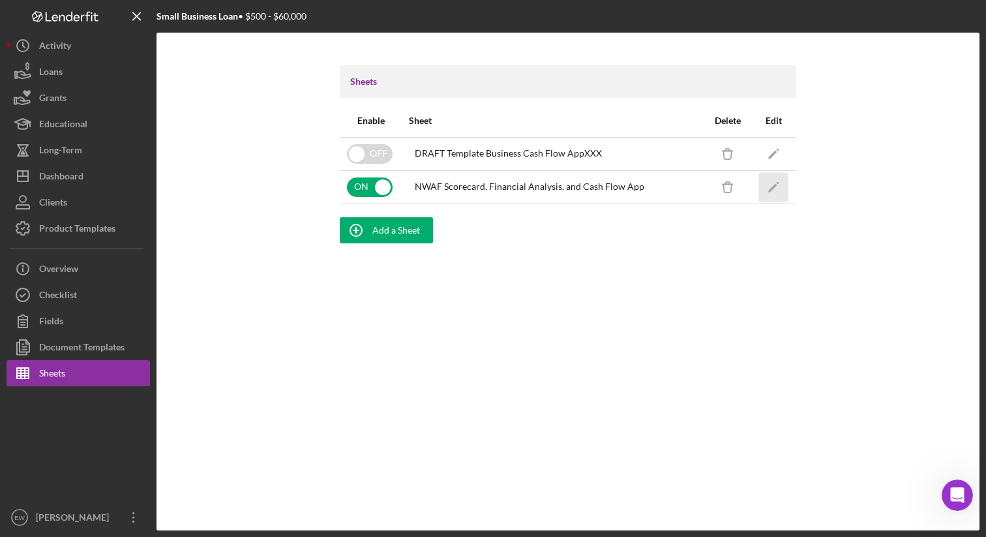
click at [775, 186] on polygon "button" at bounding box center [772, 187] width 9 height 9
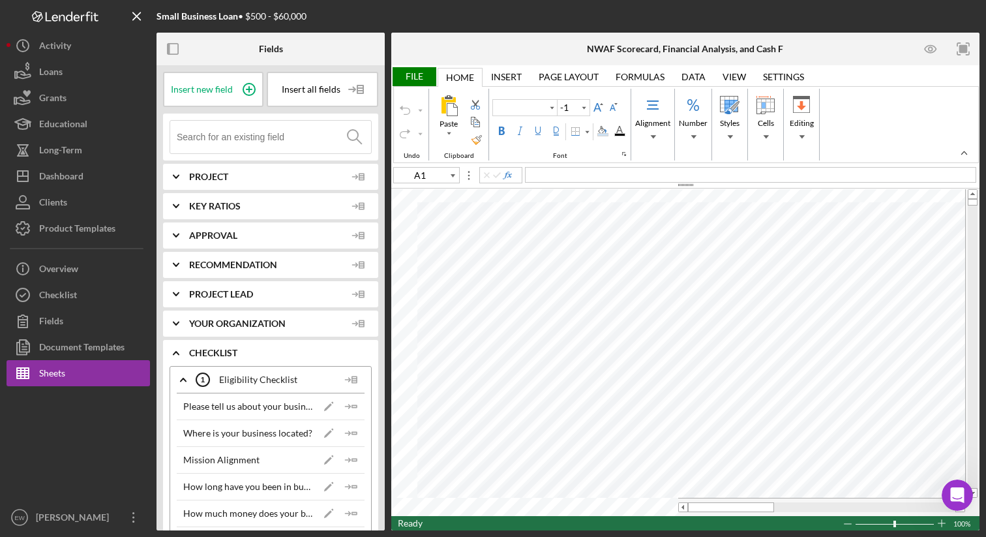
type input "Arial"
type input "10"
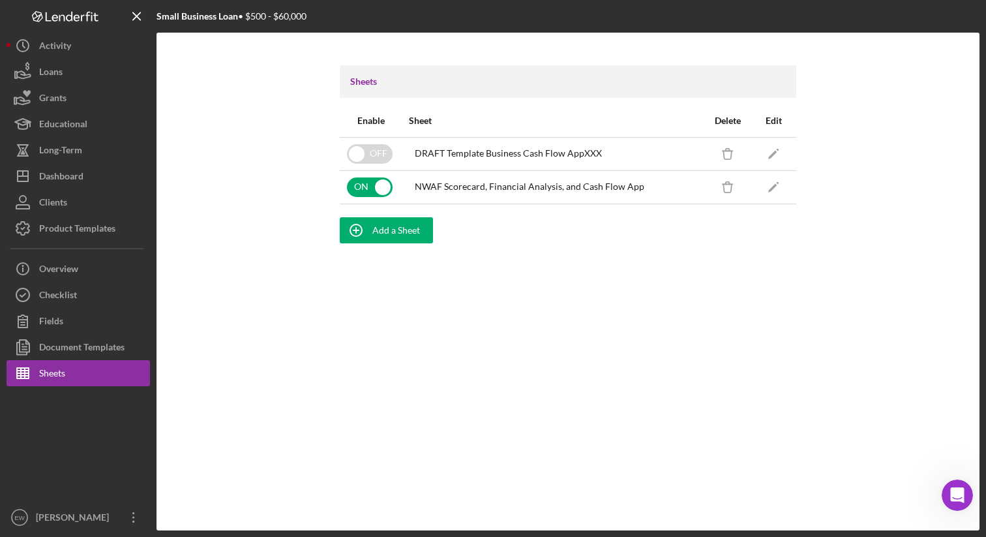
click at [441, 185] on div "NWAF Scorecard, Financial Analysis, and Cash Flow App" at bounding box center [529, 186] width 229 height 10
click at [93, 262] on button "Icon/Info Overview" at bounding box center [78, 269] width 143 height 26
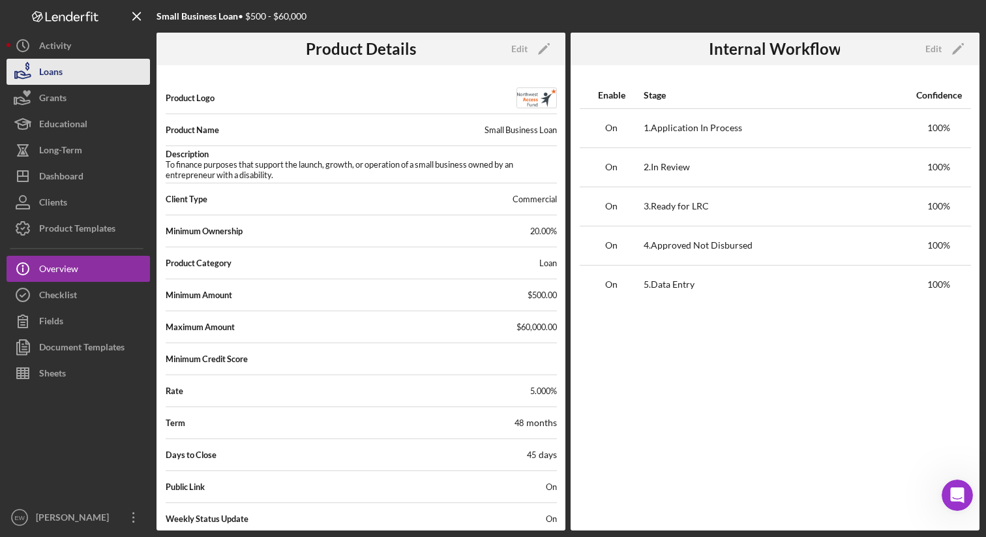
click at [93, 72] on button "Loans" at bounding box center [78, 72] width 143 height 26
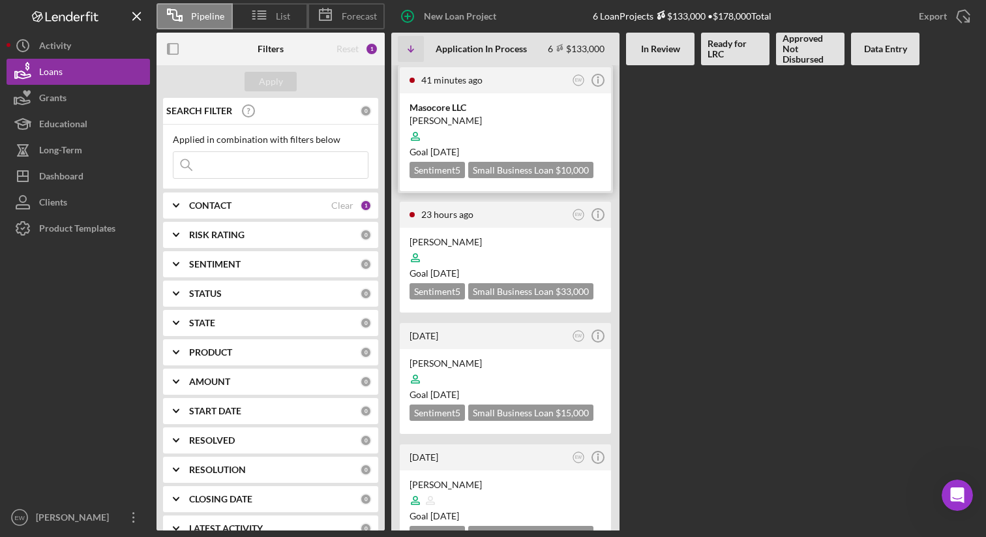
click at [464, 111] on div "Masocore LLC" at bounding box center [505, 107] width 192 height 13
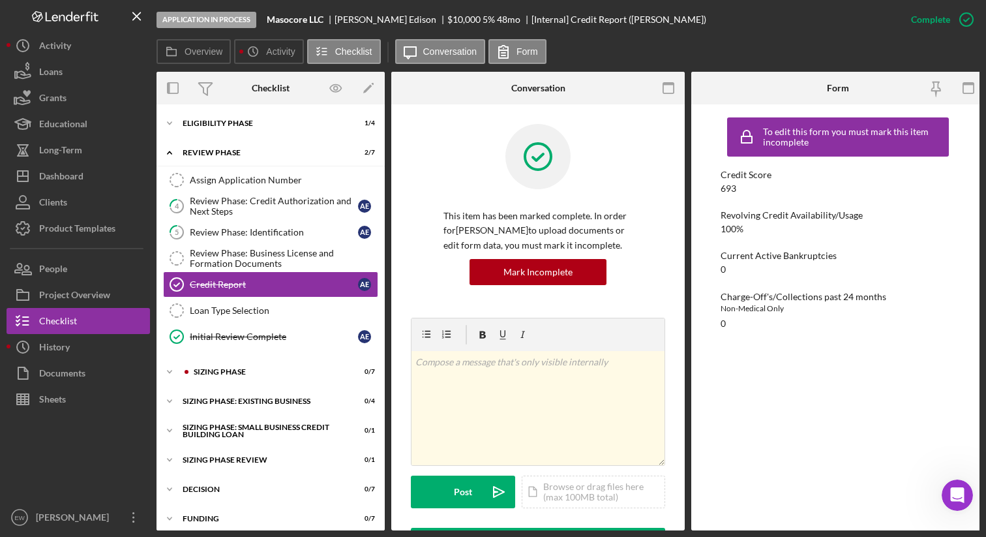
scroll to position [12, 0]
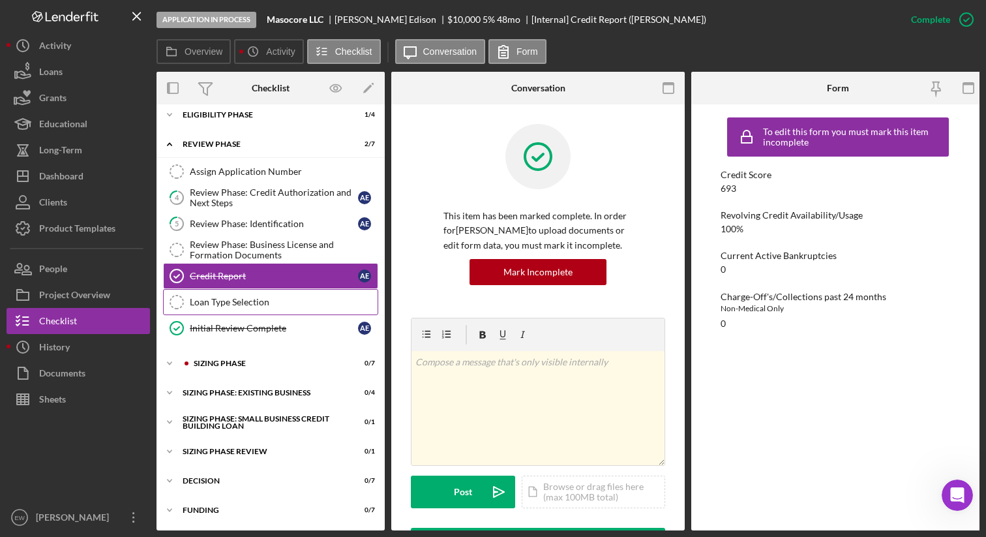
click at [299, 304] on link "Loan Type Selection Loan Type Selection" at bounding box center [270, 302] width 215 height 26
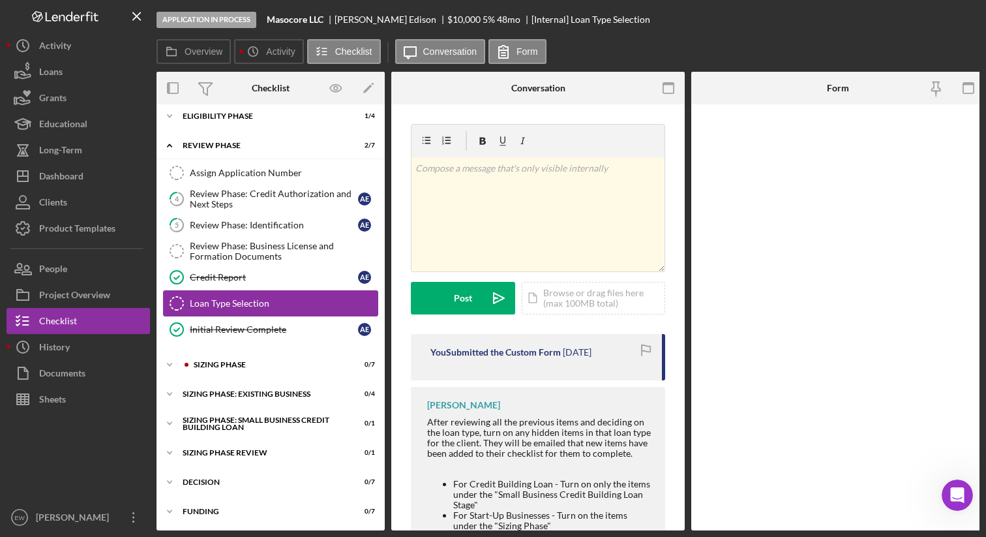
scroll to position [12, 0]
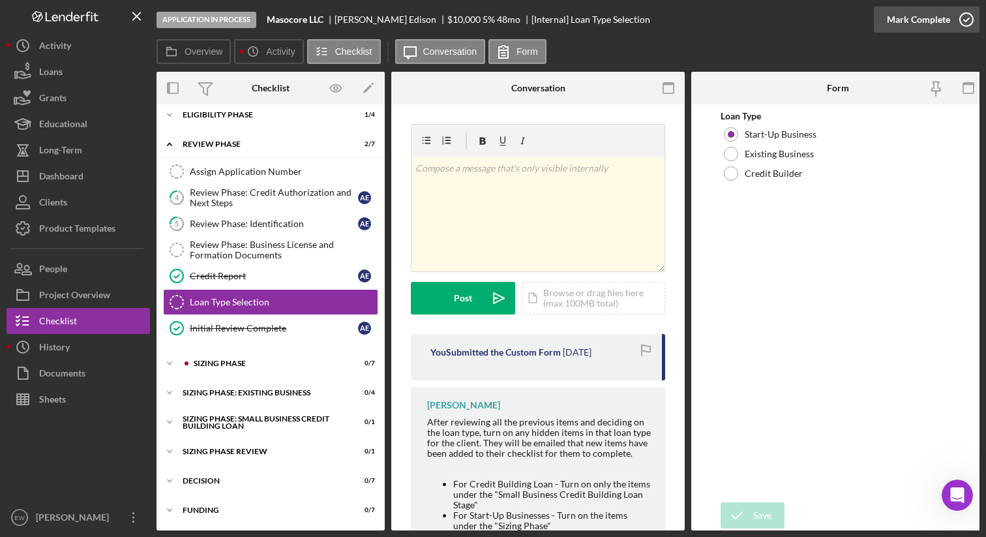
click at [965, 19] on icon "button" at bounding box center [966, 19] width 33 height 33
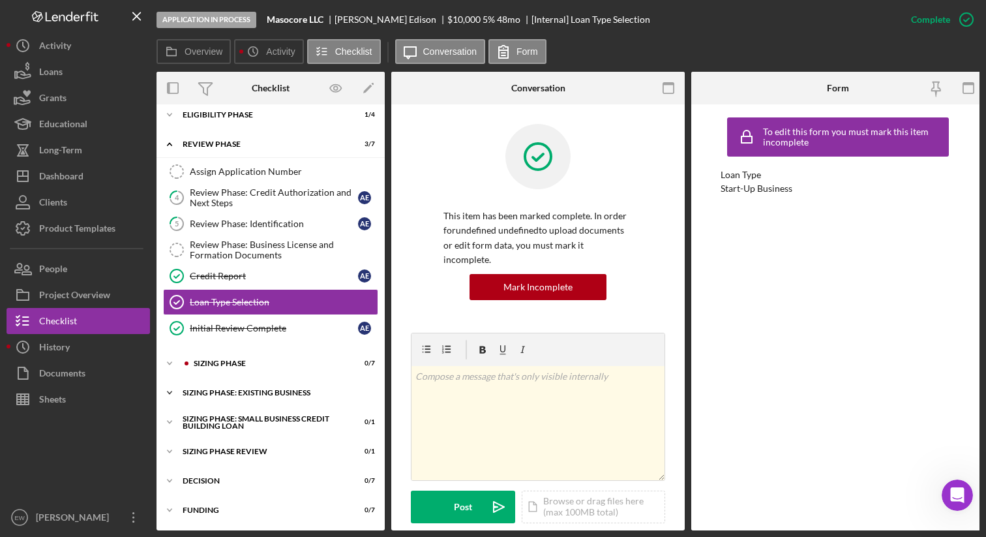
click at [252, 389] on div "SIZING PHASE: EXISTING BUSINESS" at bounding box center [276, 393] width 186 height 8
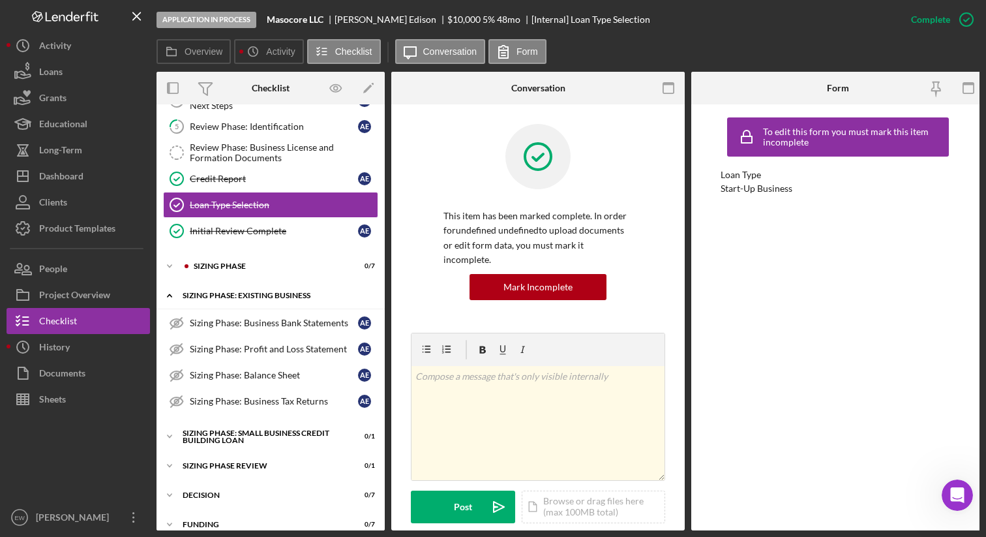
scroll to position [106, 0]
click at [267, 325] on div "Sizing Phase: Business Bank Statements" at bounding box center [274, 322] width 168 height 10
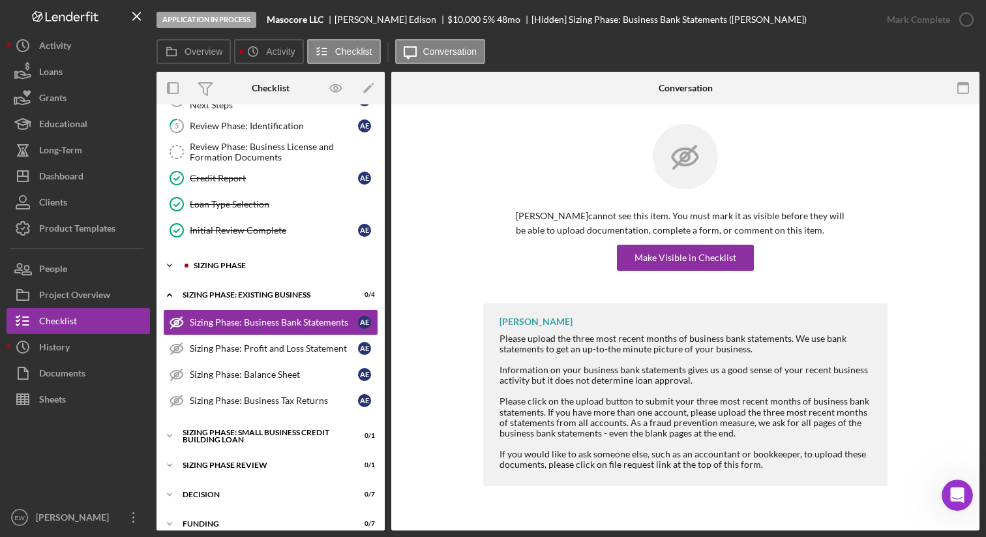
click at [299, 261] on div "Sizing Phase" at bounding box center [281, 265] width 175 height 8
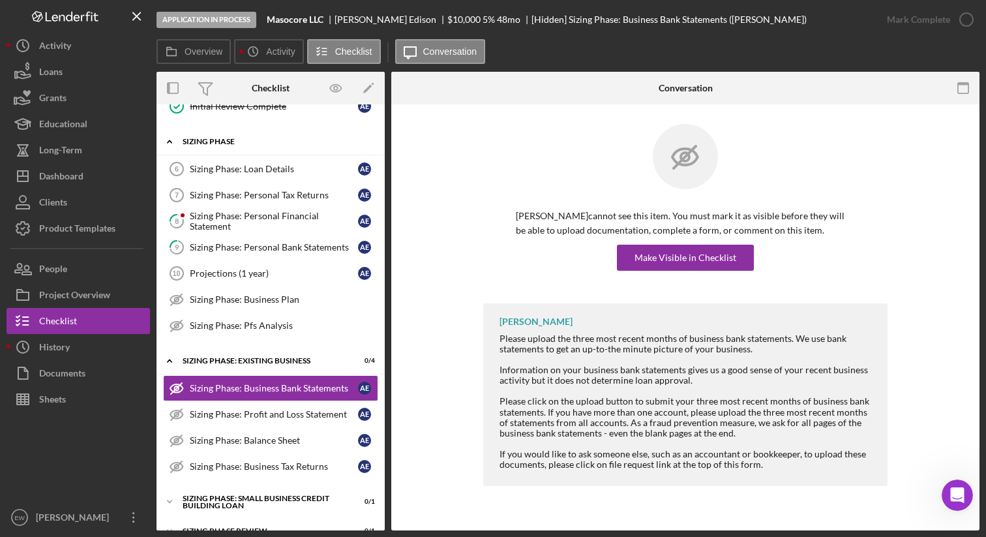
scroll to position [231, 0]
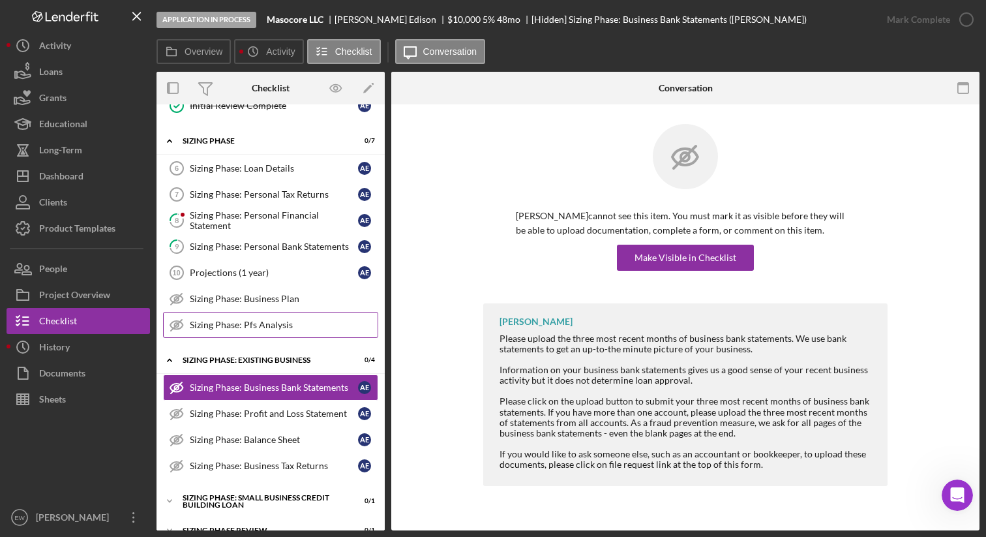
click at [291, 316] on link "Sizing Phase: Pfs Analysis Sizing Phase: Pfs Analysis" at bounding box center [270, 325] width 215 height 26
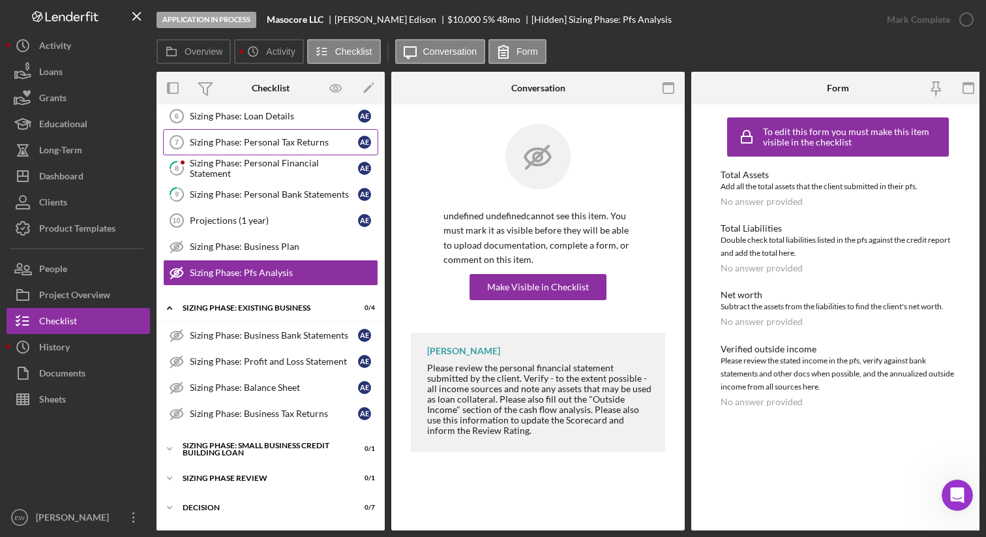
scroll to position [314, 0]
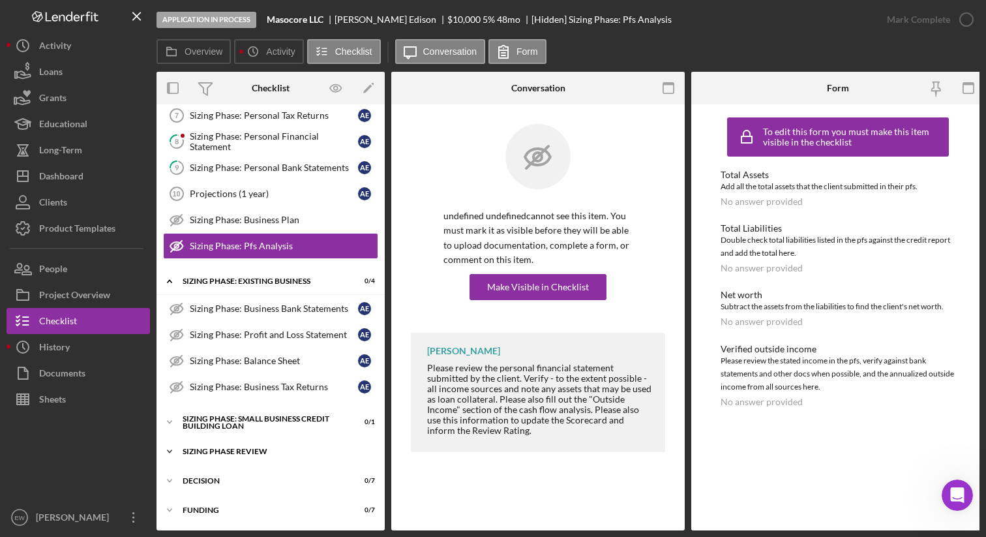
click at [244, 443] on div "Icon/Expander Sizing Phase Review 0 / 1" at bounding box center [270, 451] width 228 height 26
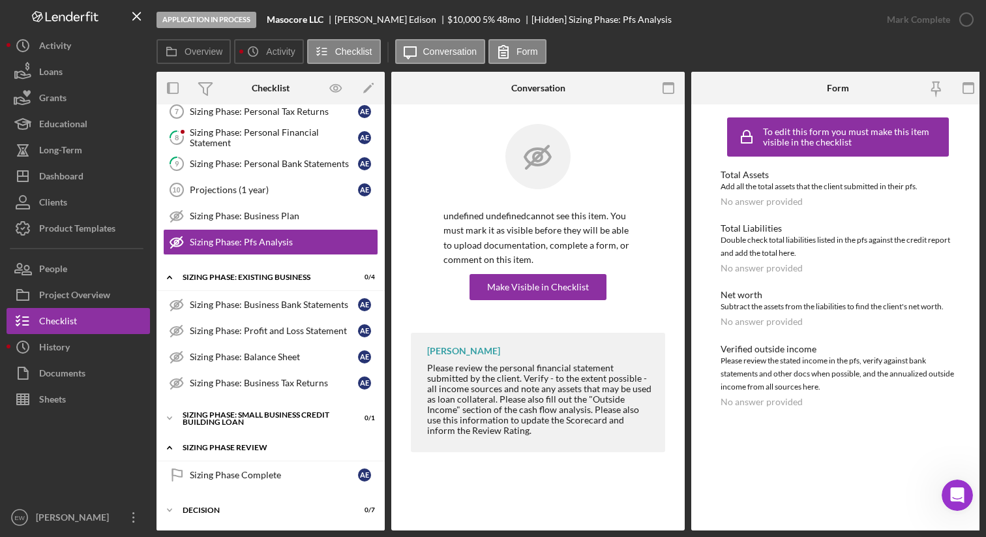
scroll to position [347, 0]
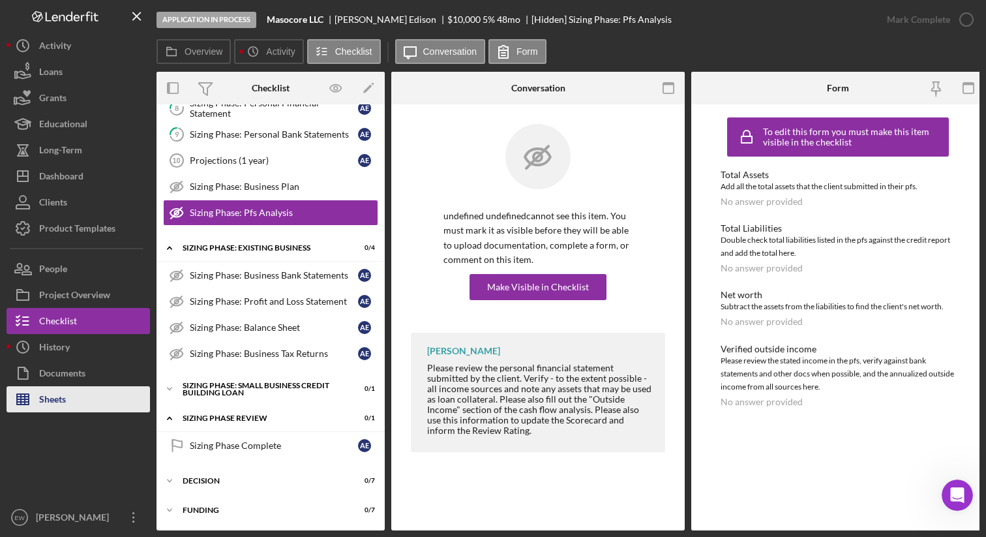
click at [99, 402] on button "Sheets" at bounding box center [78, 399] width 143 height 26
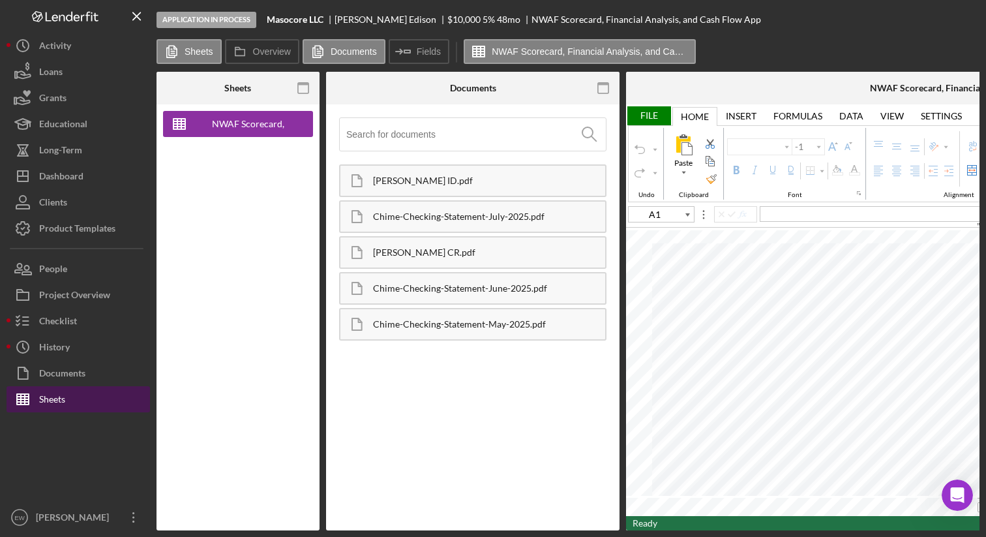
type input "Arial"
type input "10"
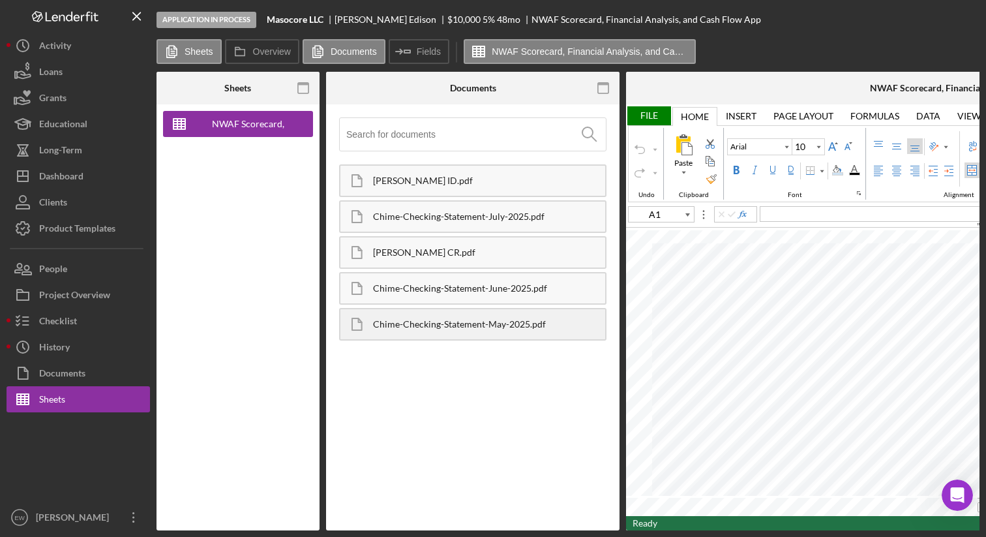
click at [520, 325] on div "Chime-Checking-Statement-May-2025.pdf" at bounding box center [489, 324] width 232 height 10
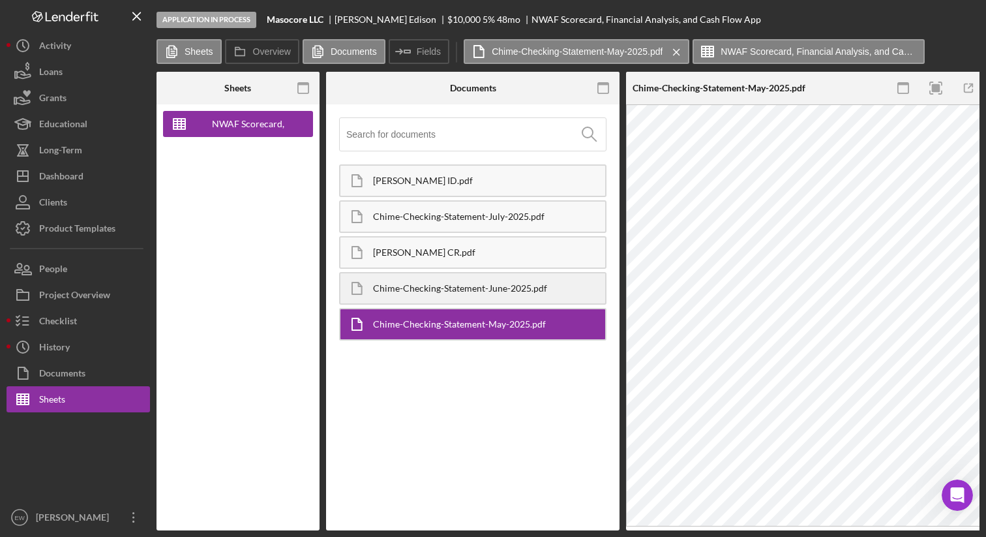
click at [537, 292] on div "Chime-Checking-Statement-June-2025.pdf" at bounding box center [489, 288] width 232 height 10
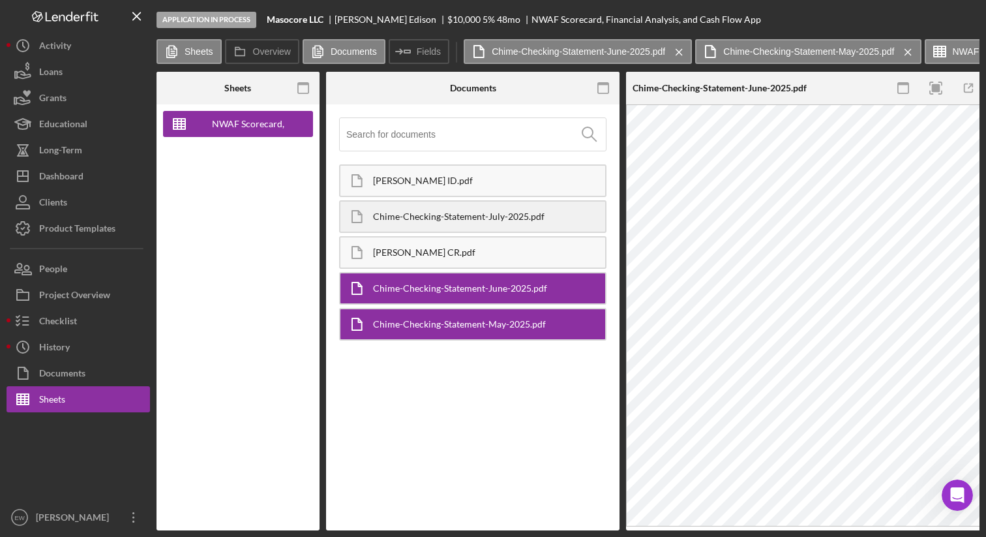
click at [506, 209] on div "Chime-Checking-Statement-July-2025.pdf" at bounding box center [472, 216] width 267 height 33
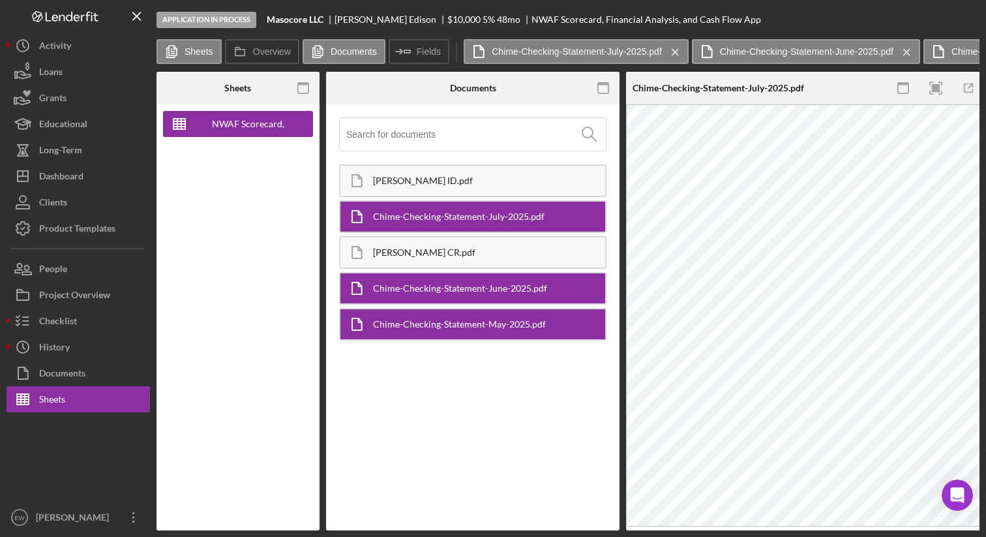
click at [561, 216] on div "Chime-Checking-Statement-July-2025.pdf" at bounding box center [489, 216] width 232 height 10
click at [540, 289] on div "Chime-Checking-Statement-June-2025.pdf" at bounding box center [489, 288] width 232 height 10
click at [531, 321] on div "Chime-Checking-Statement-May-2025.pdf" at bounding box center [489, 324] width 232 height 10
click at [267, 126] on div "NWAF Scorecard, Financial Analysis, and Cash Flow App" at bounding box center [248, 124] width 104 height 26
click at [381, 212] on div "Chime-Checking-Statement-July-2025.pdf" at bounding box center [489, 216] width 232 height 10
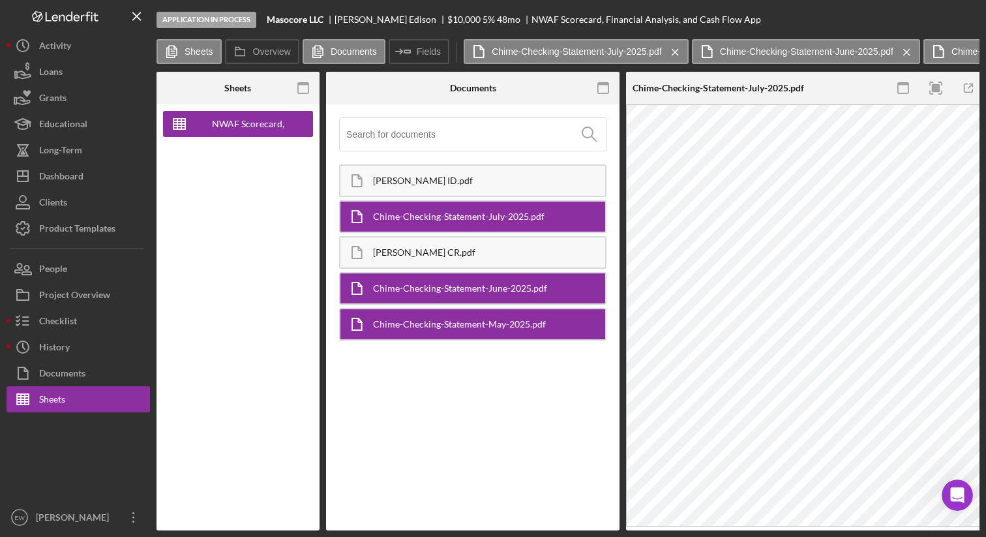
click at [389, 288] on div "Chime-Checking-Statement-June-2025.pdf" at bounding box center [489, 288] width 232 height 10
click at [388, 317] on div "Chime-Checking-Statement-May-2025.pdf" at bounding box center [472, 324] width 267 height 33
click at [136, 18] on icon "Icon/Menu Close" at bounding box center [137, 16] width 29 height 29
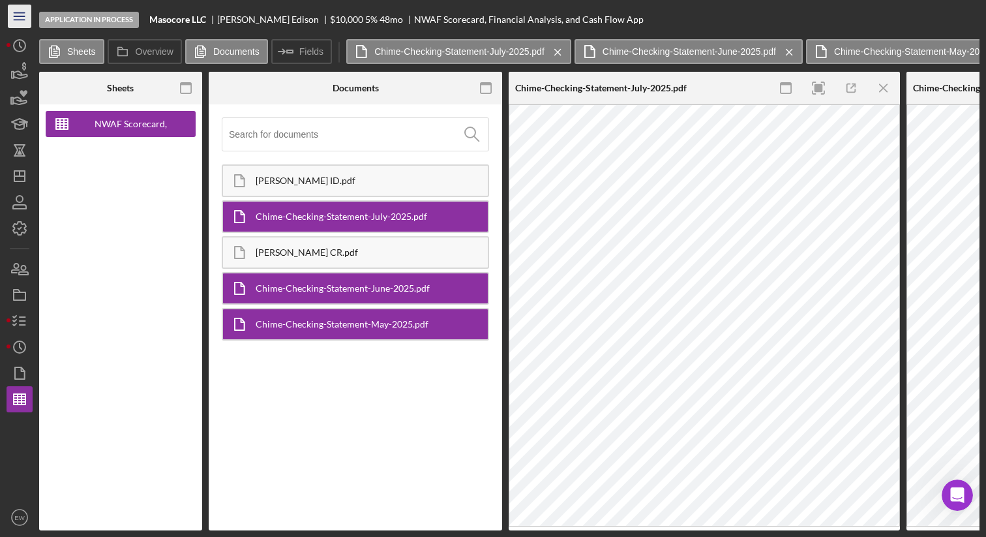
click at [22, 18] on icon "Icon/Menu" at bounding box center [19, 16] width 29 height 29
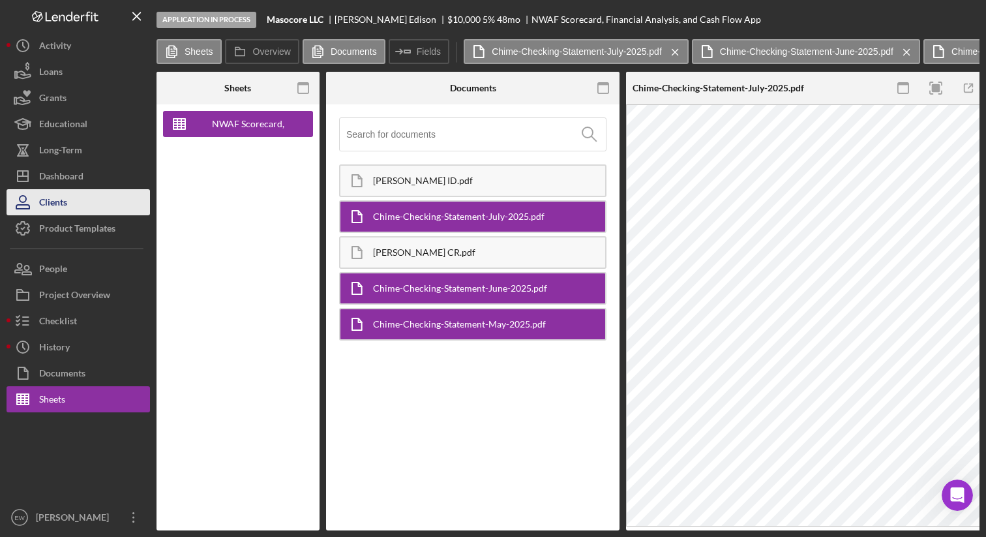
click at [78, 202] on button "Clients" at bounding box center [78, 202] width 143 height 26
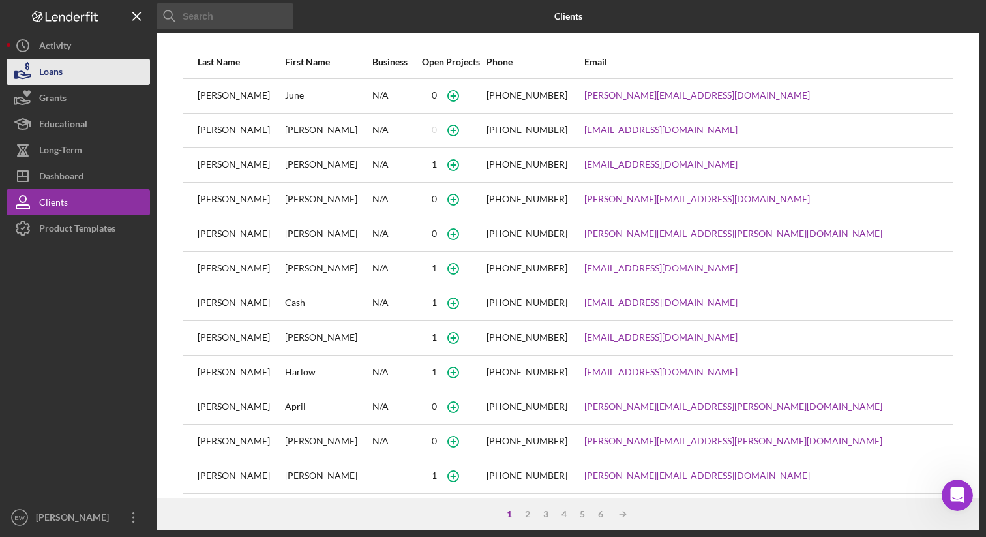
click at [91, 65] on button "Loans" at bounding box center [78, 72] width 143 height 26
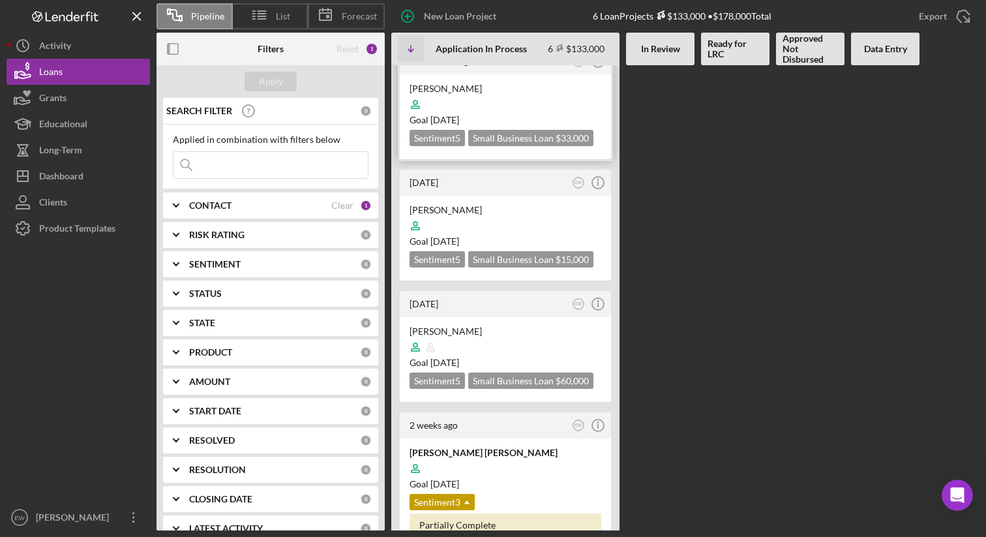
scroll to position [345, 0]
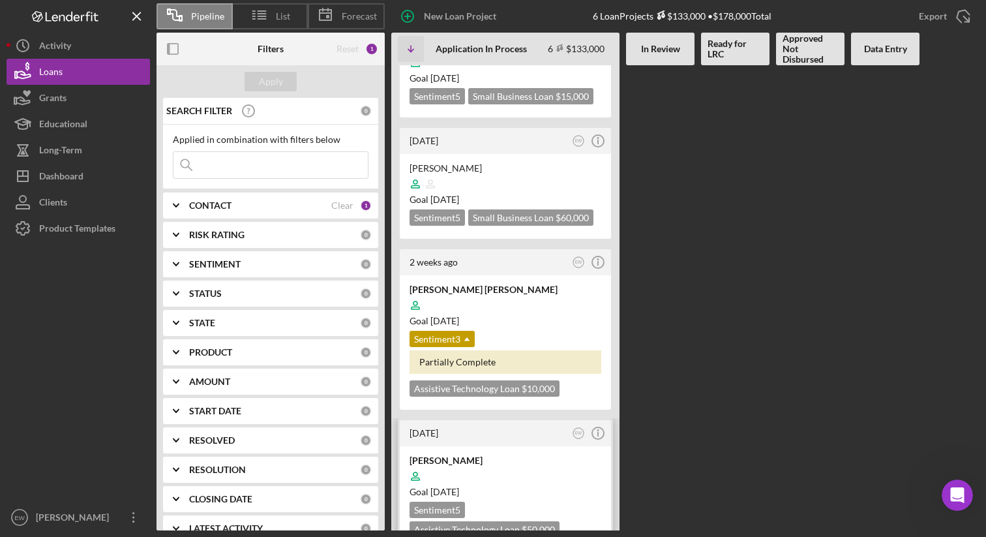
click at [483, 464] on div at bounding box center [505, 476] width 192 height 25
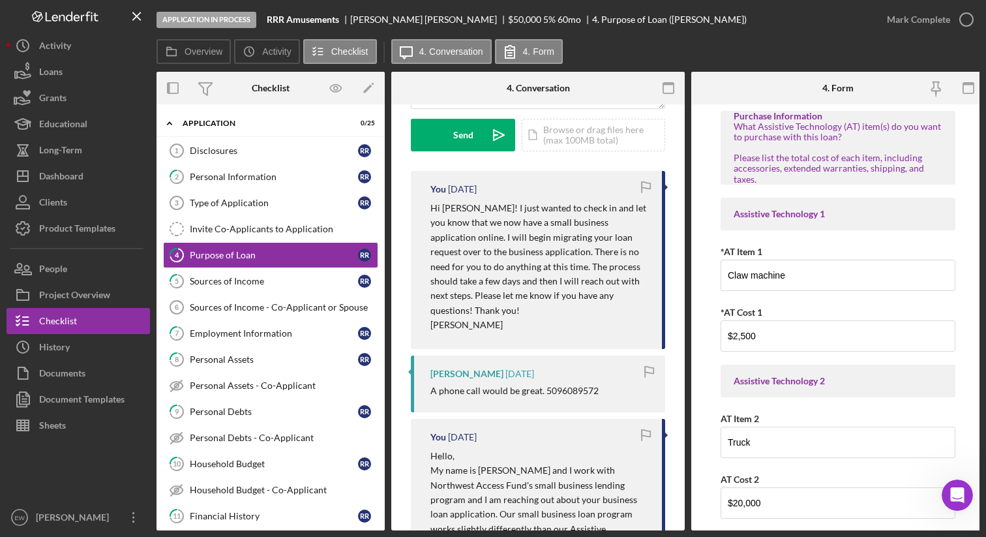
scroll to position [193, 0]
